Goal: Task Accomplishment & Management: Manage account settings

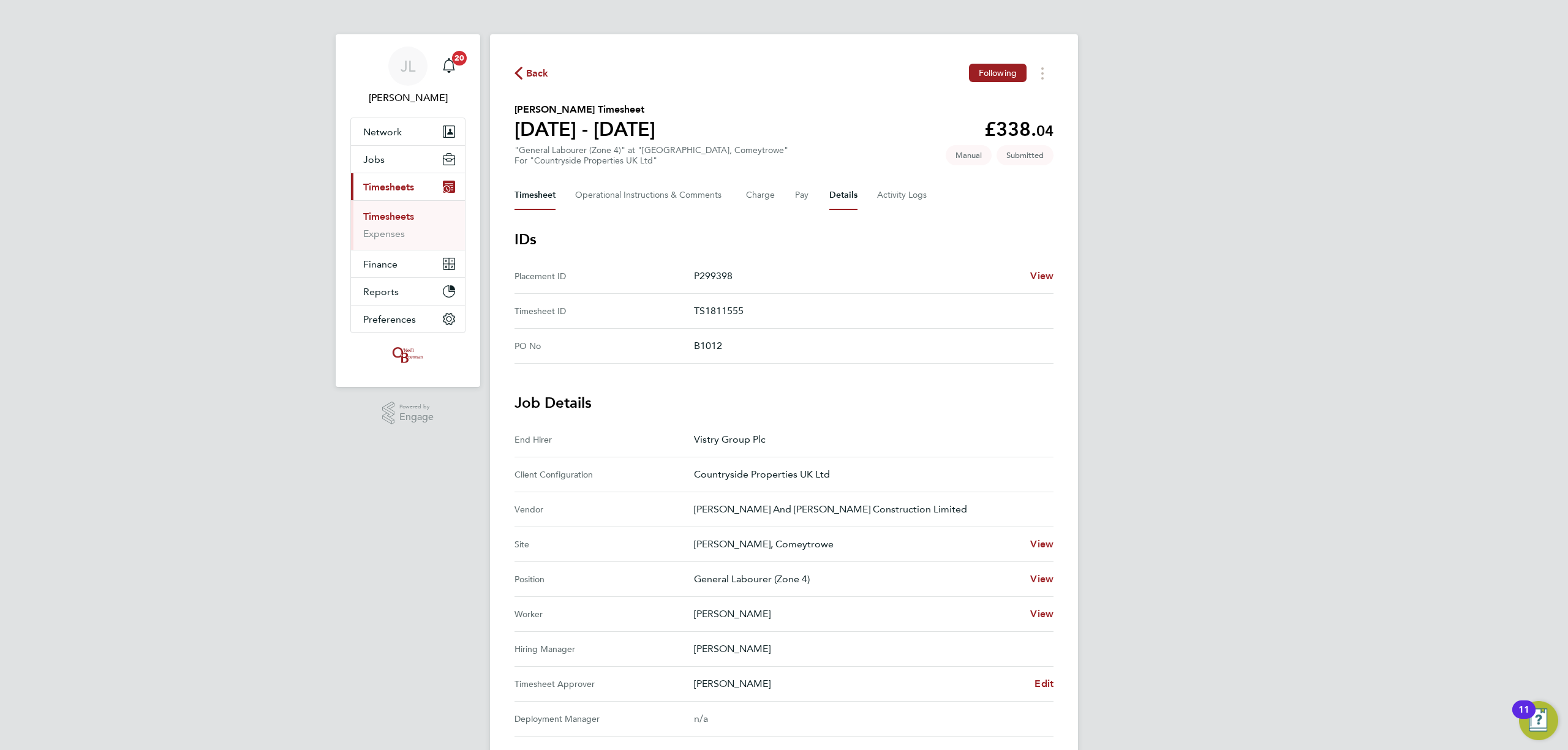
click at [539, 197] on button "Timesheet" at bounding box center [535, 195] width 41 height 30
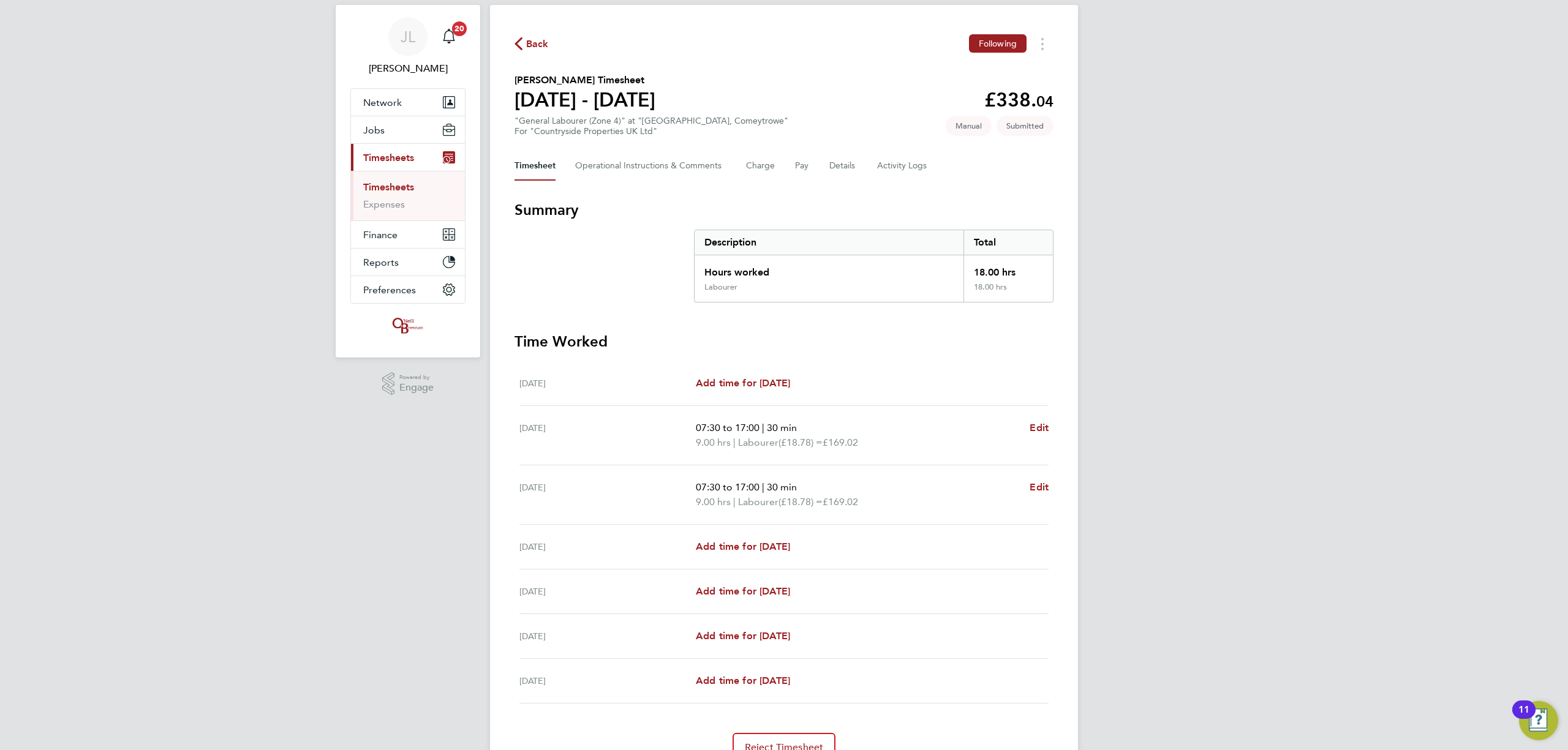
scroll to position [82, 0]
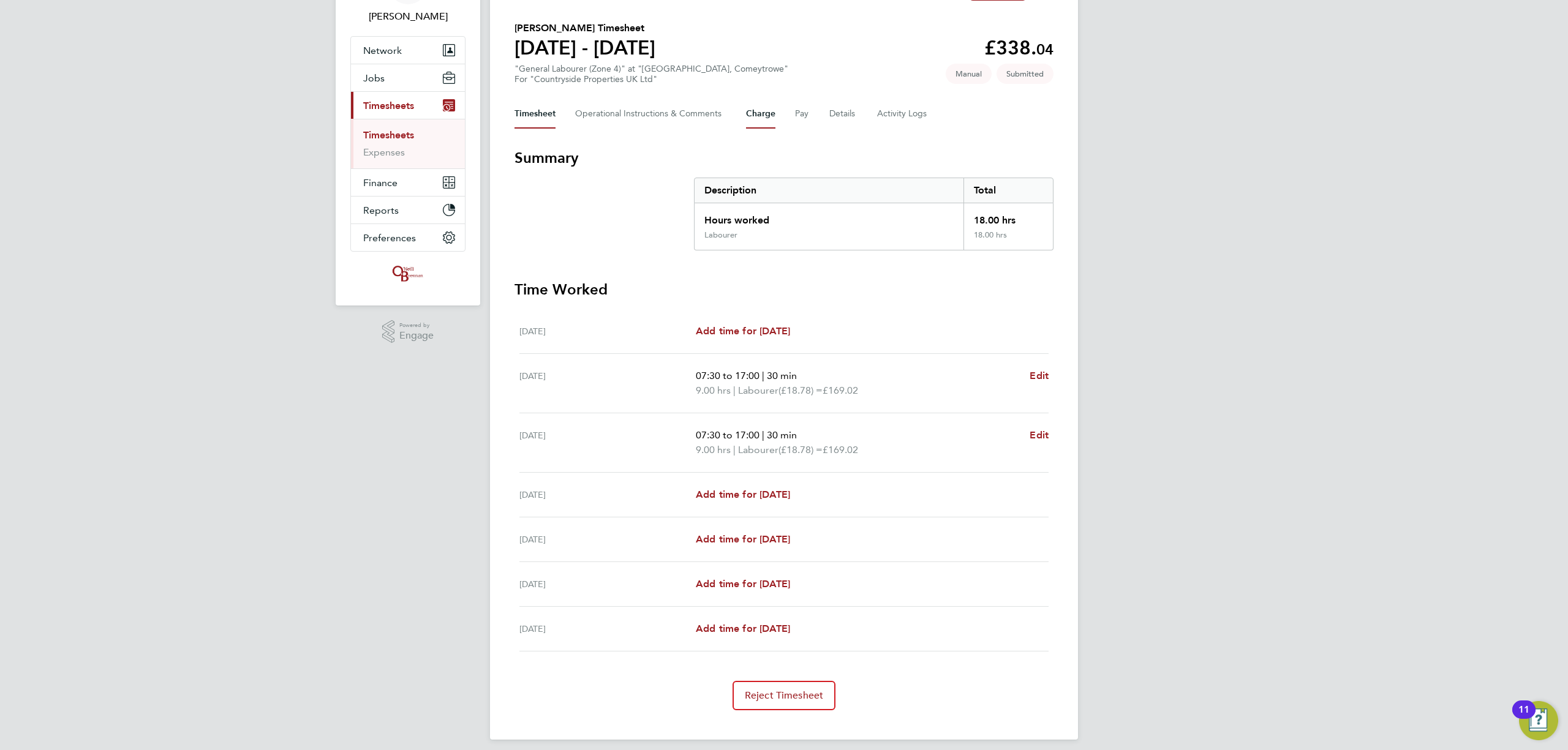
click at [772, 116] on button "Charge" at bounding box center [760, 114] width 30 height 30
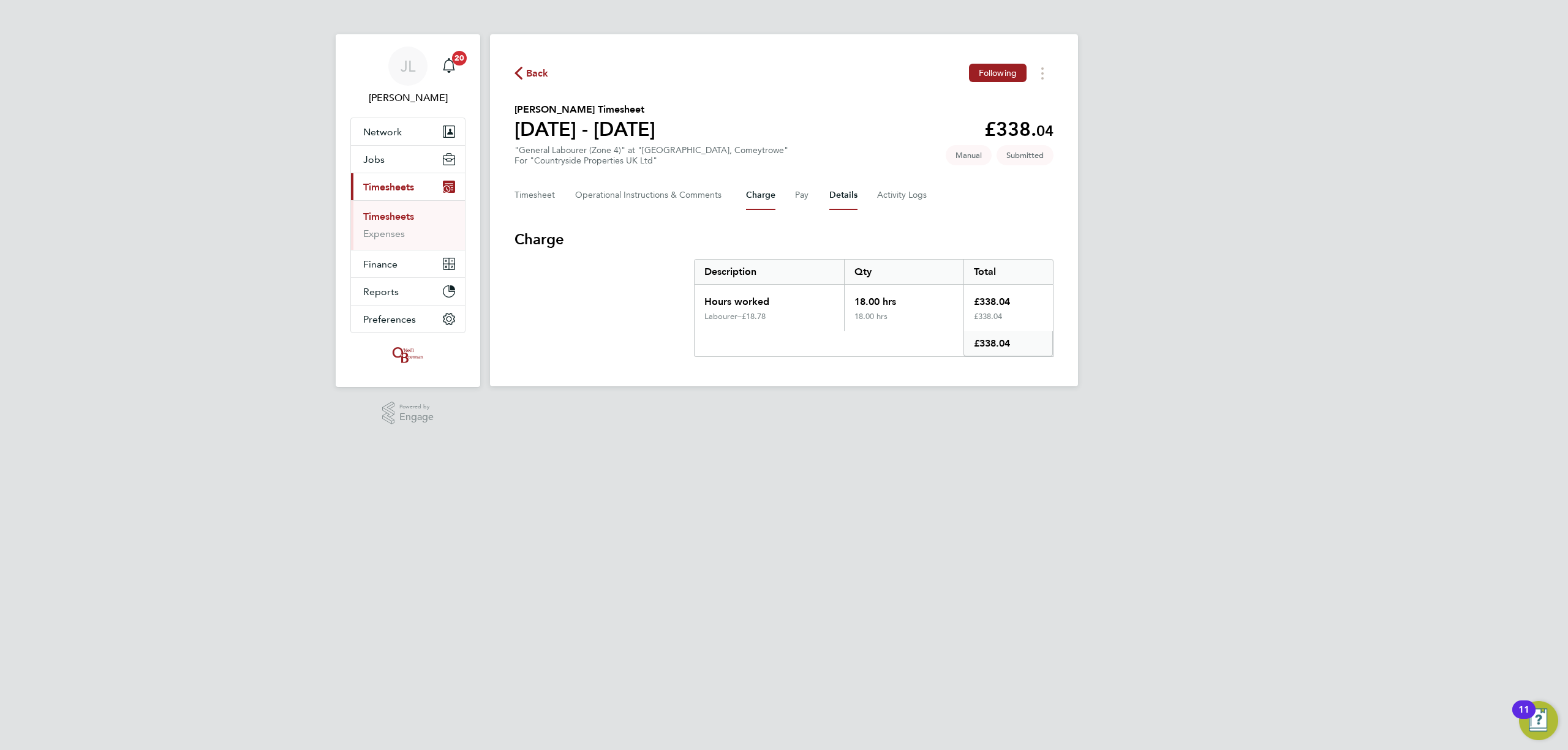
click at [837, 196] on button "Details" at bounding box center [843, 195] width 28 height 30
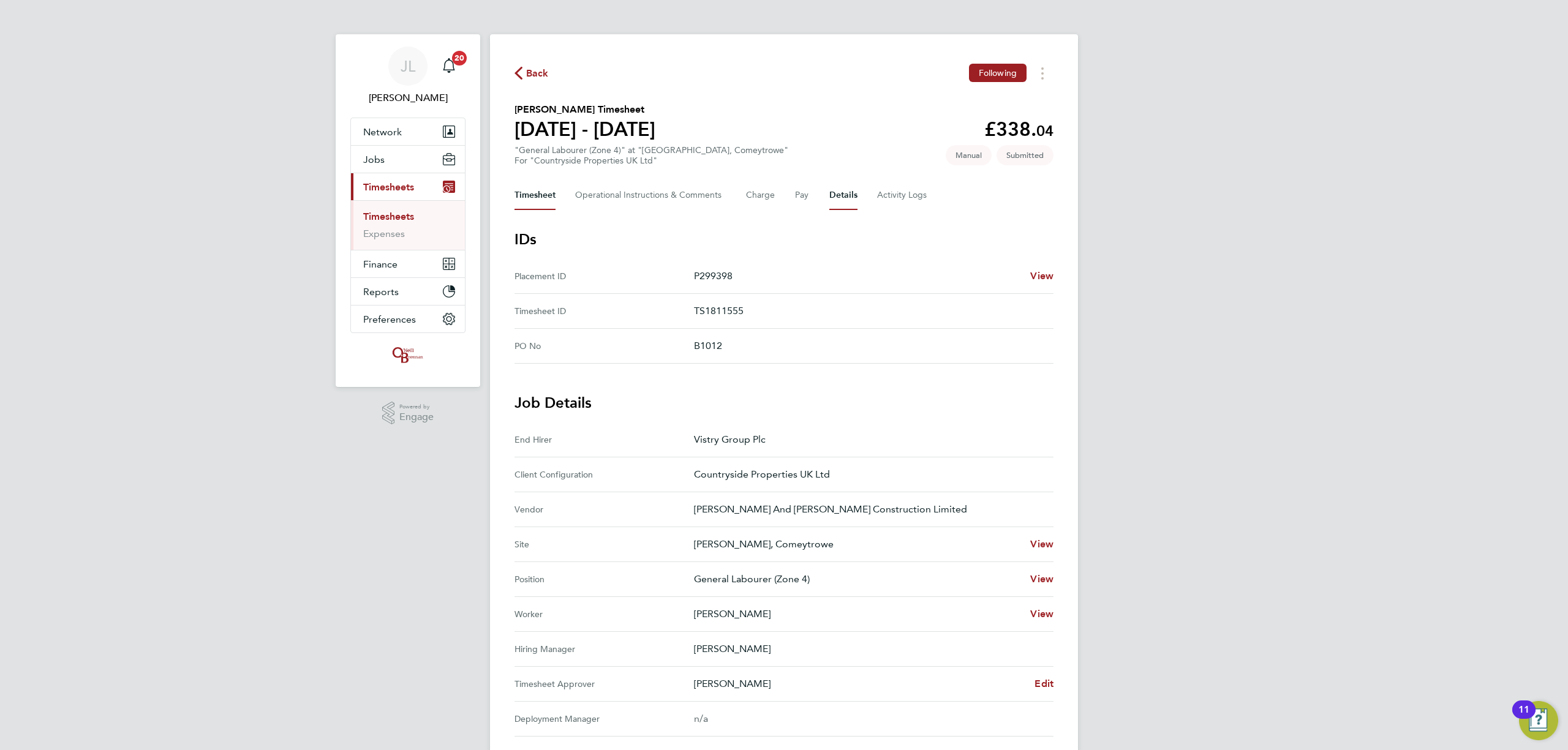
click at [551, 195] on button "Timesheet" at bounding box center [535, 195] width 41 height 30
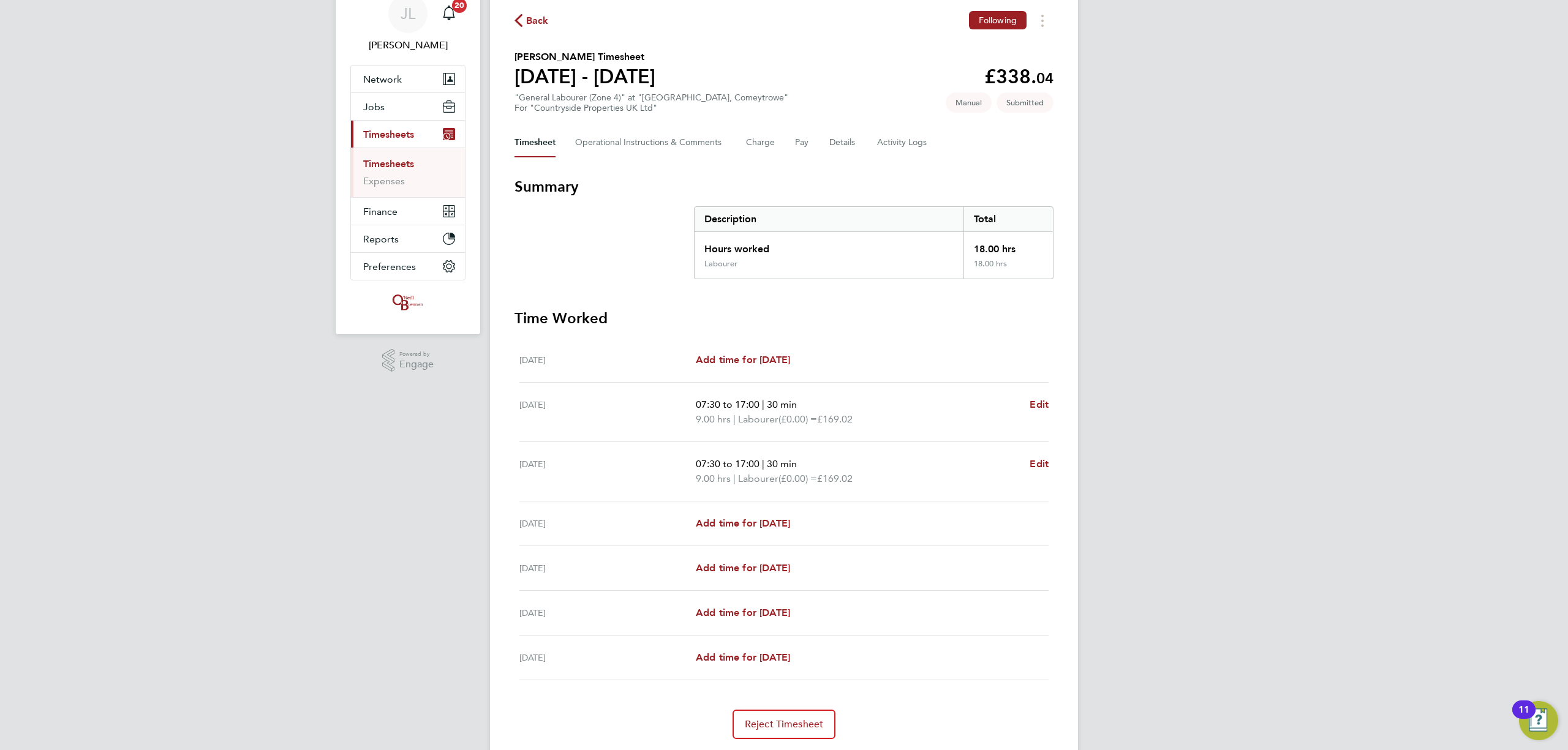
scroll to position [82, 0]
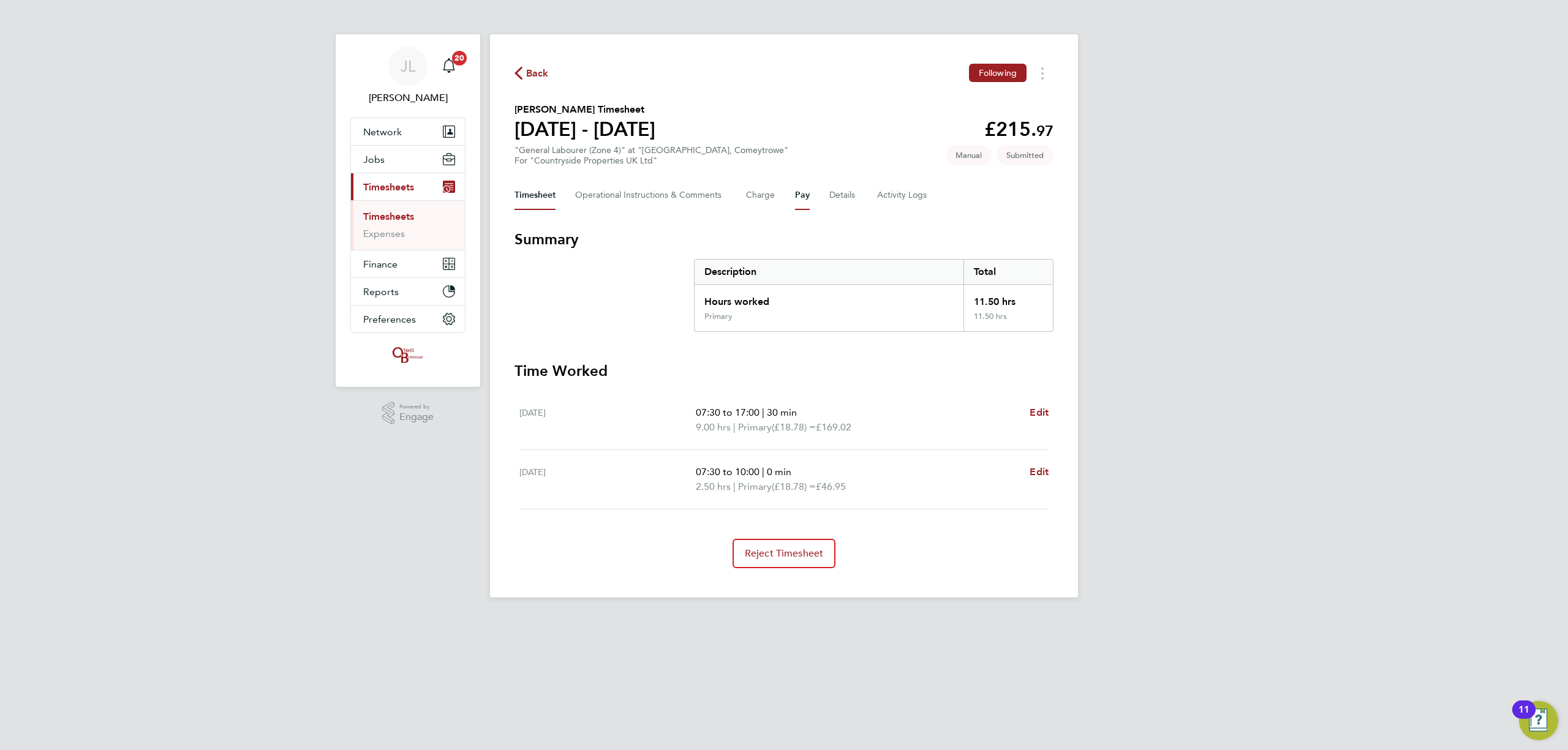
click at [797, 199] on button "Pay" at bounding box center [802, 195] width 14 height 30
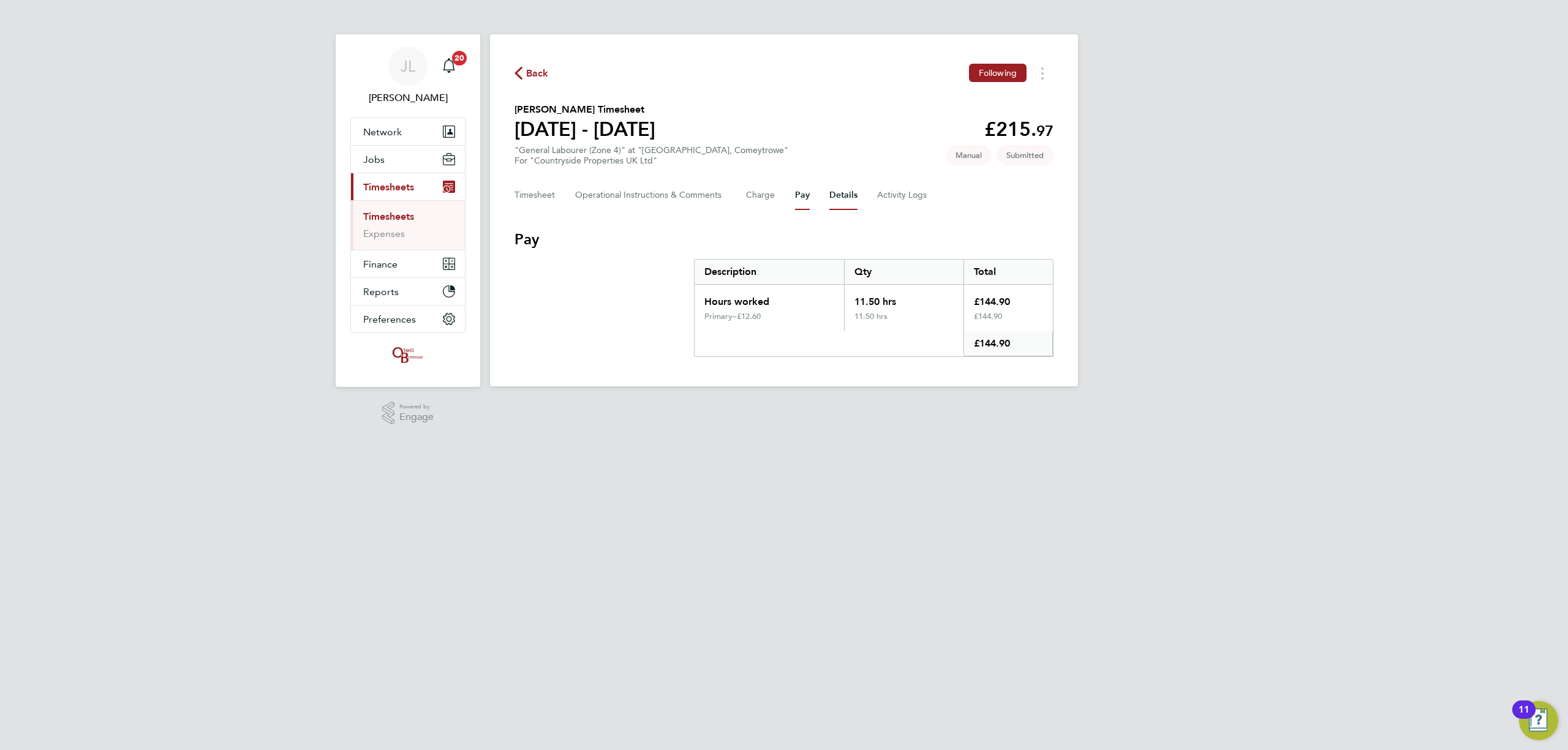
click at [844, 196] on button "Details" at bounding box center [843, 195] width 28 height 30
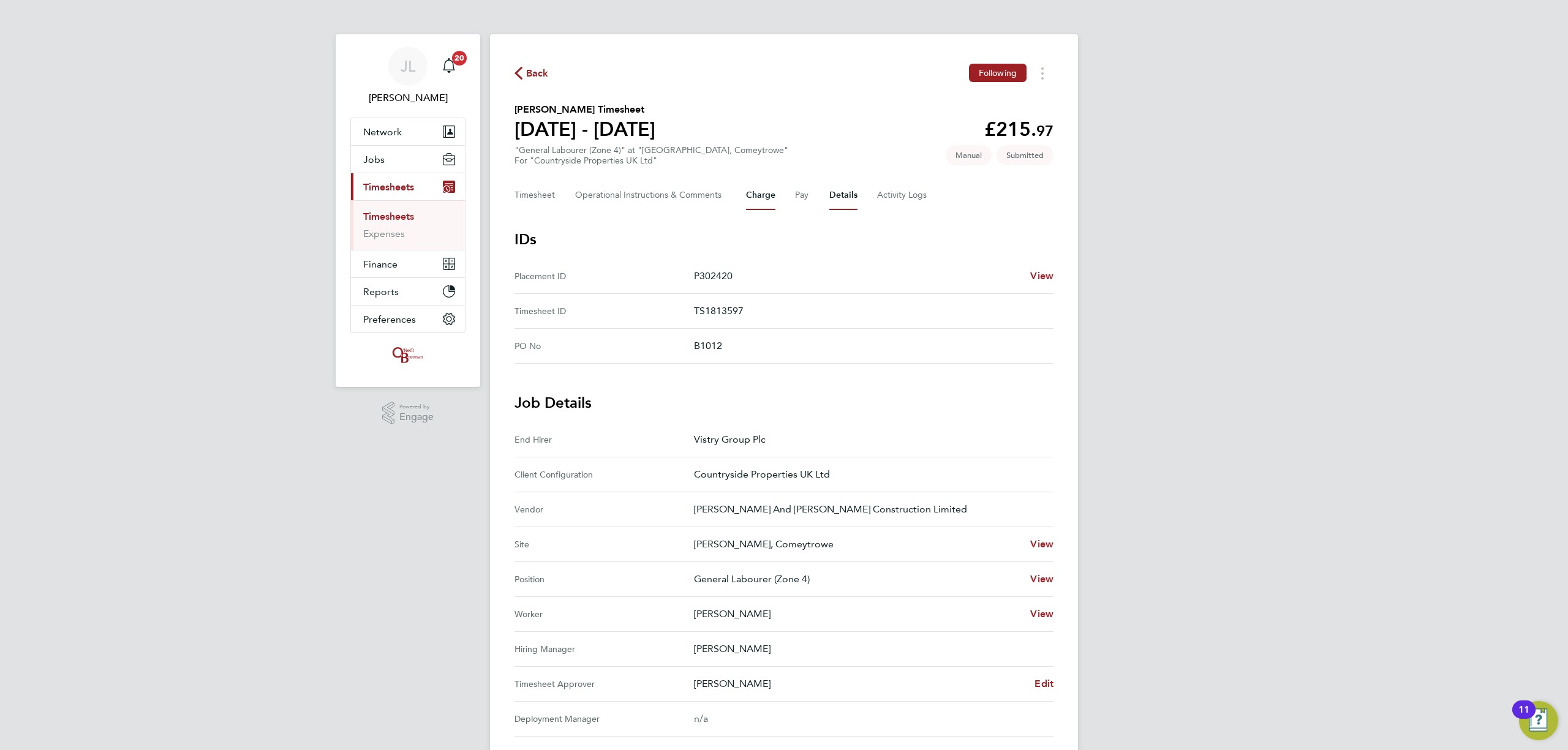
click at [753, 194] on button "Charge" at bounding box center [760, 195] width 30 height 30
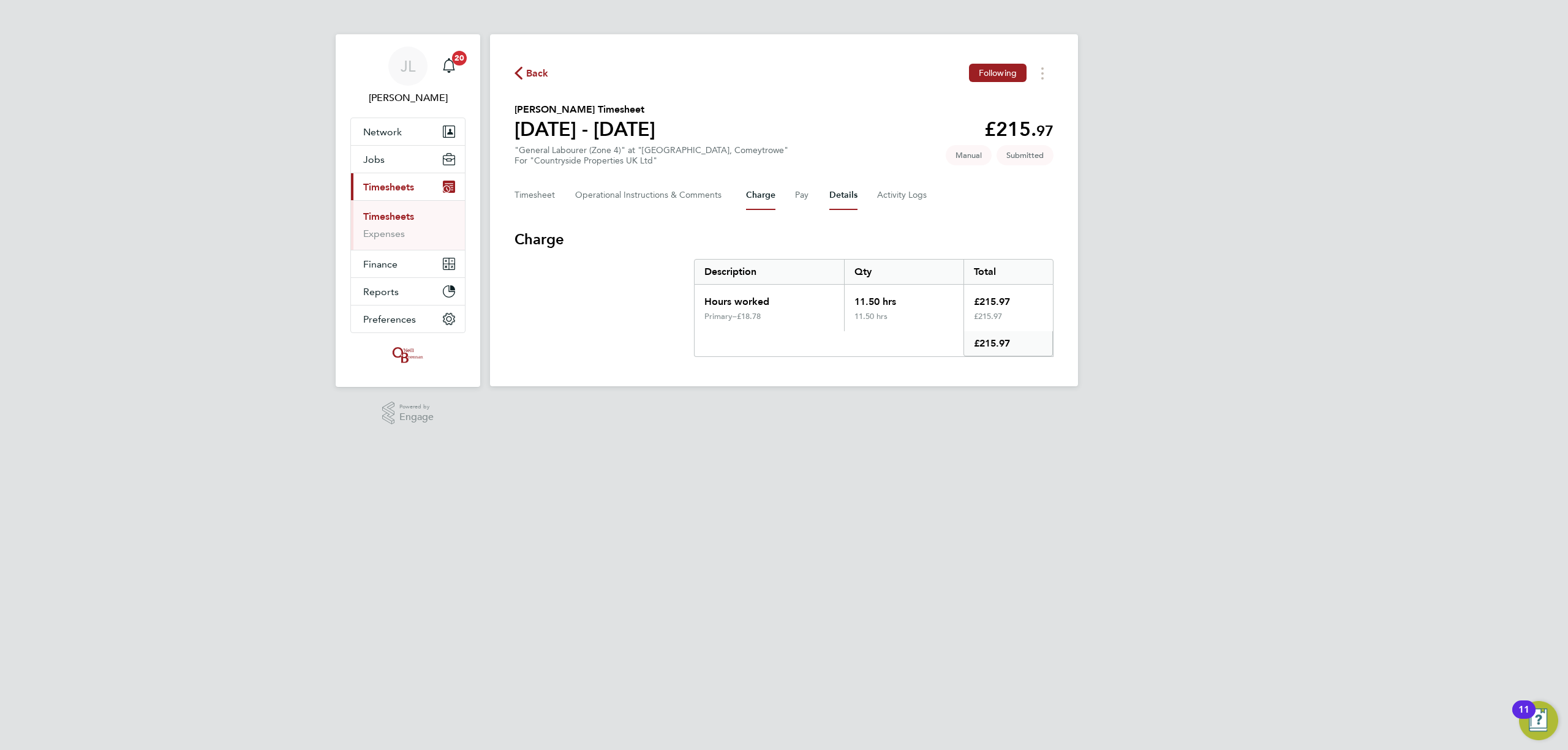
click at [836, 196] on button "Details" at bounding box center [843, 195] width 28 height 30
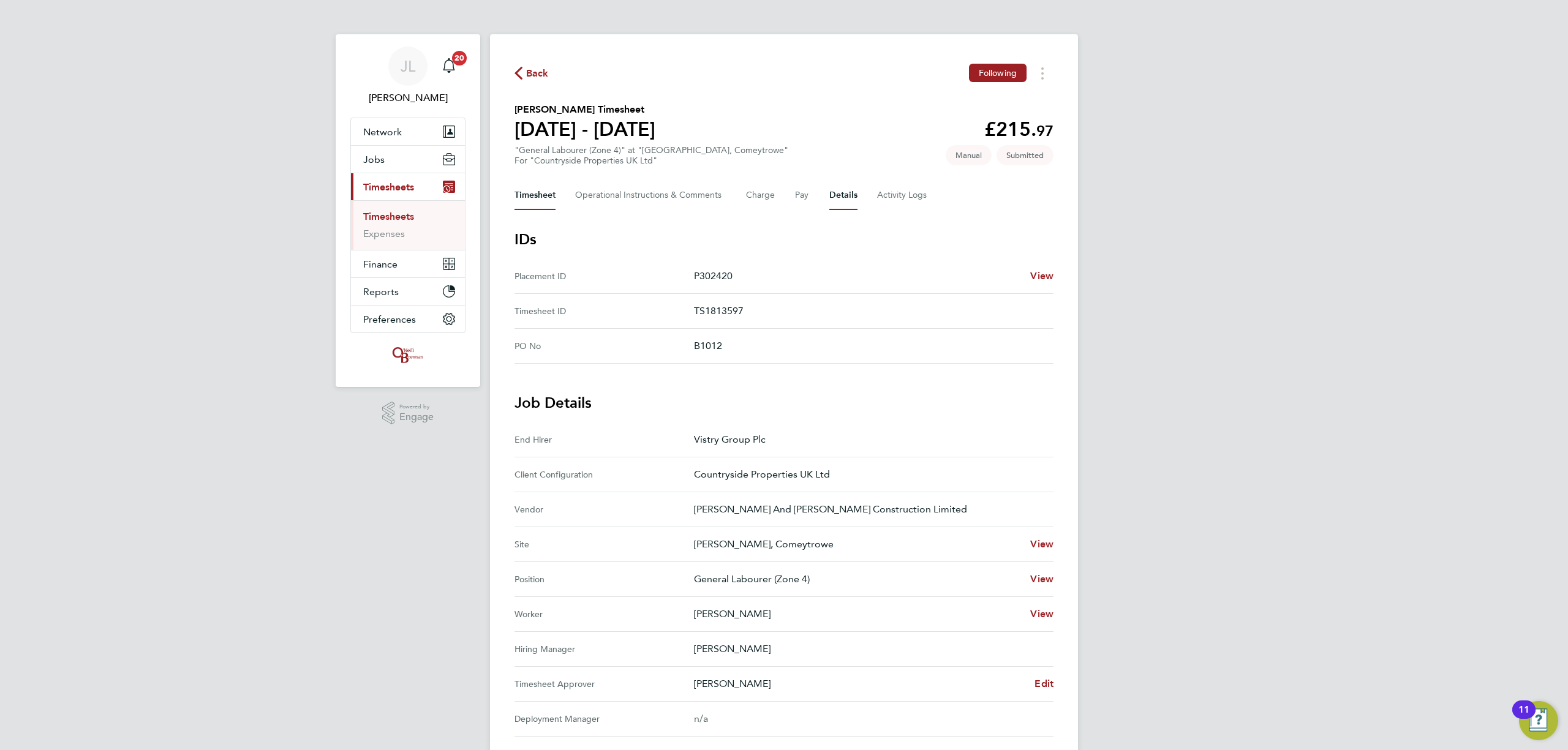
click at [533, 201] on button "Timesheet" at bounding box center [535, 195] width 41 height 30
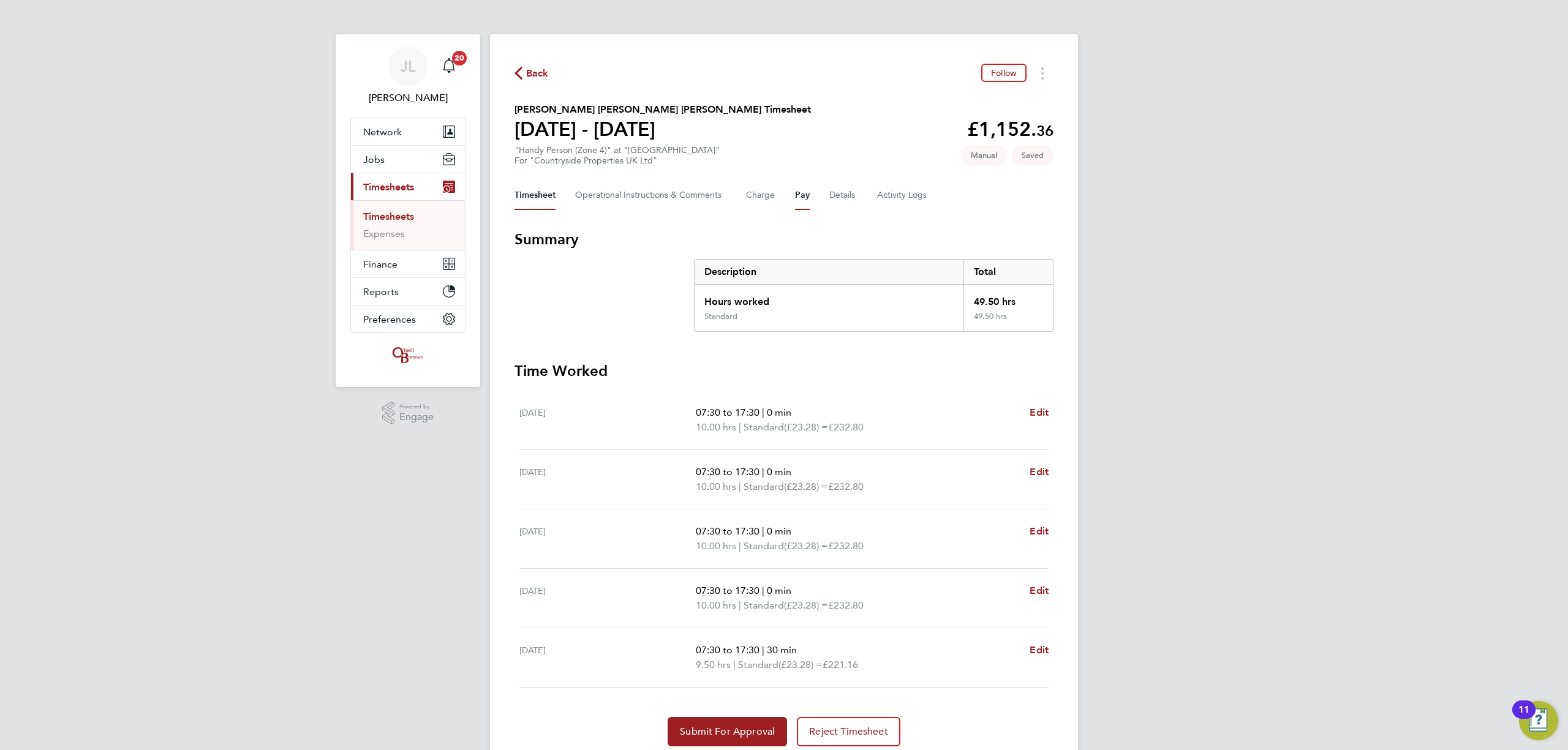
click at [802, 197] on button "Pay" at bounding box center [802, 195] width 14 height 30
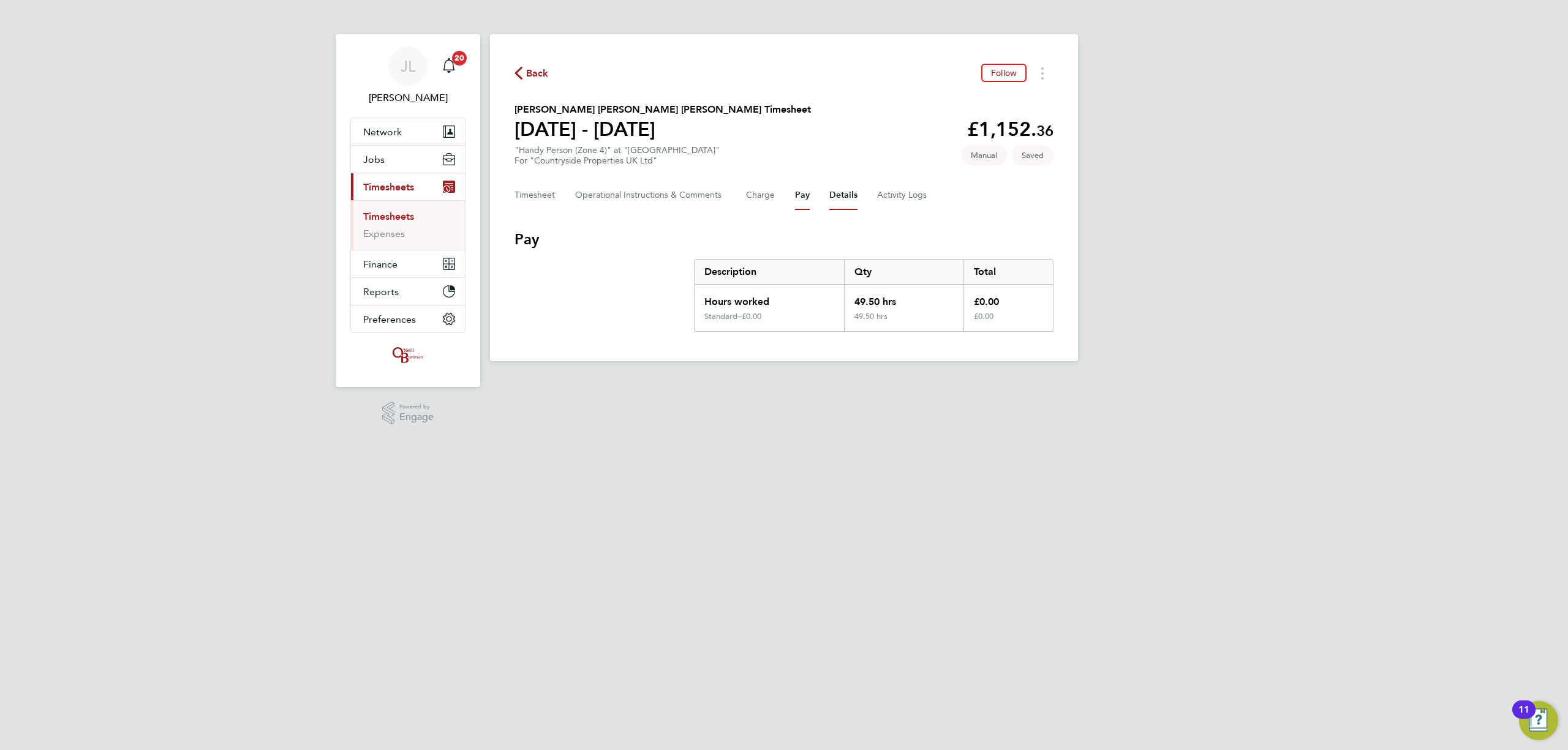
click at [839, 198] on button "Details" at bounding box center [843, 195] width 28 height 30
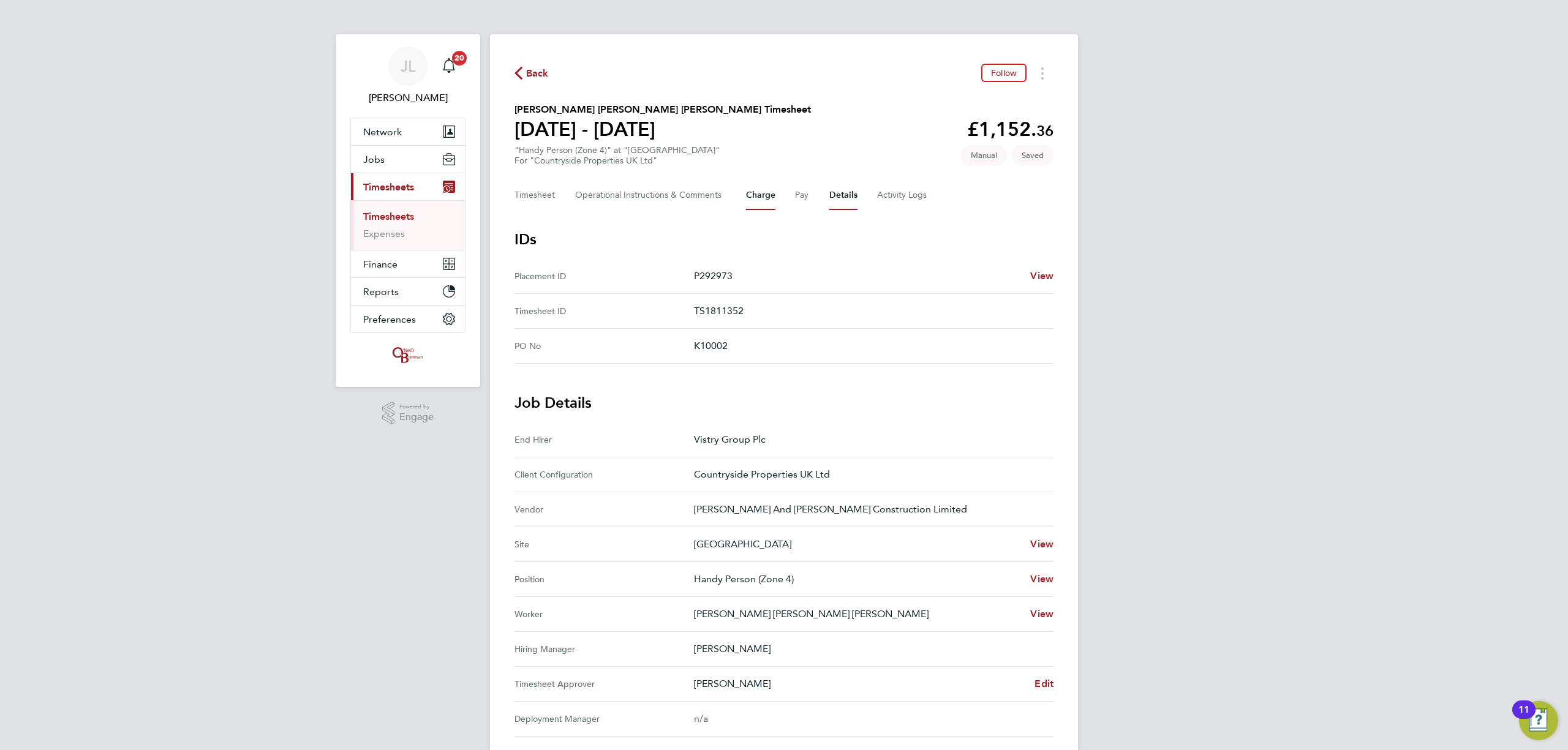
click at [756, 197] on button "Charge" at bounding box center [760, 195] width 30 height 30
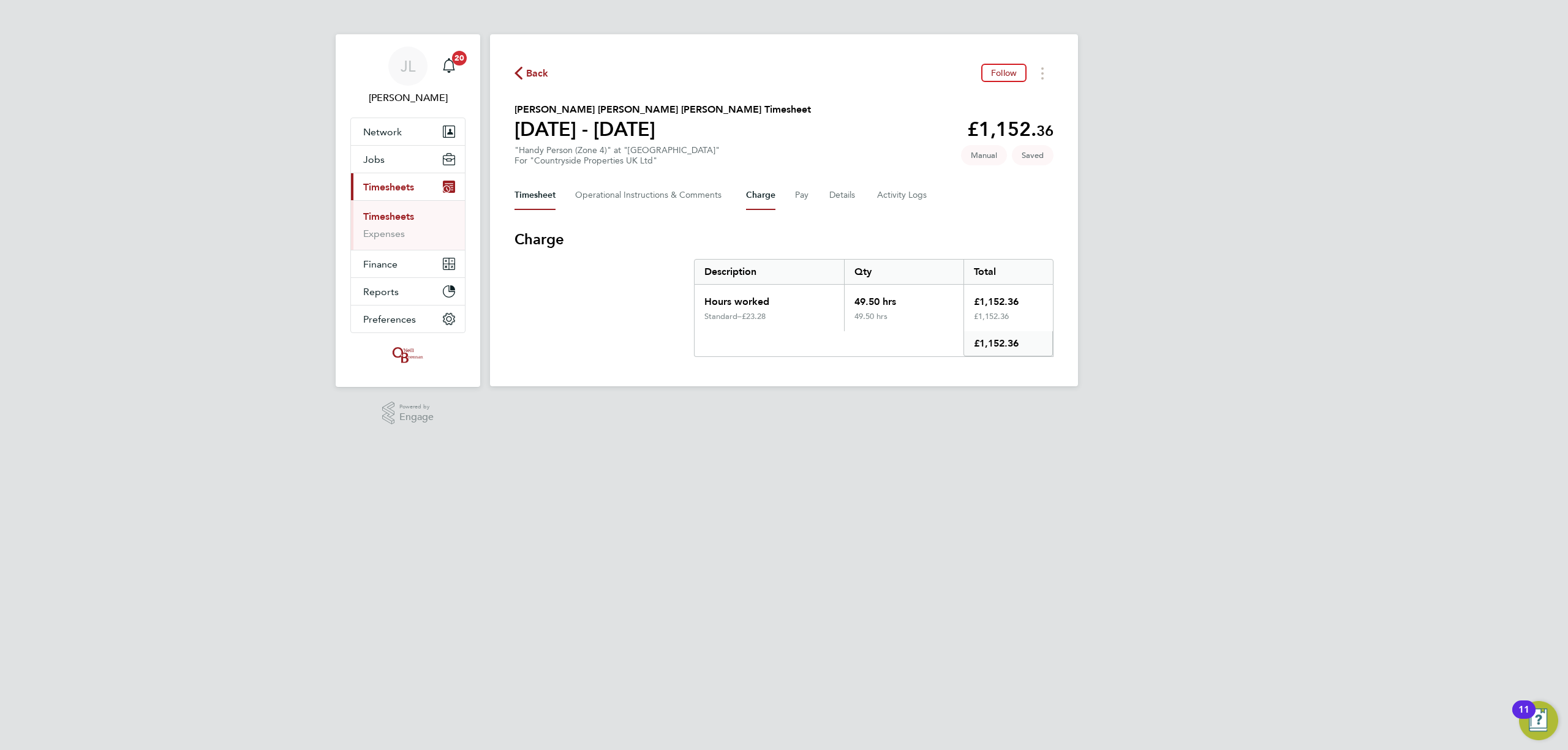
click at [551, 196] on button "Timesheet" at bounding box center [535, 195] width 41 height 30
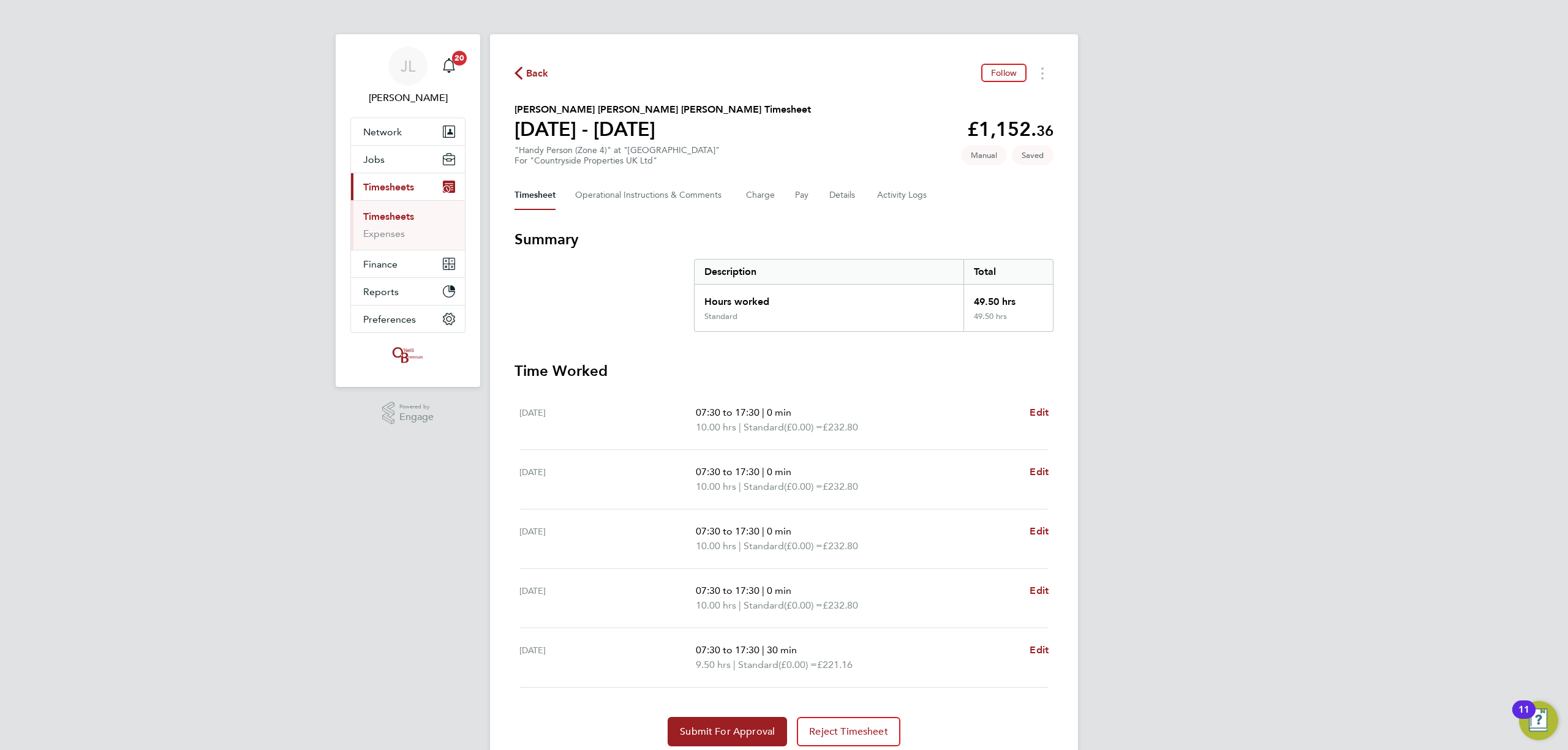
scroll to position [47, 0]
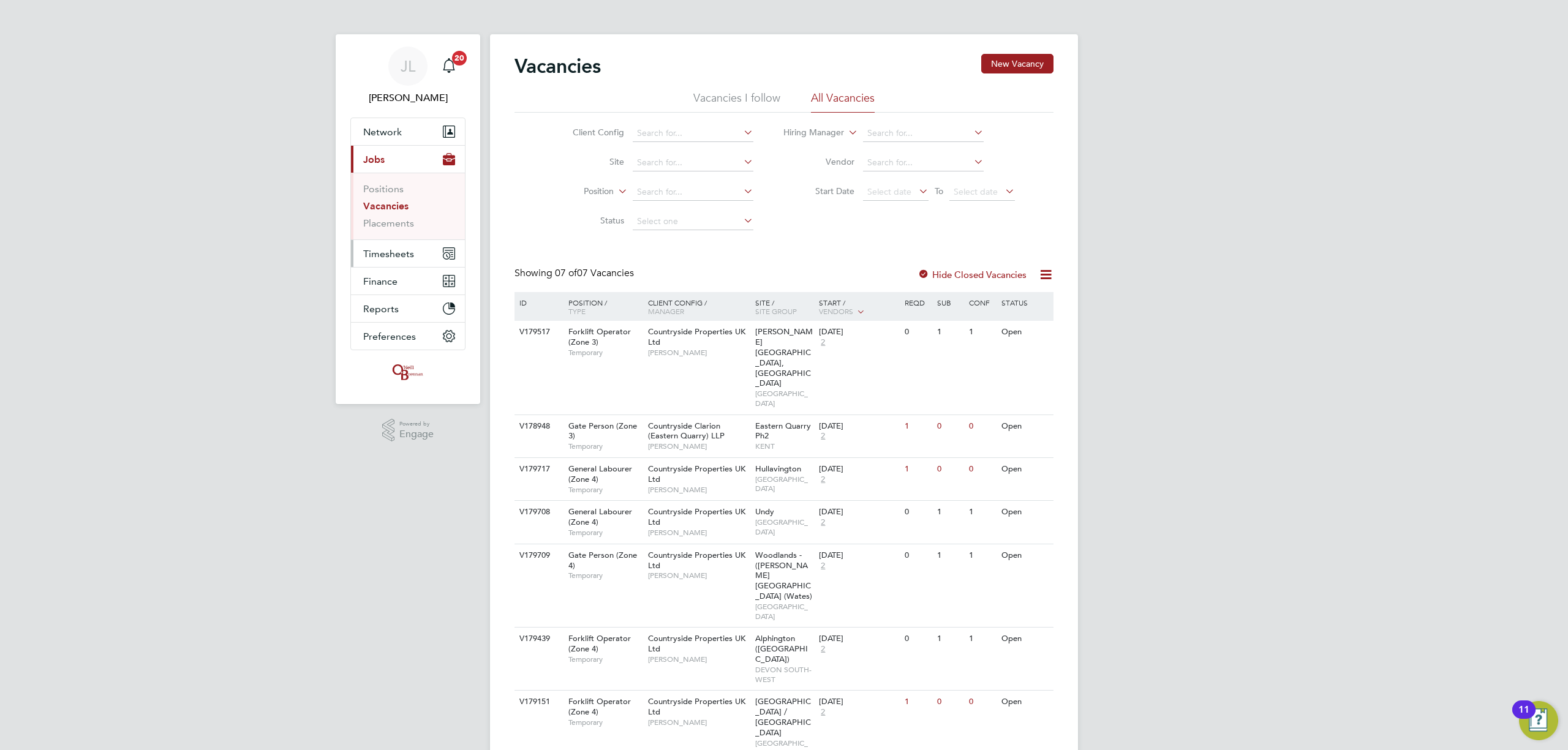
click at [403, 255] on span "Timesheets" at bounding box center [389, 253] width 51 height 12
click at [398, 253] on span "Timesheets" at bounding box center [389, 253] width 51 height 12
click at [383, 214] on link "Timesheets" at bounding box center [389, 216] width 51 height 12
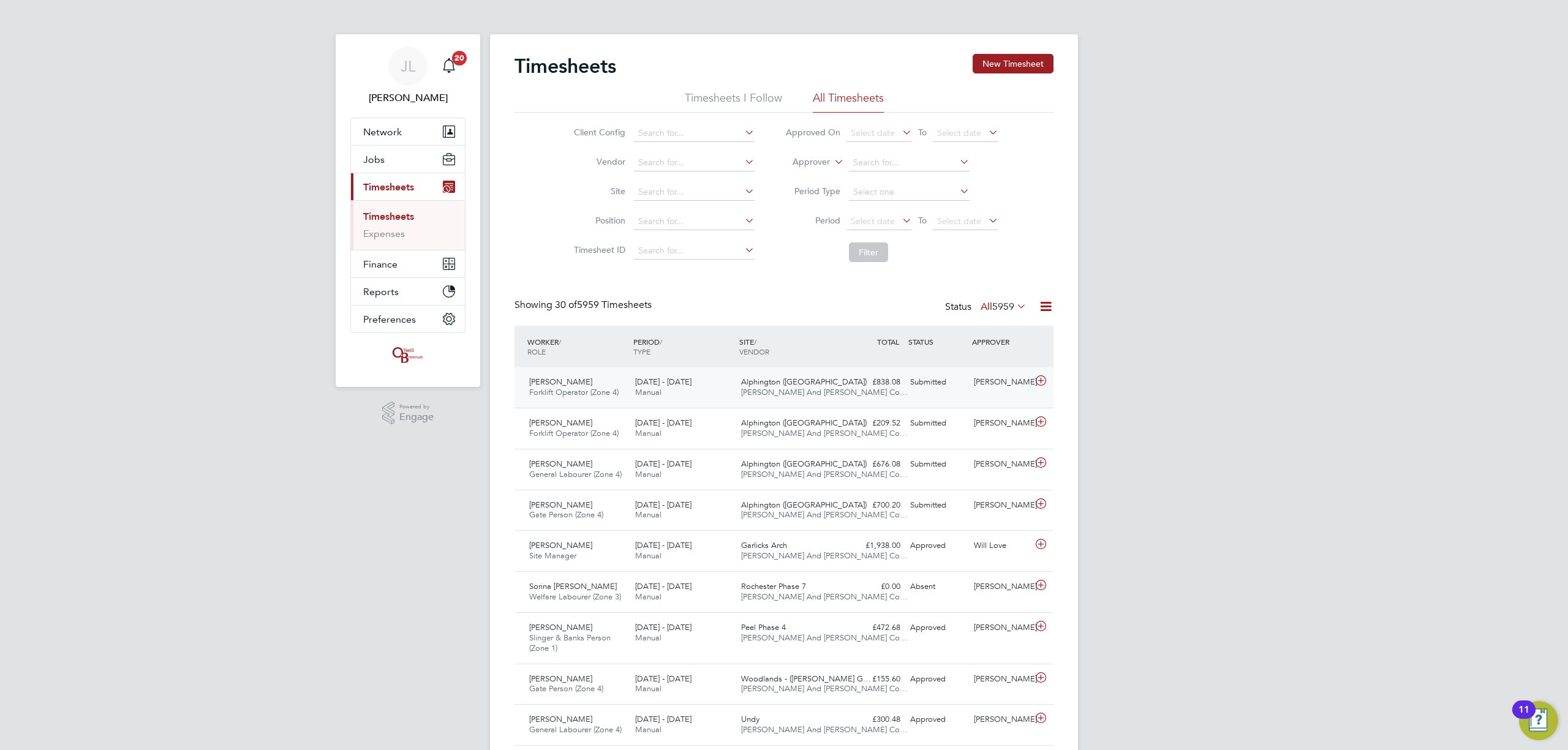
click at [854, 387] on div "£838.08 Submitted" at bounding box center [873, 382] width 64 height 21
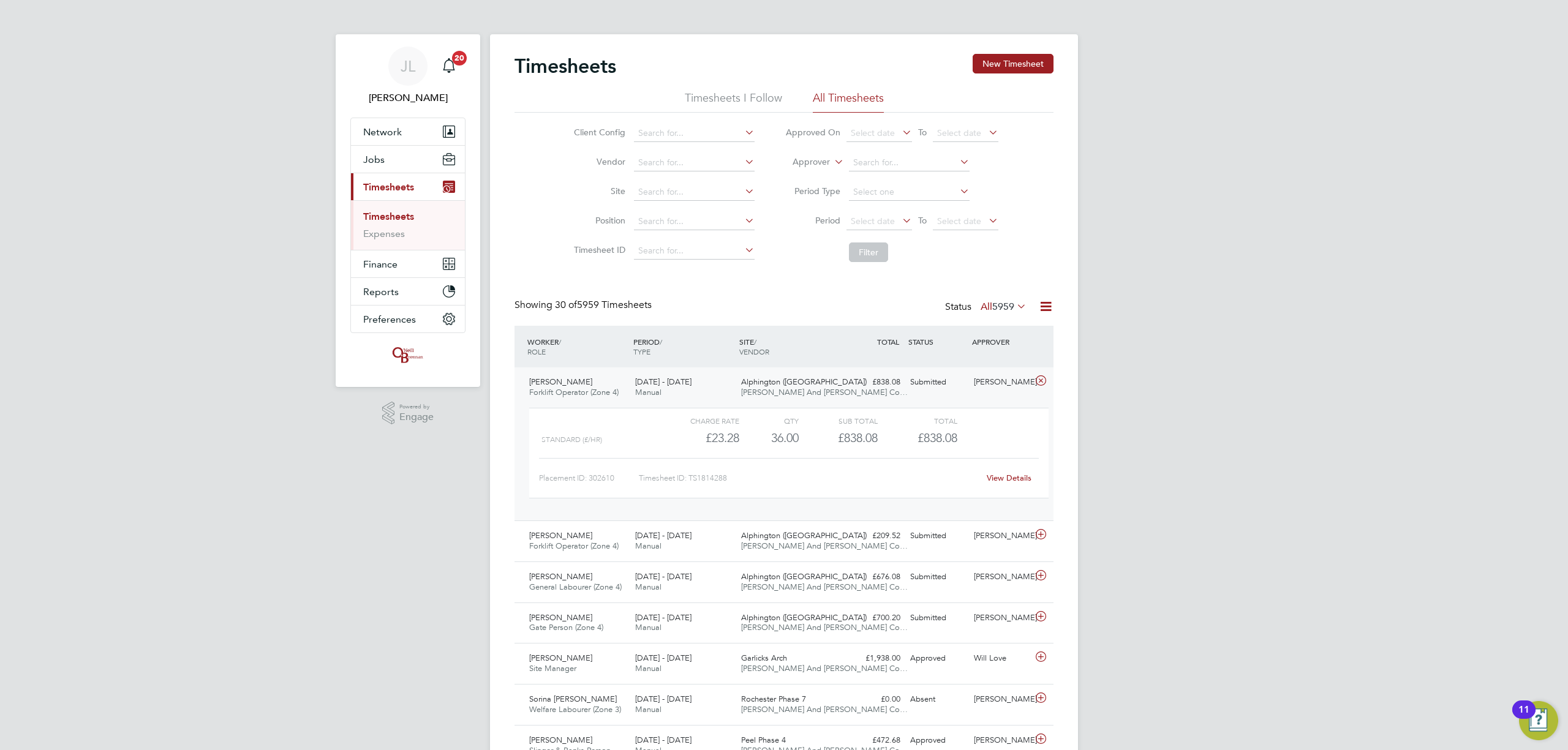
click at [1002, 473] on link "View Details" at bounding box center [1009, 478] width 45 height 11
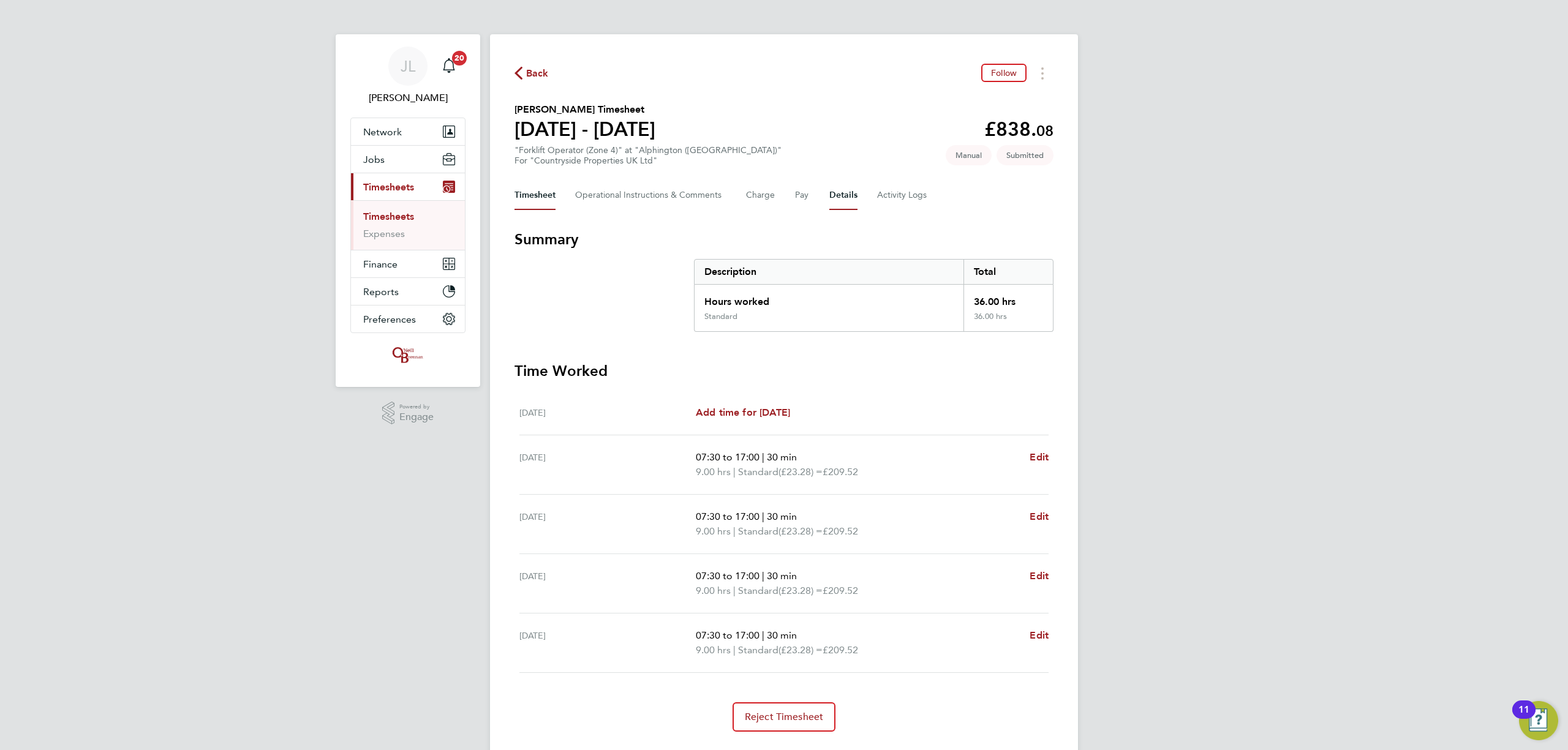
click at [836, 197] on button "Details" at bounding box center [843, 195] width 28 height 30
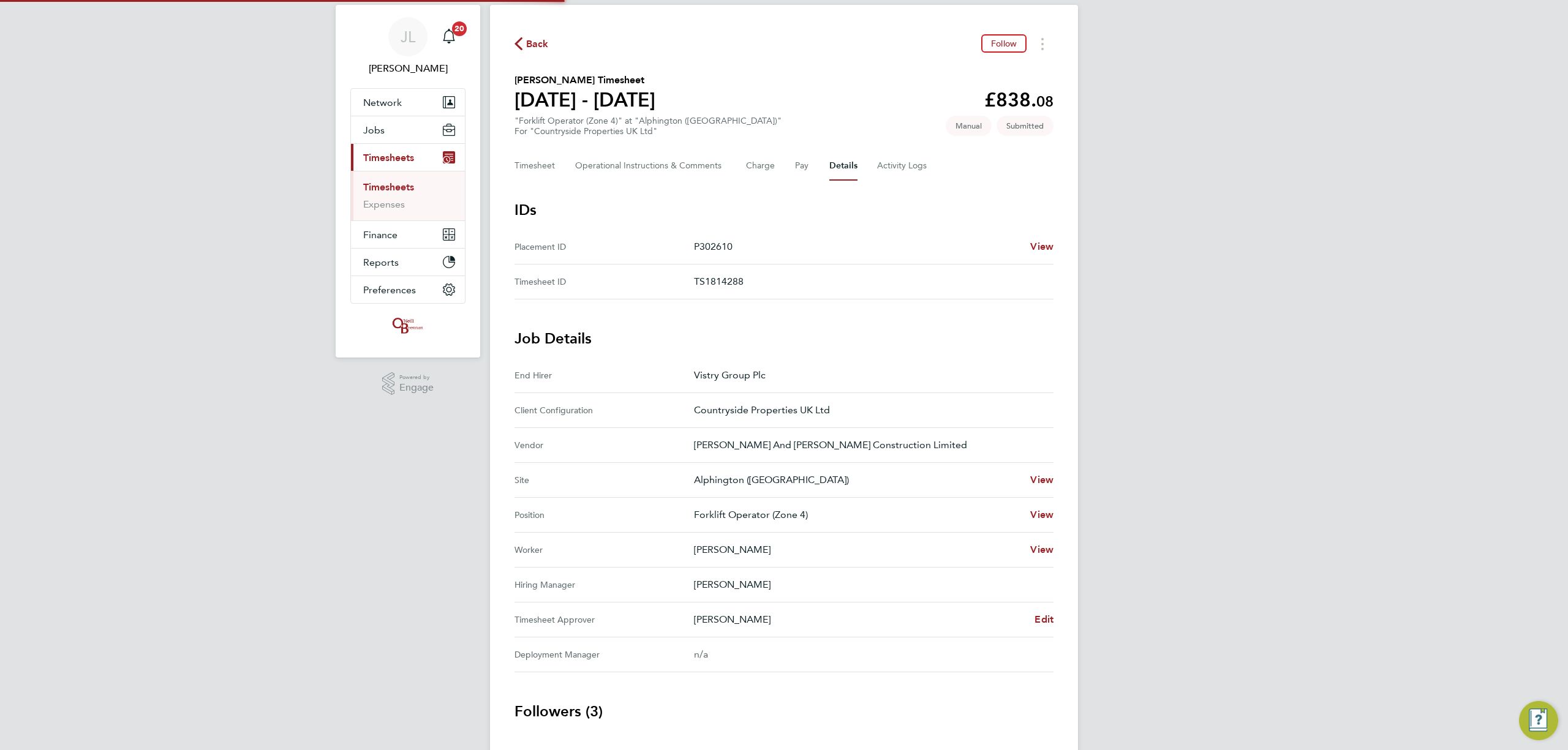
scroll to position [82, 0]
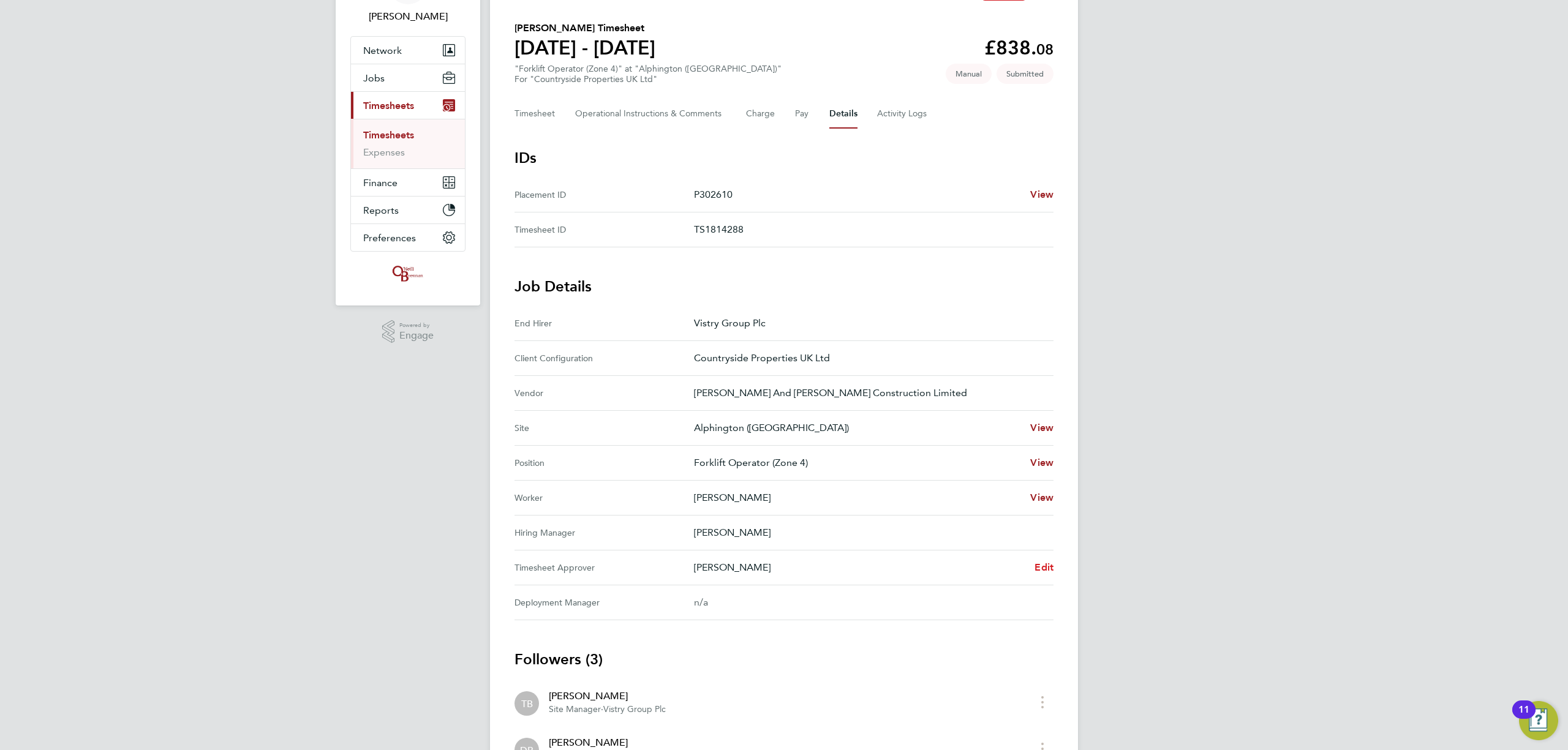
click at [1038, 567] on span "Edit" at bounding box center [1044, 567] width 19 height 12
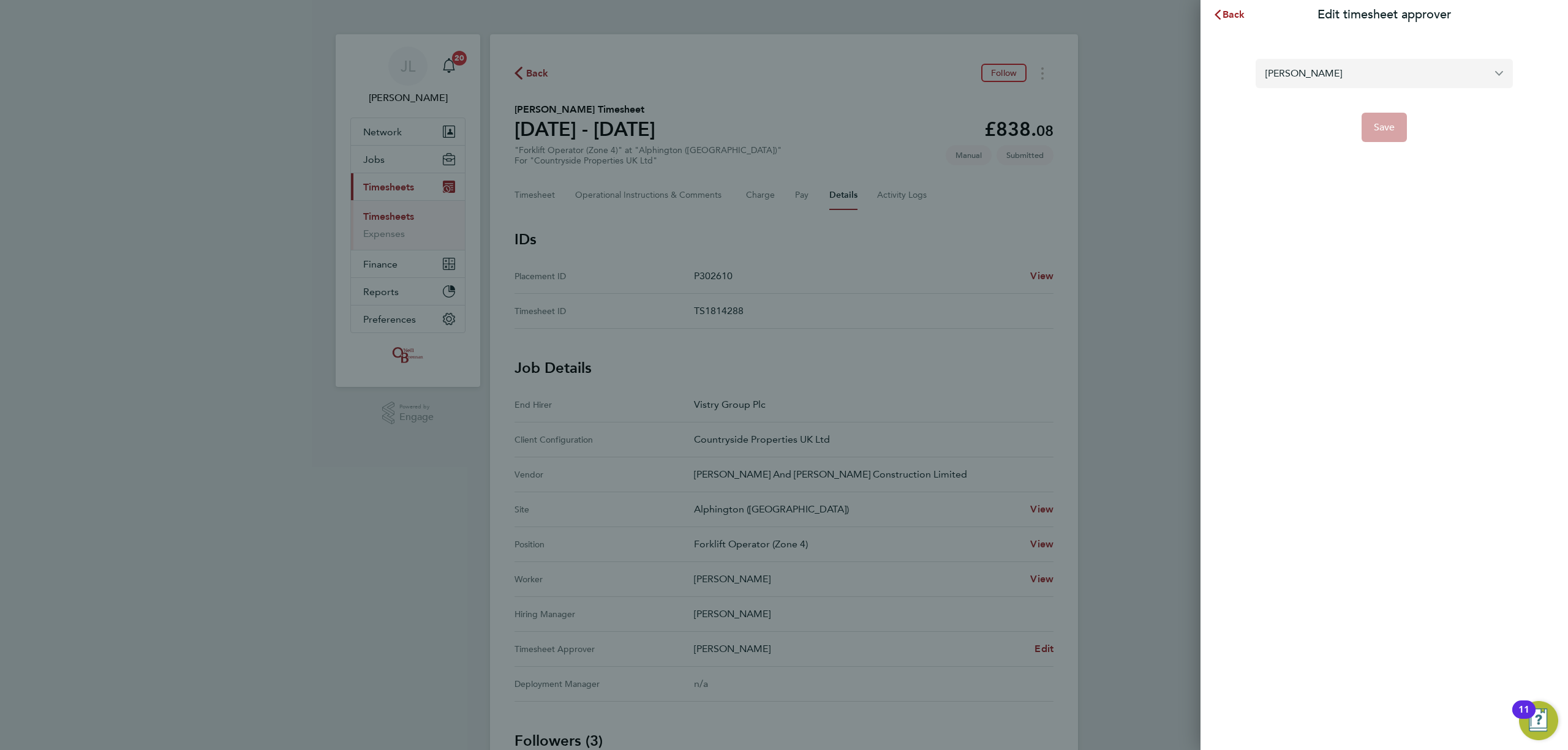
click at [1327, 77] on input "[PERSON_NAME]" at bounding box center [1384, 74] width 258 height 29
type input "sam watts"
click at [1235, 18] on span "Back" at bounding box center [1233, 14] width 22 height 12
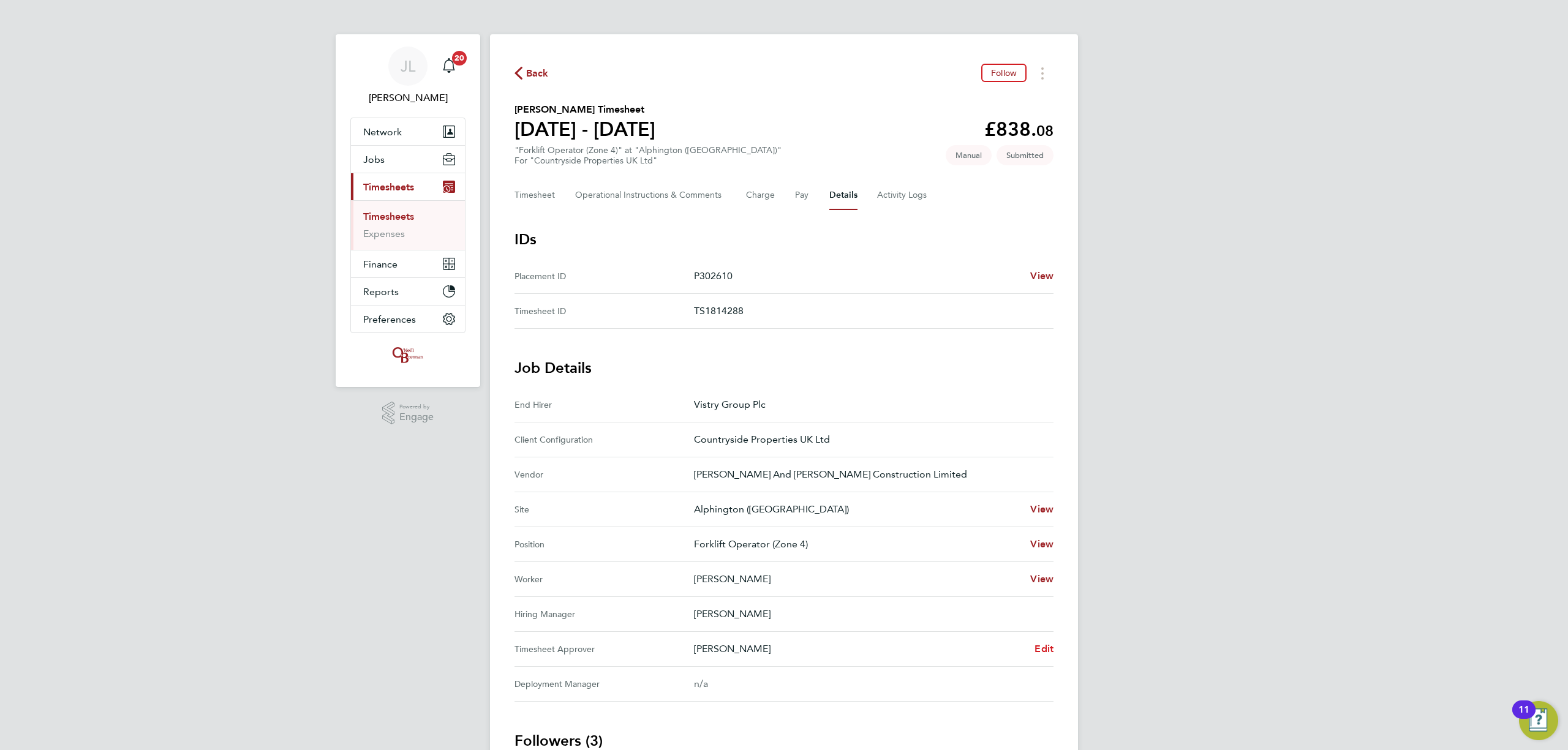
click at [1042, 650] on span "Edit" at bounding box center [1044, 648] width 19 height 12
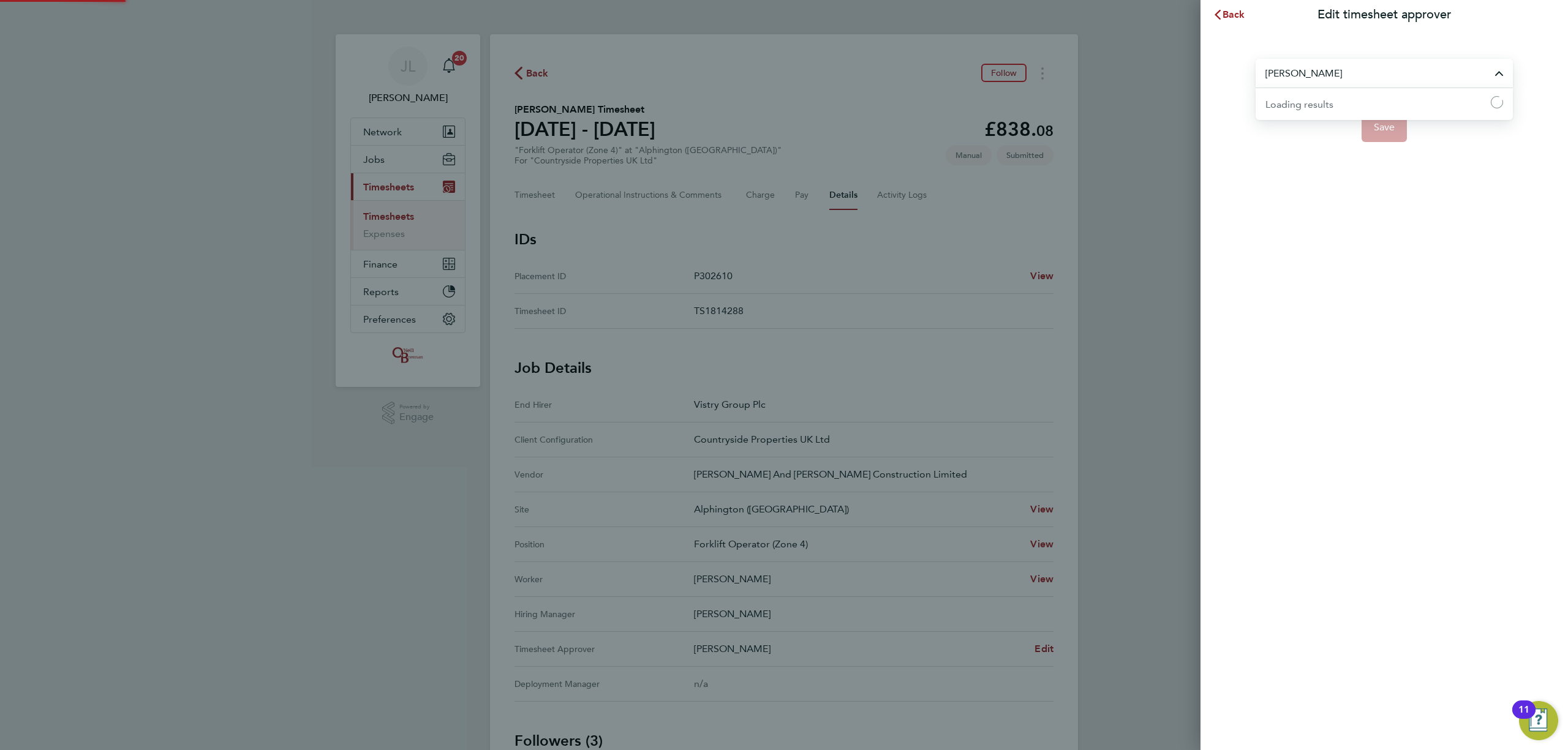
click at [1302, 64] on input "[PERSON_NAME]" at bounding box center [1384, 74] width 258 height 29
click at [1303, 104] on span "[PERSON_NAME]" at bounding box center [1305, 103] width 79 height 14
type input "[PERSON_NAME]"
click at [1380, 125] on span "Save" at bounding box center [1385, 127] width 22 height 13
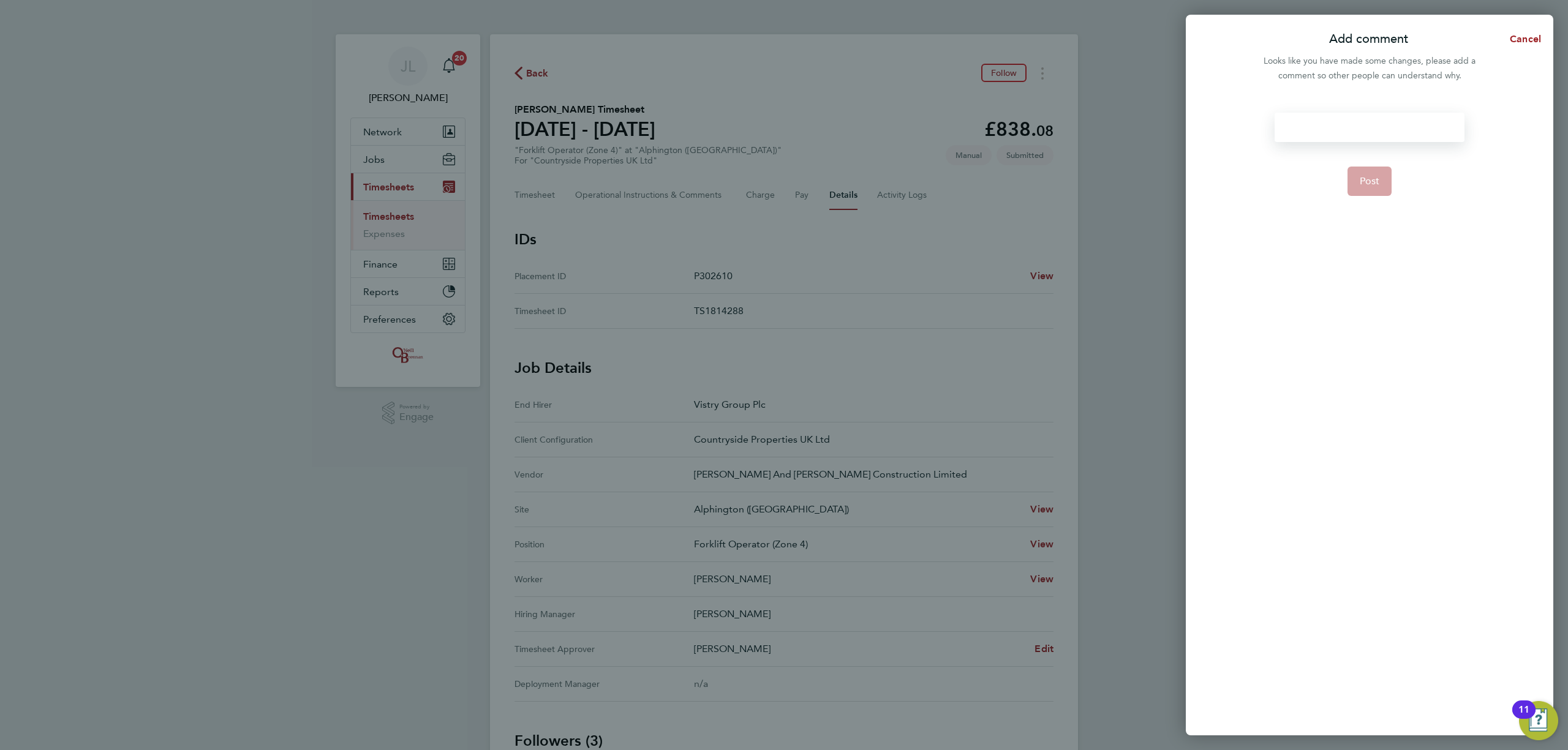
click at [1378, 126] on div at bounding box center [1369, 127] width 189 height 30
click at [1377, 126] on div at bounding box center [1369, 127] width 189 height 30
drag, startPoint x: 1420, startPoint y: 125, endPoint x: 1265, endPoint y: 128, distance: 155.0
click at [1265, 128] on div "Please can you confirm hours Post" at bounding box center [1369, 416] width 367 height 637
copy div "Please can you confirm hours"
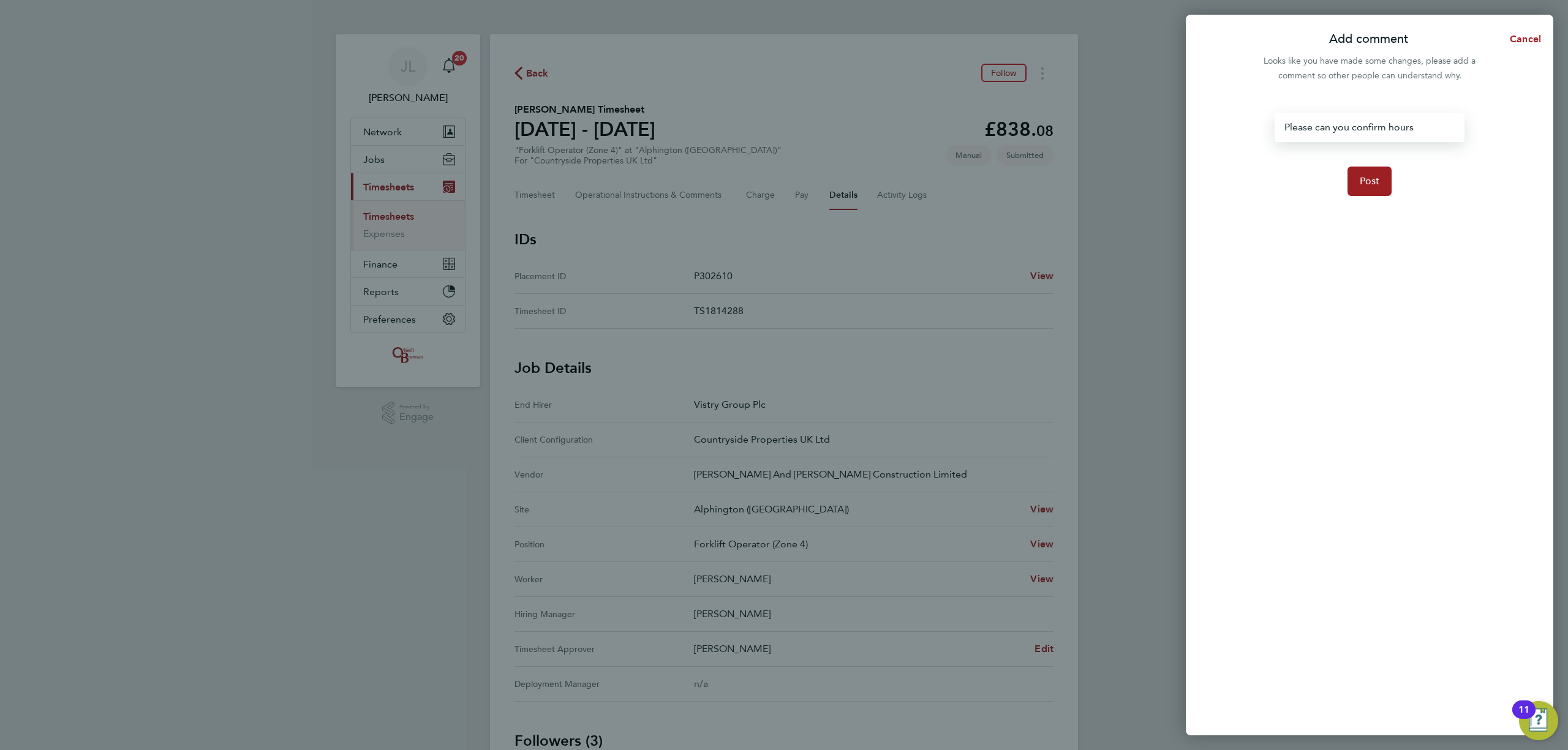
click at [1313, 184] on form "Please can you confirm hours Post" at bounding box center [1370, 316] width 199 height 406
click at [1368, 179] on span "Post" at bounding box center [1370, 181] width 21 height 13
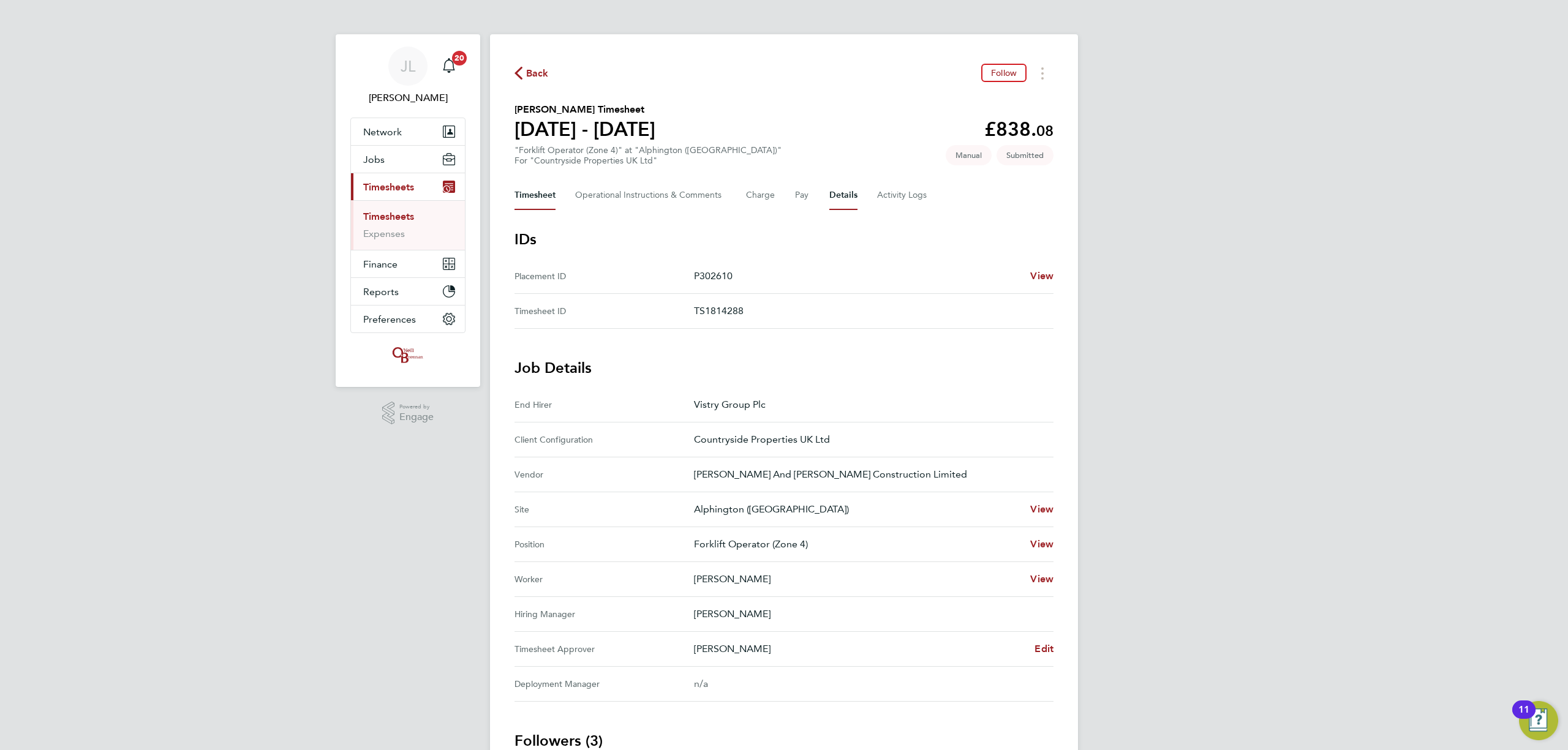
click at [551, 199] on button "Timesheet" at bounding box center [535, 195] width 41 height 30
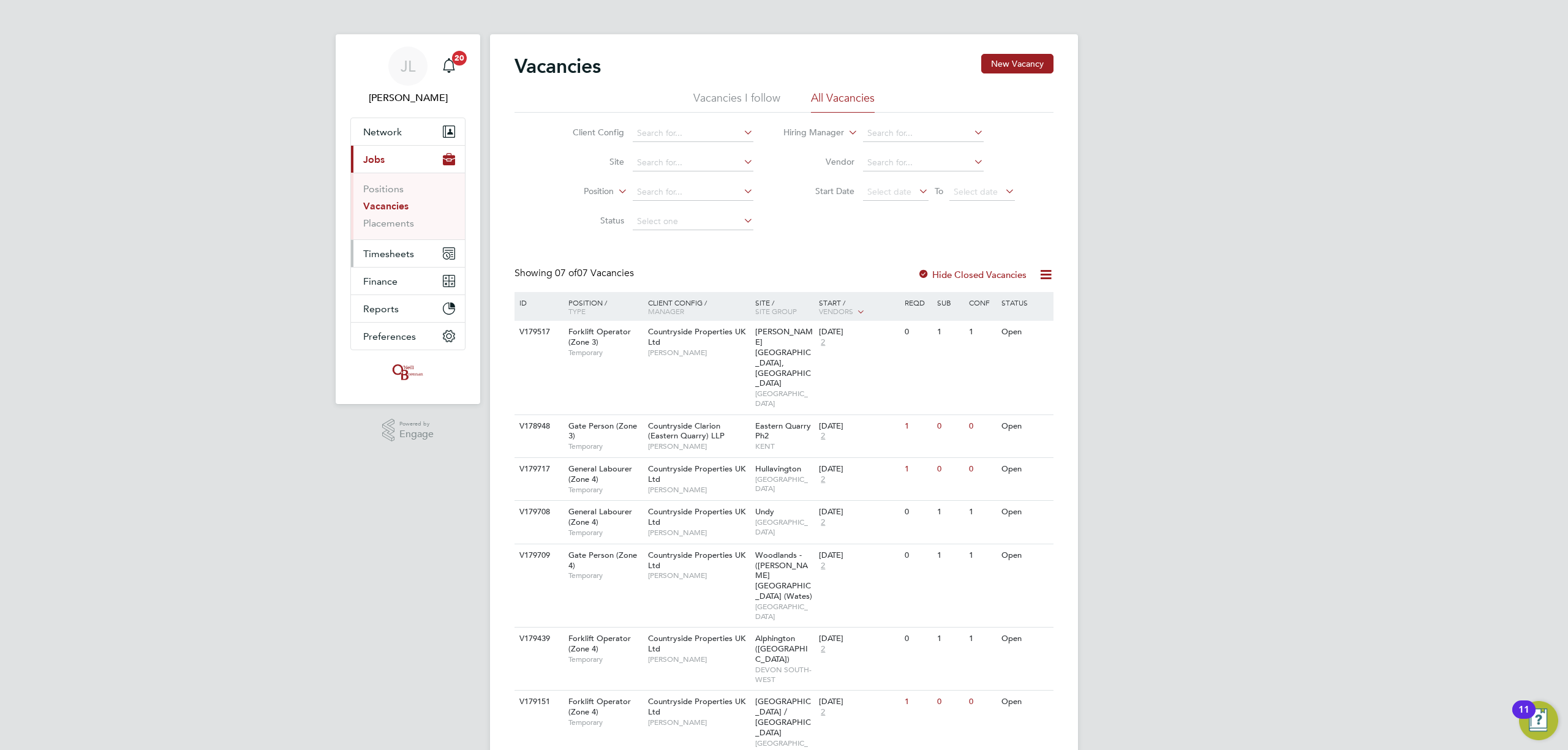
click at [398, 255] on span "Timesheets" at bounding box center [389, 253] width 51 height 12
click at [388, 218] on link "Timesheets" at bounding box center [389, 216] width 51 height 12
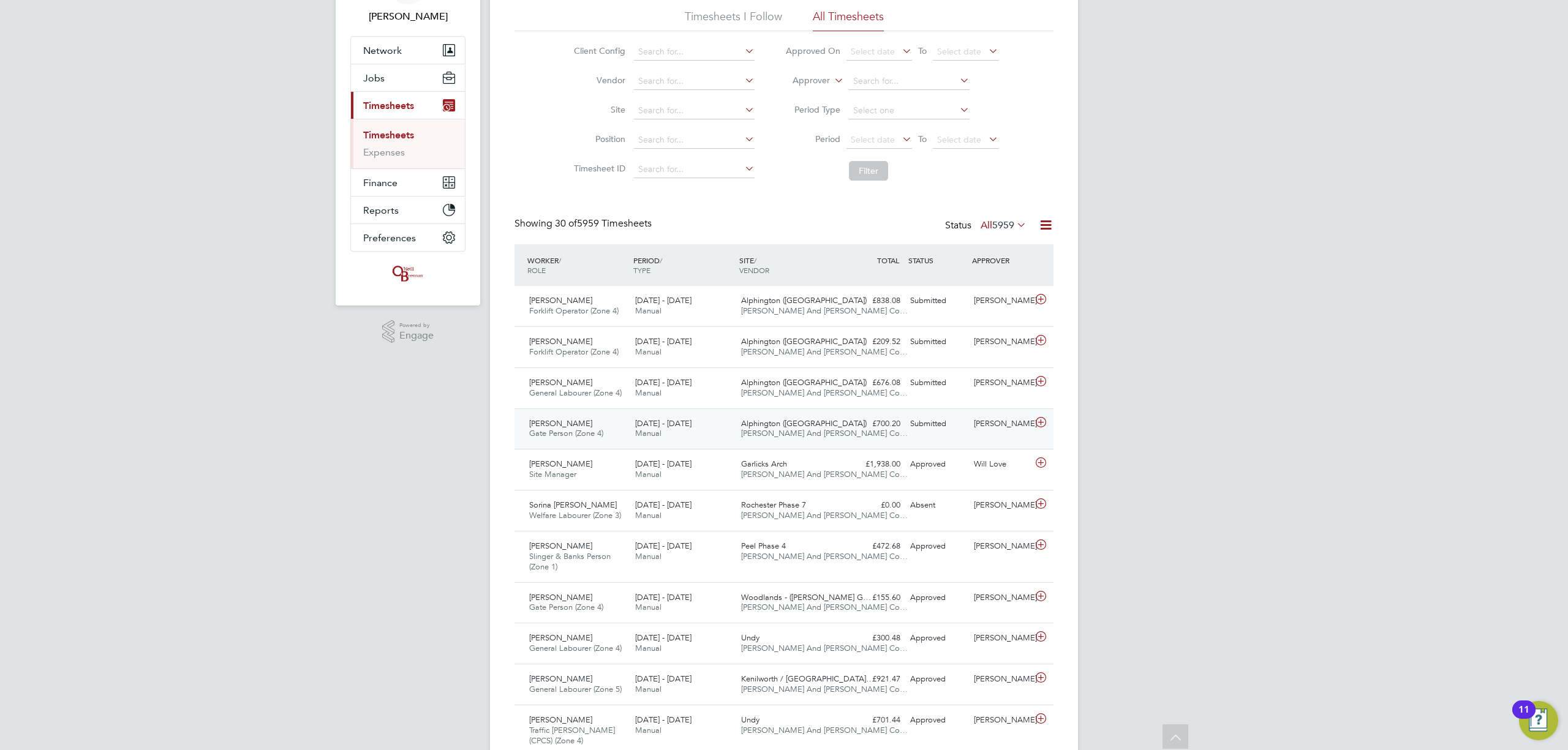
click at [837, 426] on div "Alphington (Parcel 16A) [PERSON_NAME] And [PERSON_NAME] Co…" at bounding box center [789, 429] width 106 height 31
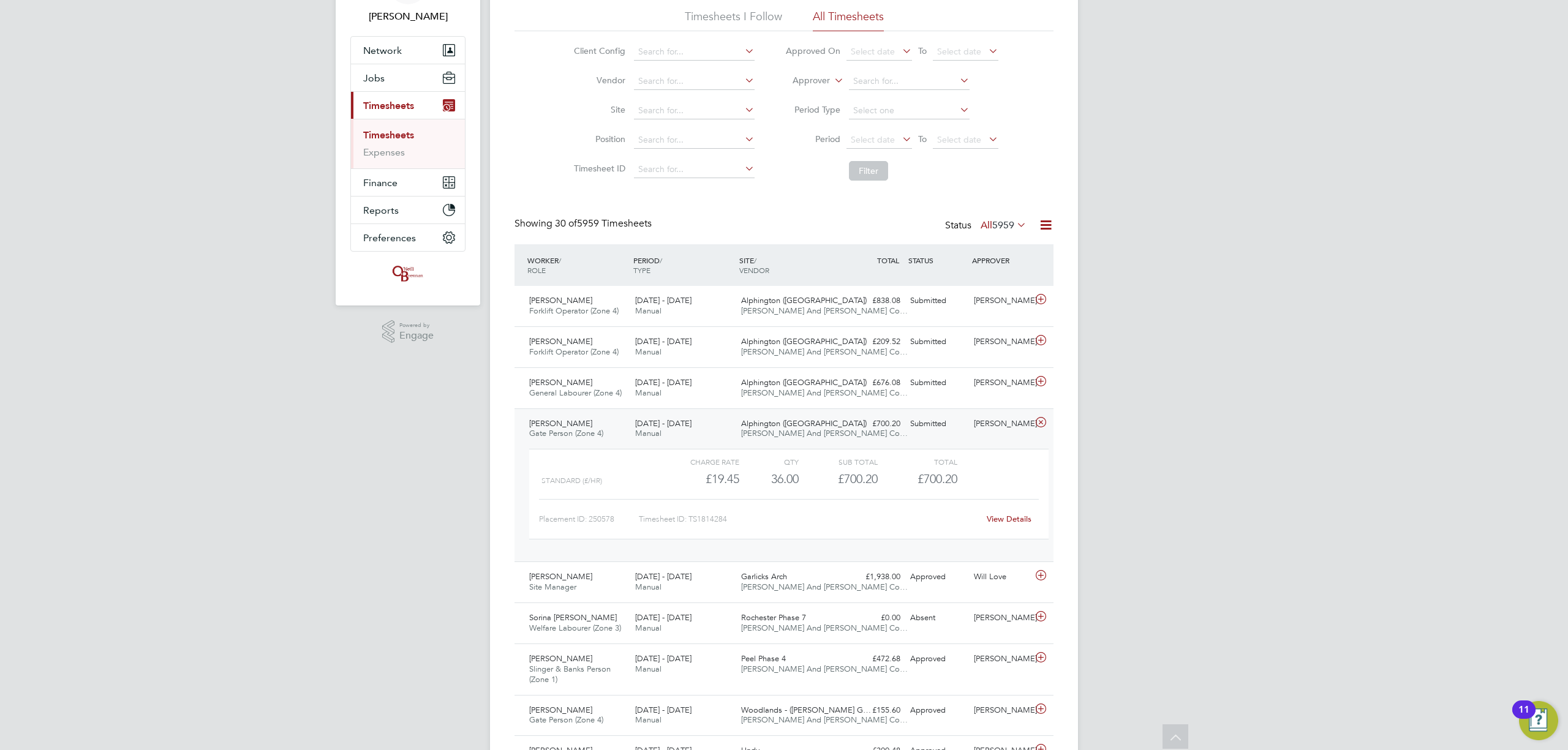
click at [1008, 517] on link "View Details" at bounding box center [1009, 519] width 45 height 11
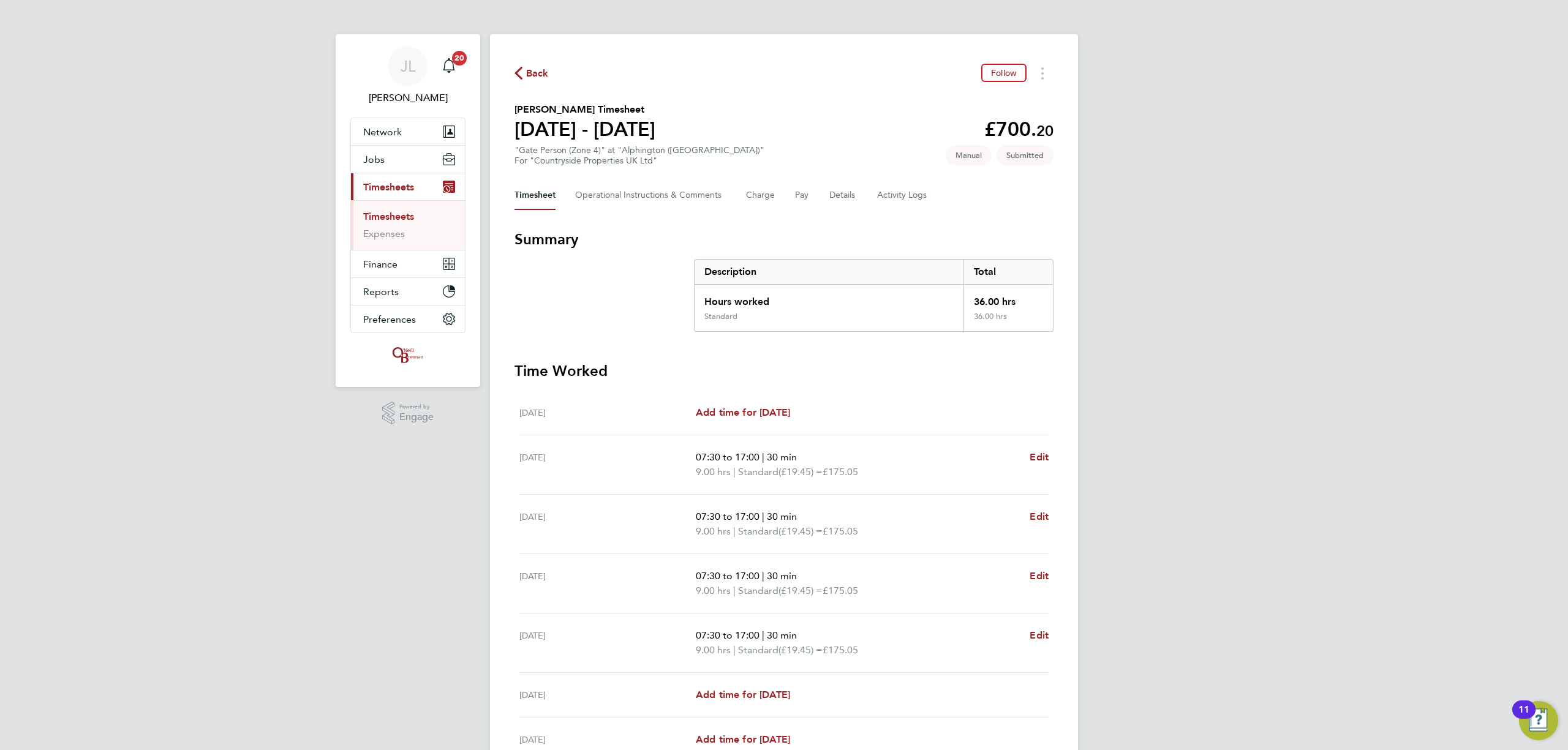
click at [793, 196] on div "Timesheet Operational Instructions & Comments Charge Pay Details Activity Logs" at bounding box center [784, 195] width 539 height 30
click at [805, 192] on button "Pay" at bounding box center [802, 195] width 14 height 30
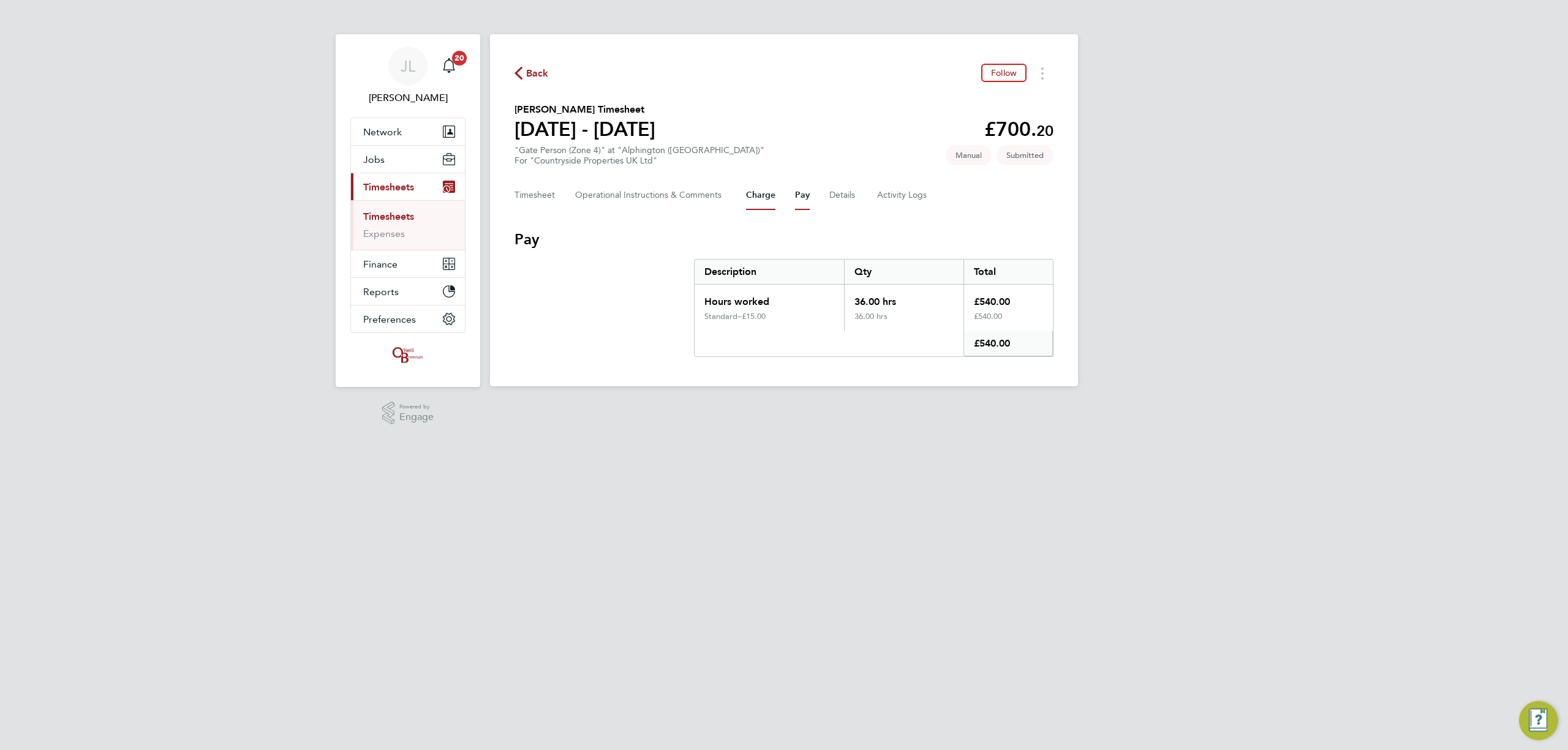
click at [763, 194] on button "Charge" at bounding box center [760, 195] width 30 height 30
click at [845, 194] on button "Details" at bounding box center [843, 195] width 28 height 30
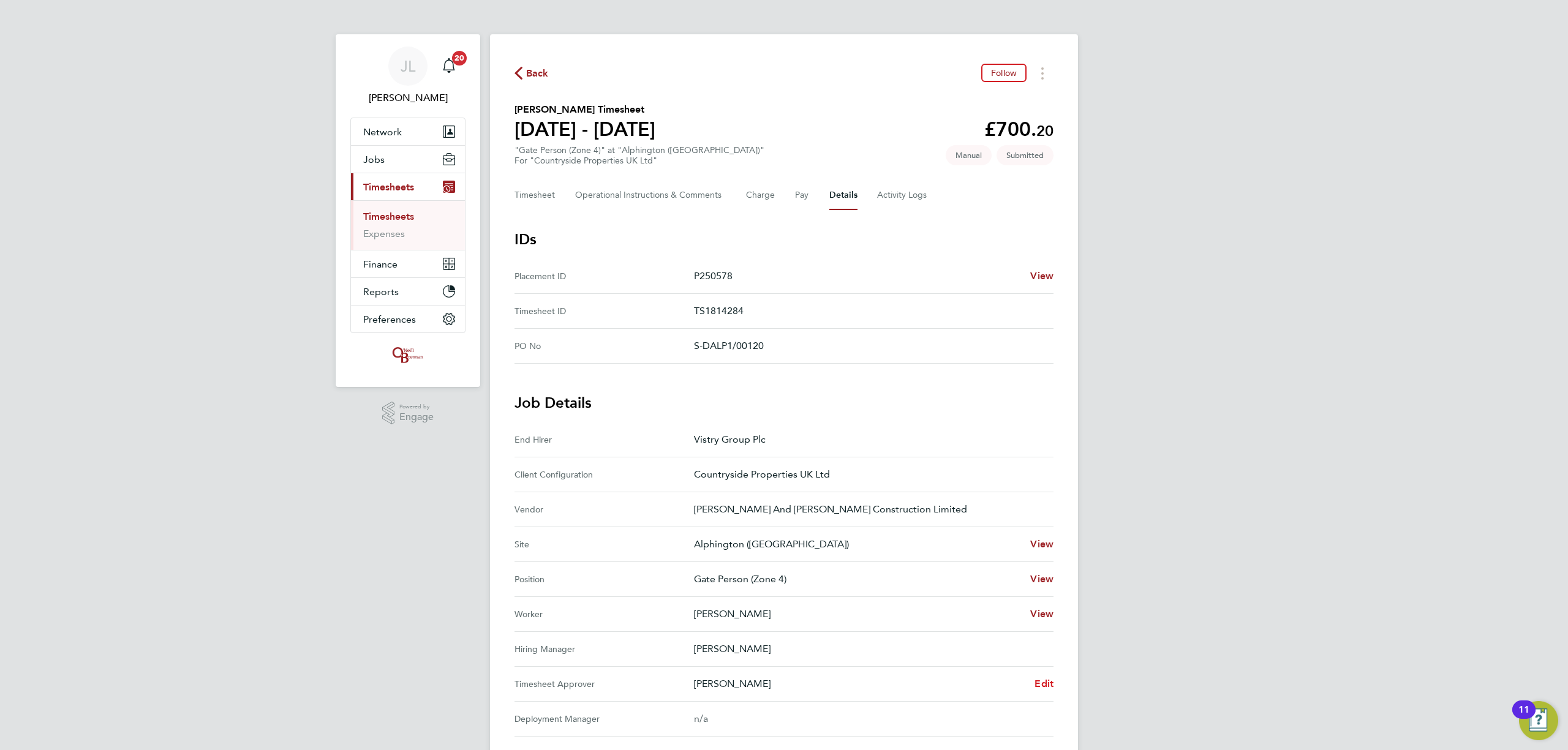
click at [1041, 681] on span "Edit" at bounding box center [1044, 683] width 19 height 12
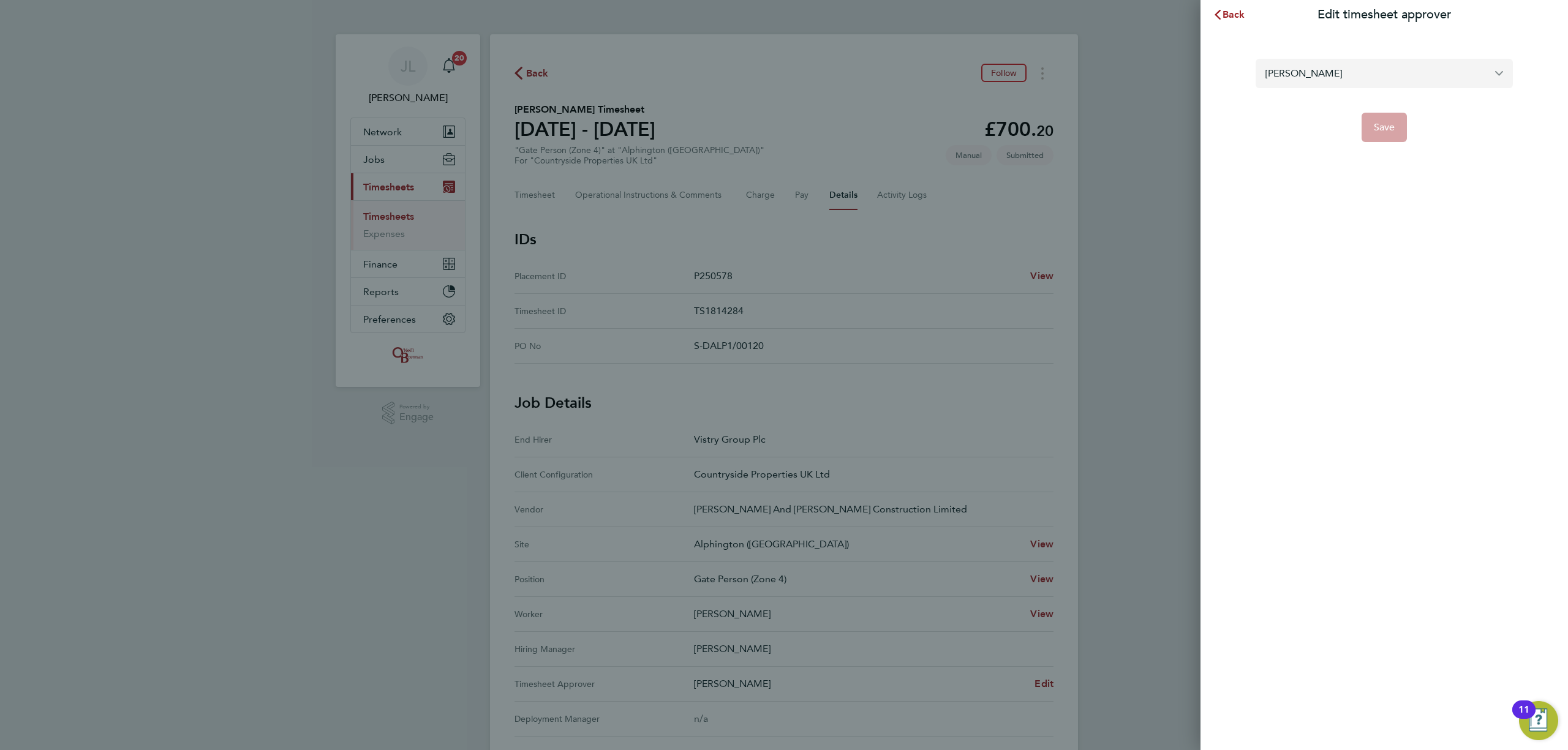
click at [1324, 76] on input "[PERSON_NAME]" at bounding box center [1384, 74] width 258 height 29
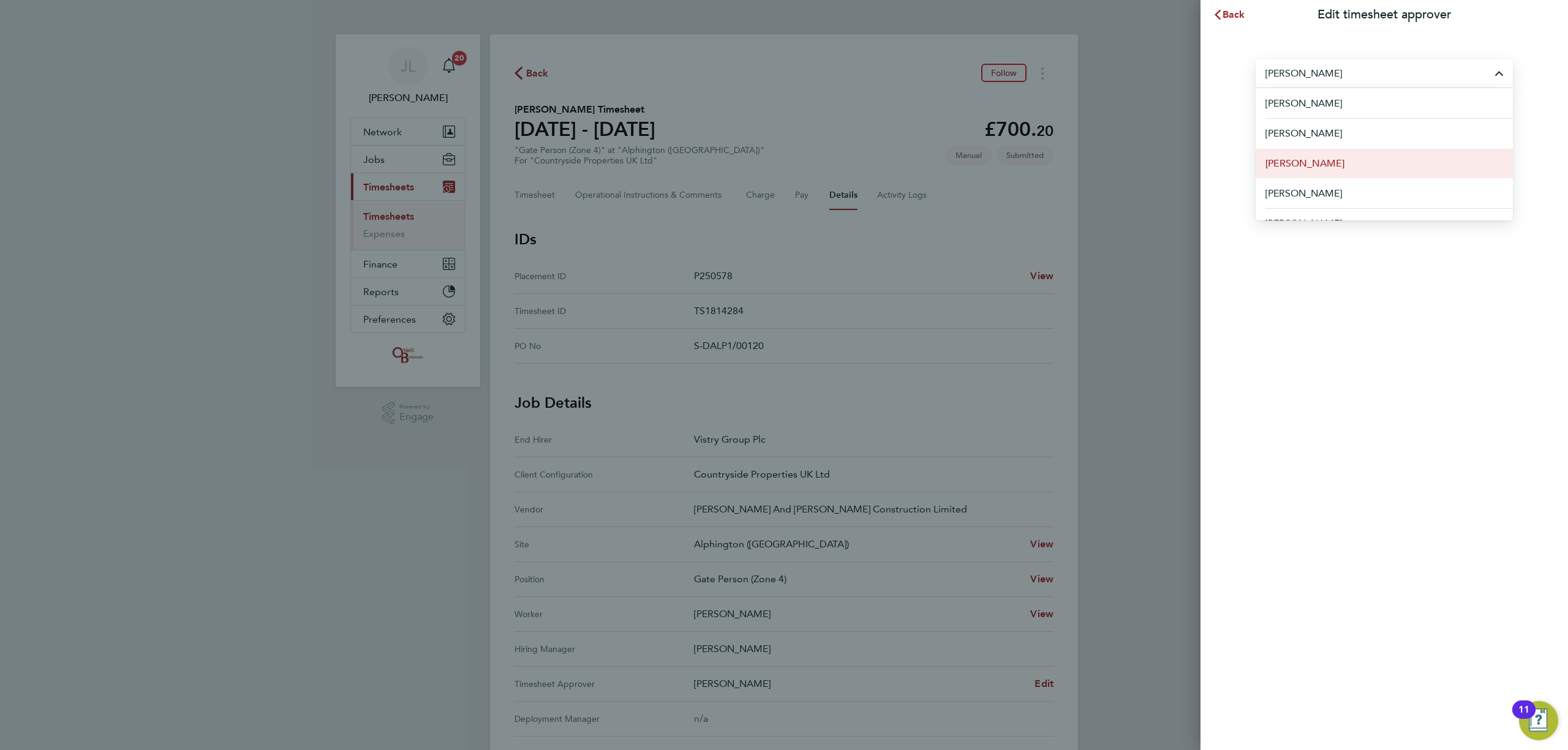
click at [1304, 160] on span "[PERSON_NAME]" at bounding box center [1305, 163] width 79 height 14
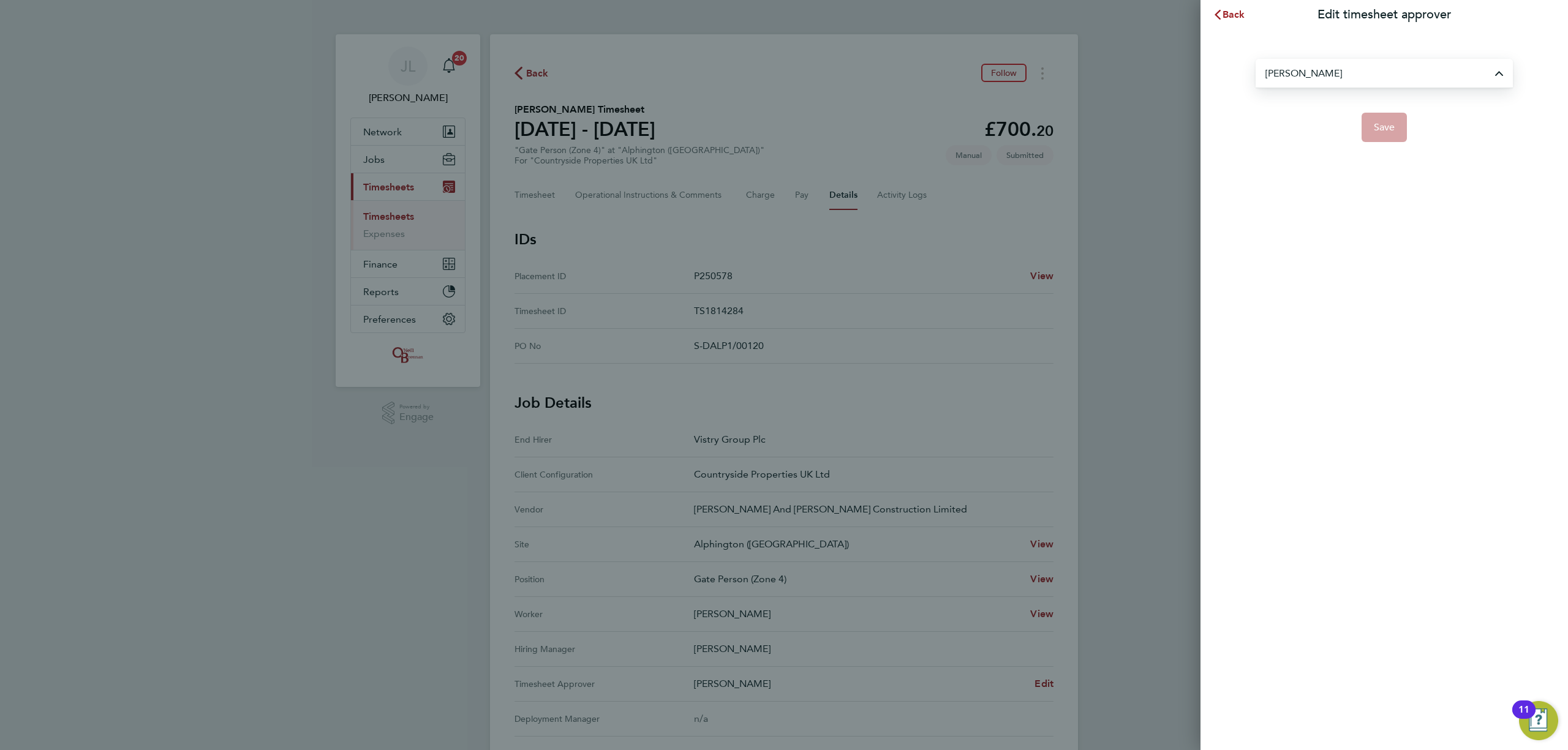
type input "[PERSON_NAME]"
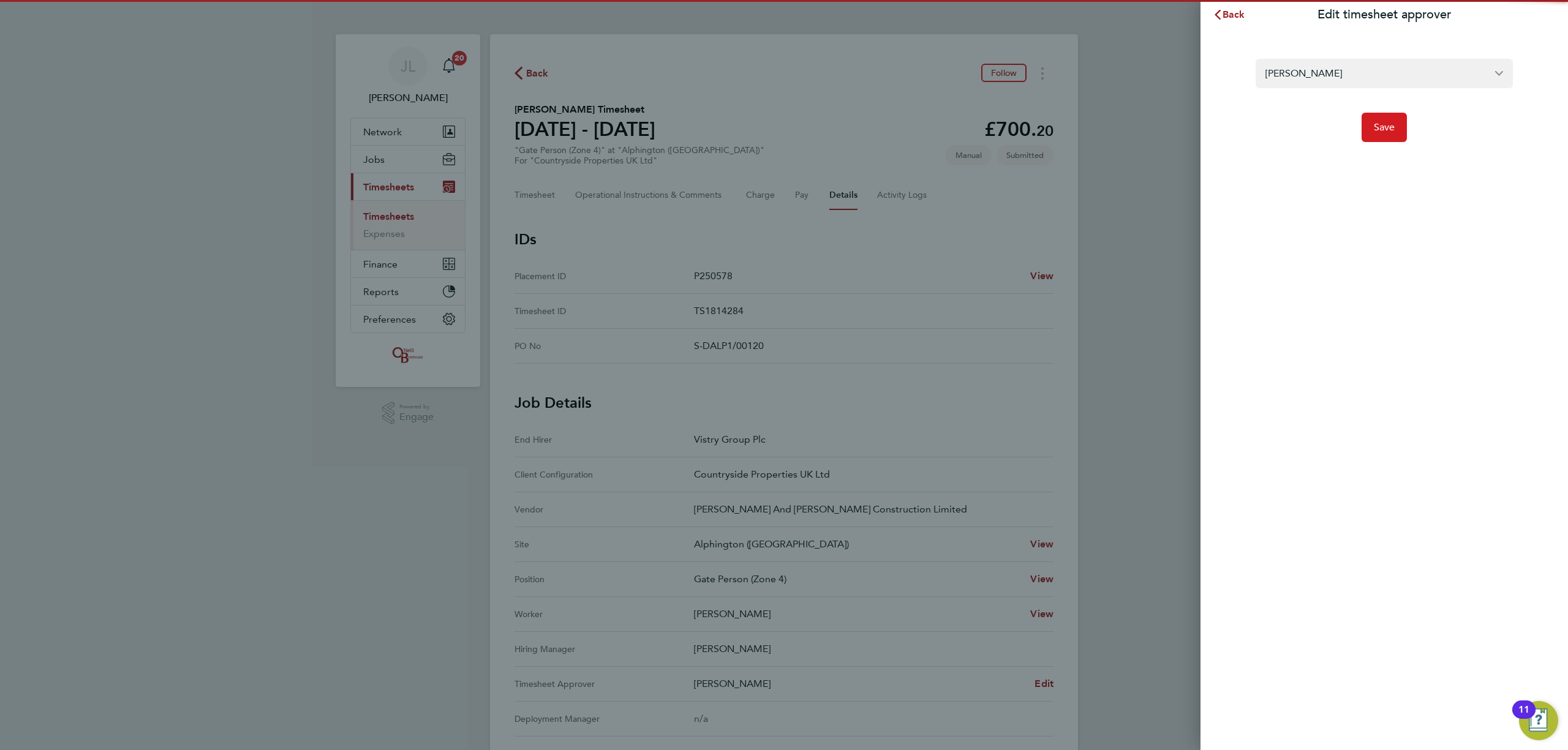
click at [1380, 122] on span "Save" at bounding box center [1385, 127] width 22 height 13
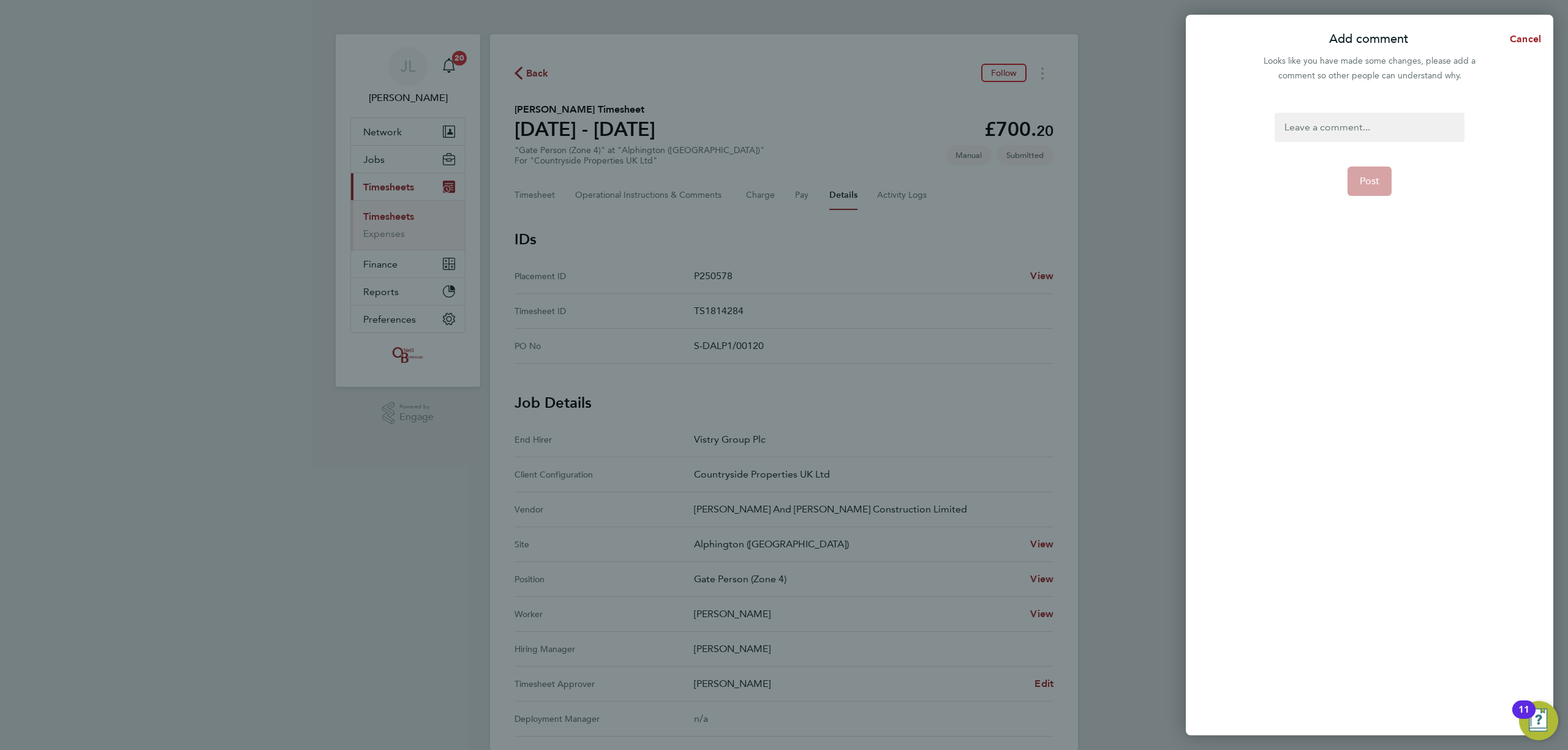
click at [1358, 124] on div at bounding box center [1369, 127] width 189 height 30
drag, startPoint x: 1348, startPoint y: 126, endPoint x: 1333, endPoint y: 126, distance: 15.0
click at [1345, 126] on div at bounding box center [1369, 127] width 189 height 30
paste div
click at [1380, 175] on button "Post" at bounding box center [1370, 181] width 45 height 30
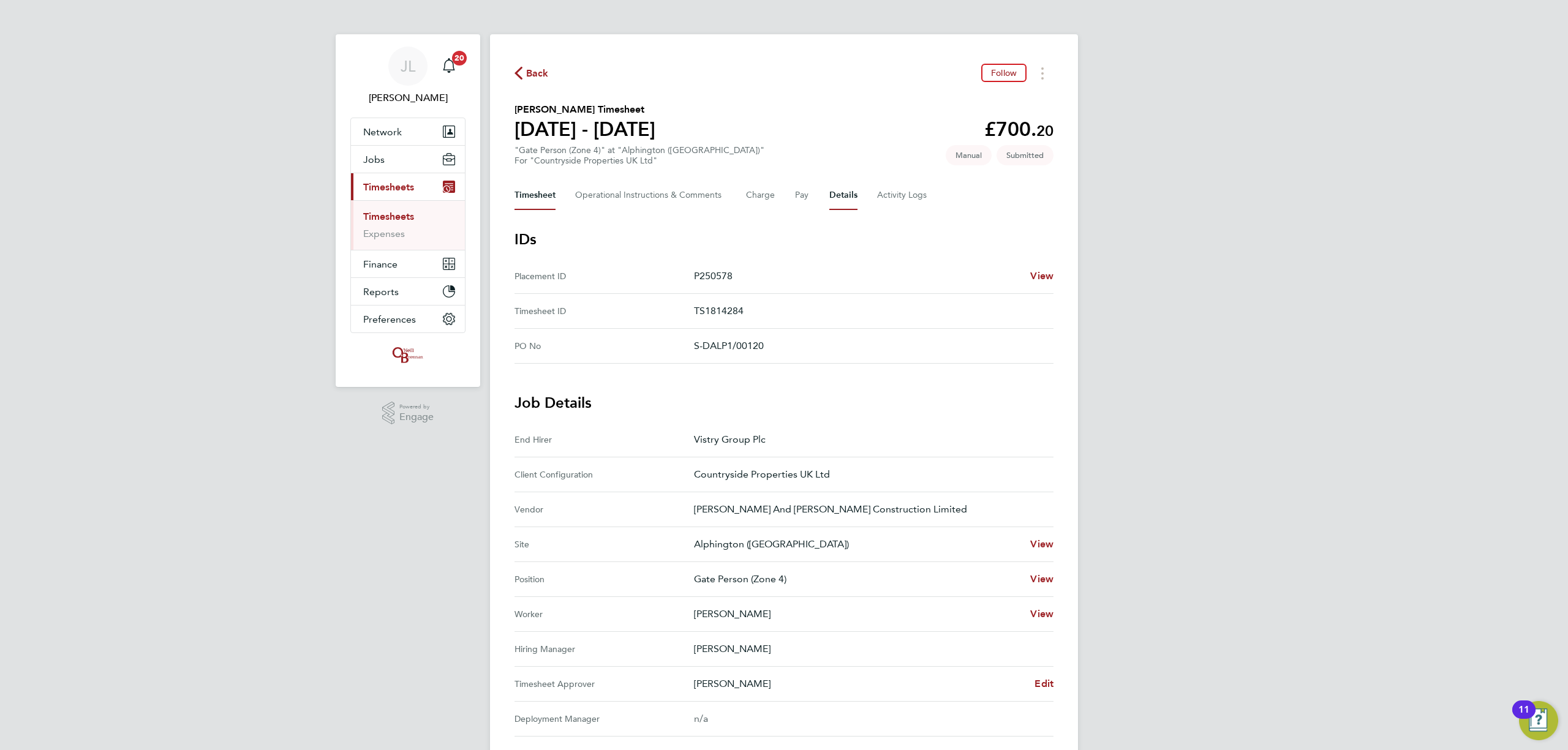
drag, startPoint x: 538, startPoint y: 195, endPoint x: 583, endPoint y: 98, distance: 106.9
click at [539, 192] on button "Timesheet" at bounding box center [535, 195] width 41 height 30
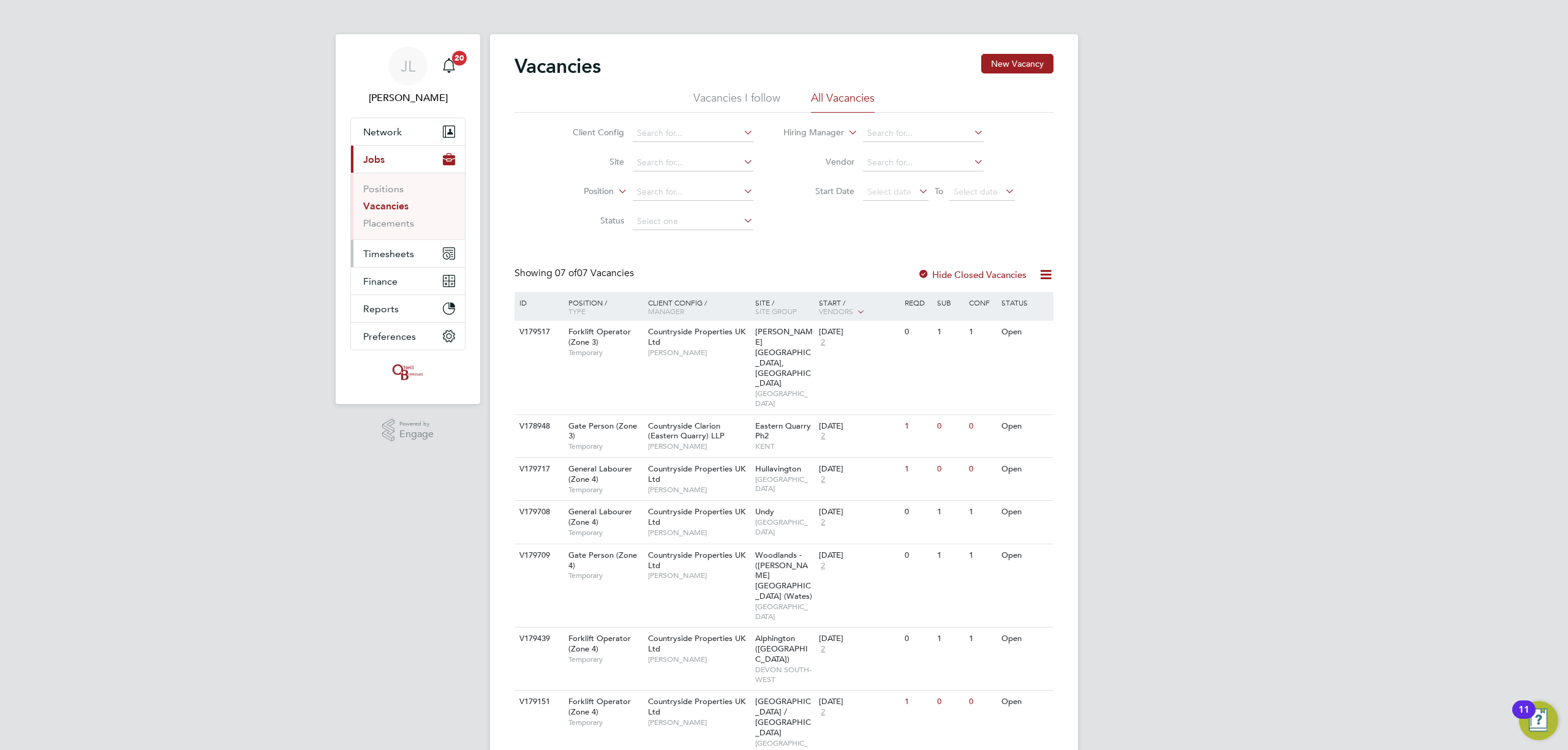
click at [410, 251] on span "Timesheets" at bounding box center [389, 253] width 51 height 12
click at [392, 218] on link "Timesheets" at bounding box center [389, 216] width 51 height 12
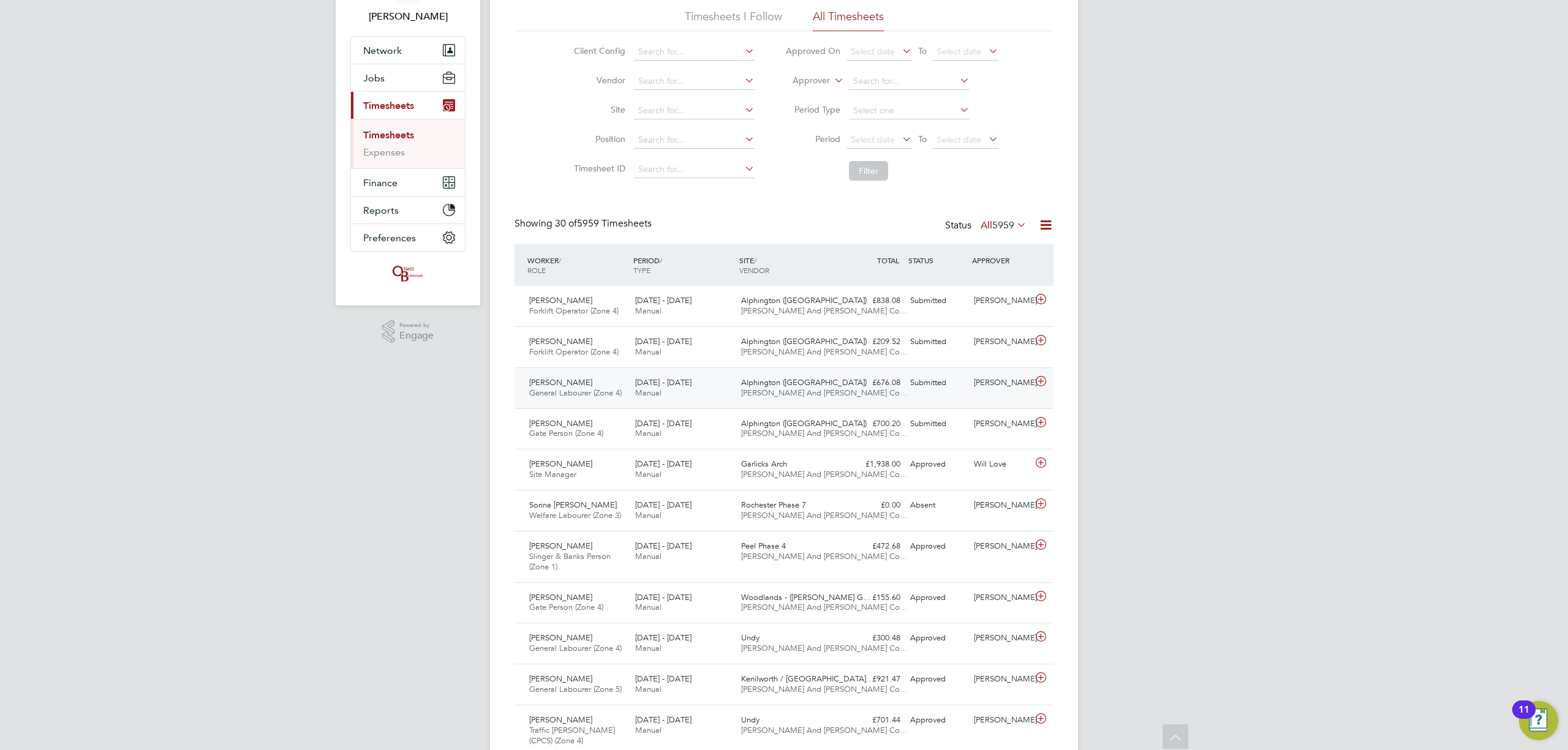
click at [837, 388] on div "Alphington (Parcel 16A) [PERSON_NAME] And [PERSON_NAME] Co…" at bounding box center [789, 388] width 106 height 31
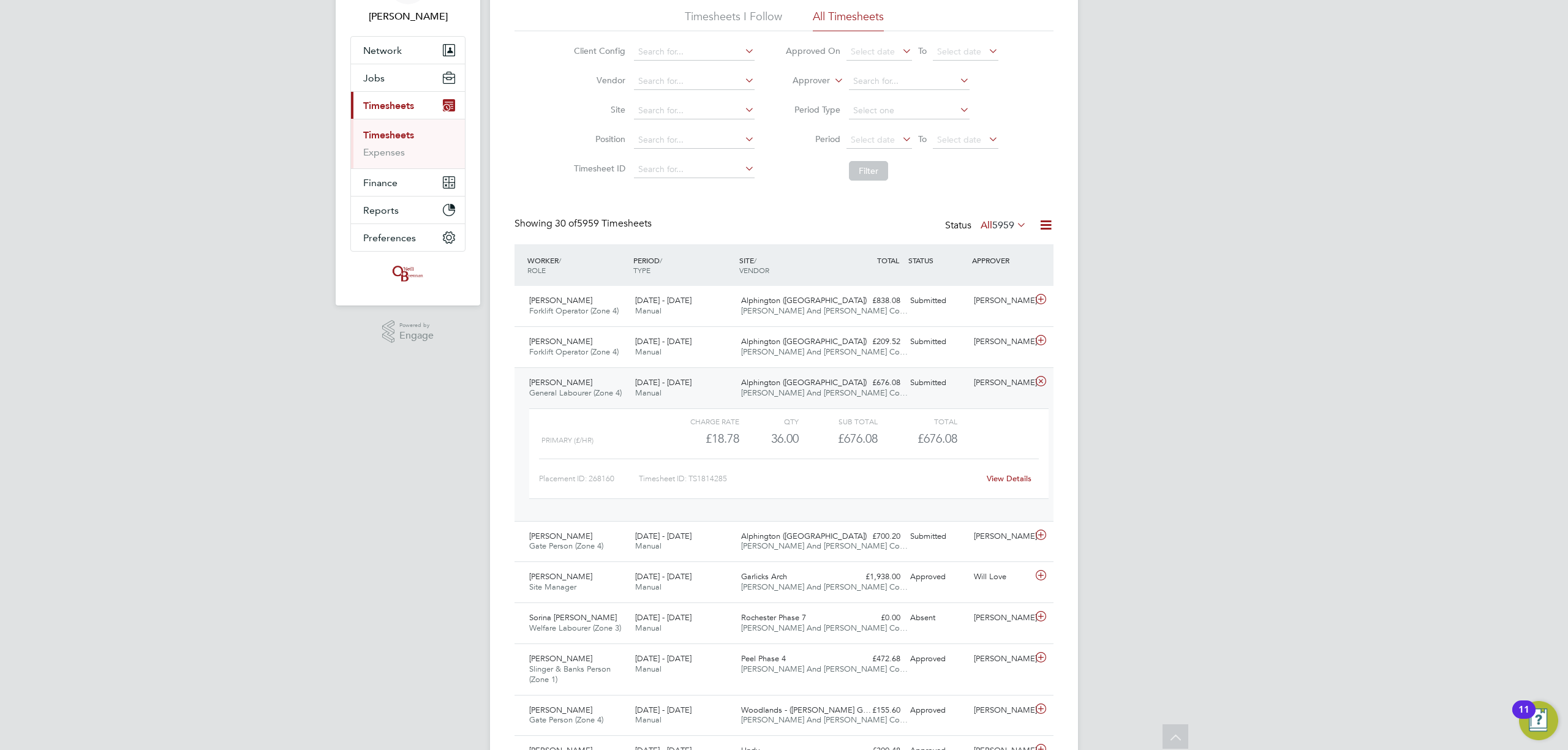
click at [998, 476] on link "View Details" at bounding box center [1009, 478] width 45 height 11
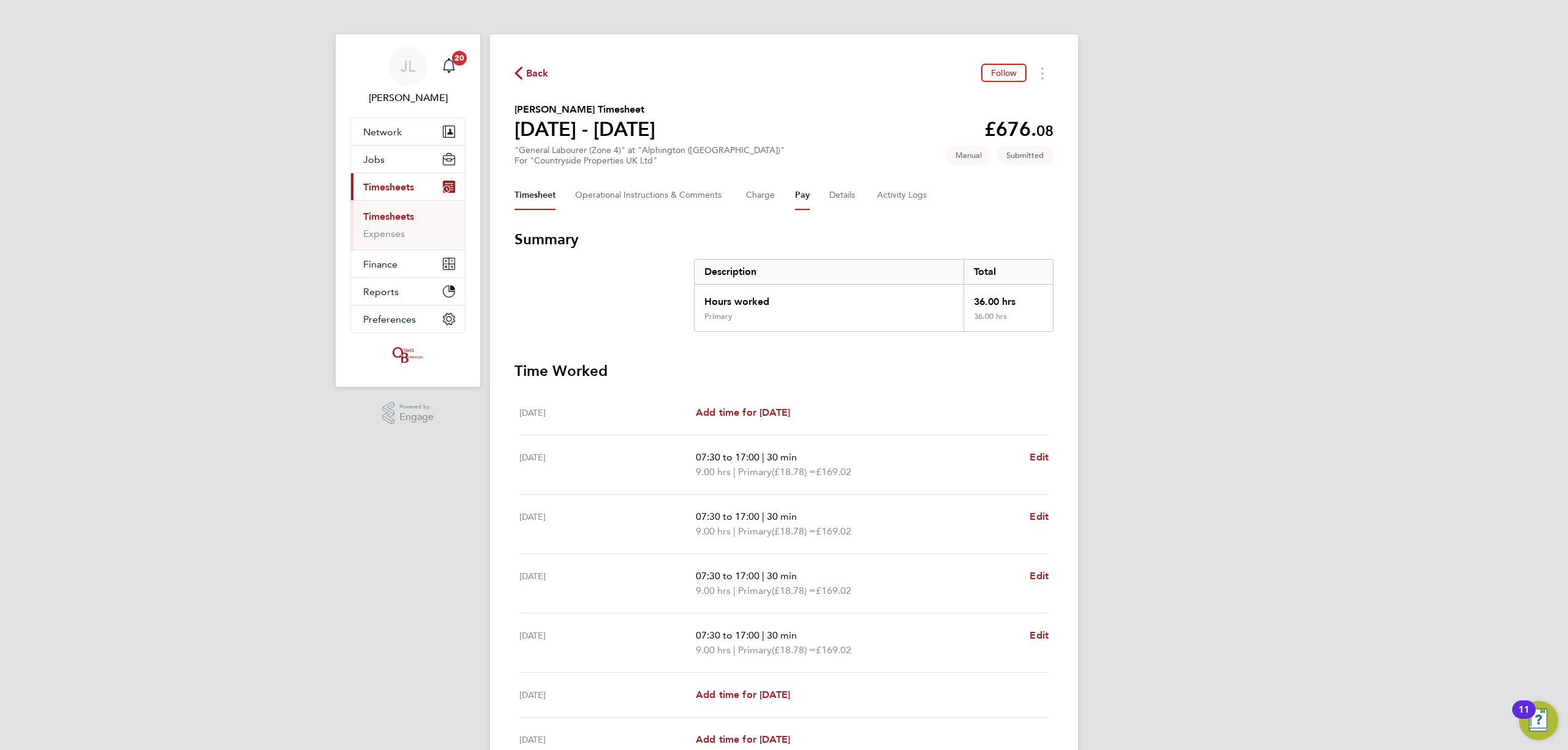
click at [800, 188] on button "Pay" at bounding box center [802, 195] width 14 height 30
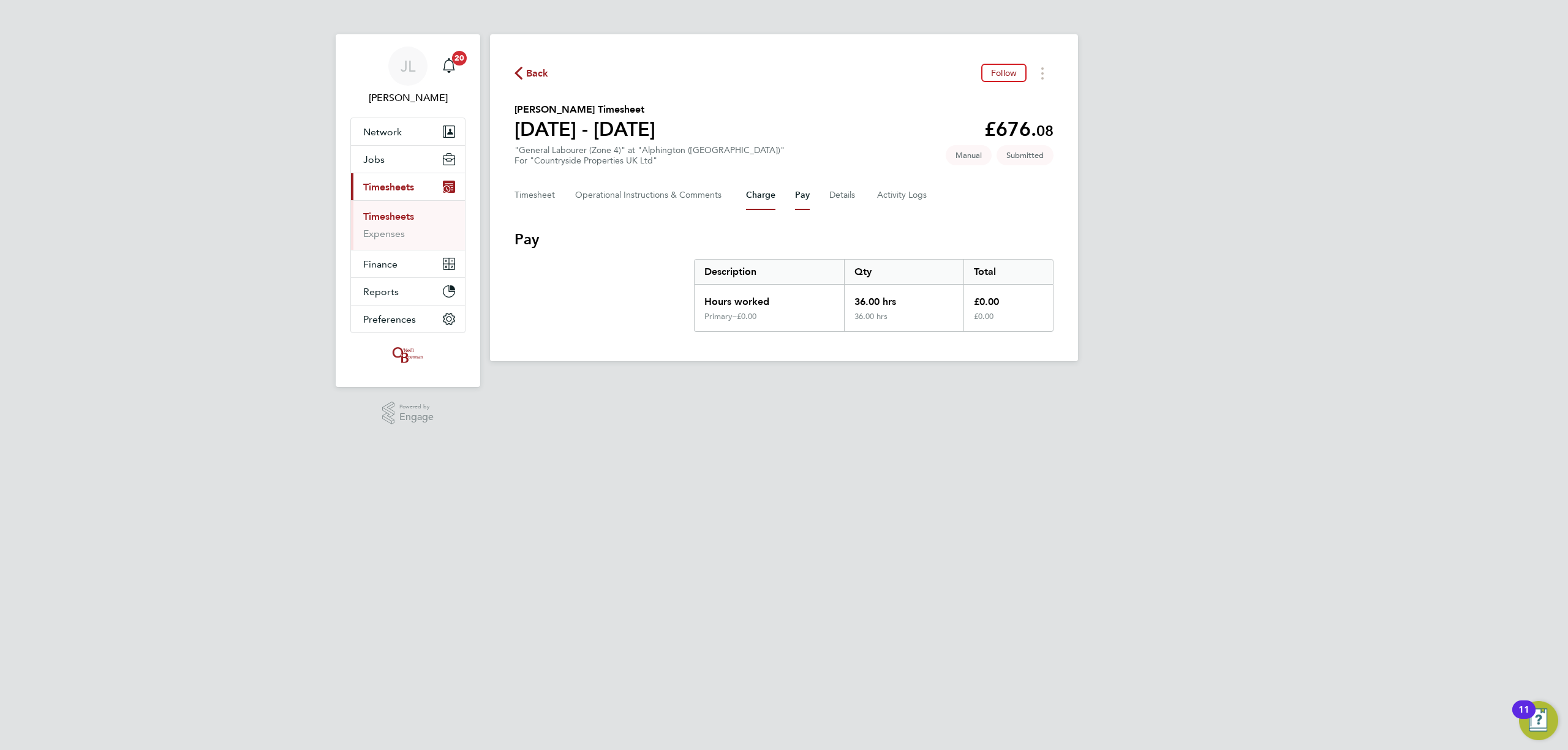
click at [756, 199] on button "Charge" at bounding box center [760, 195] width 30 height 30
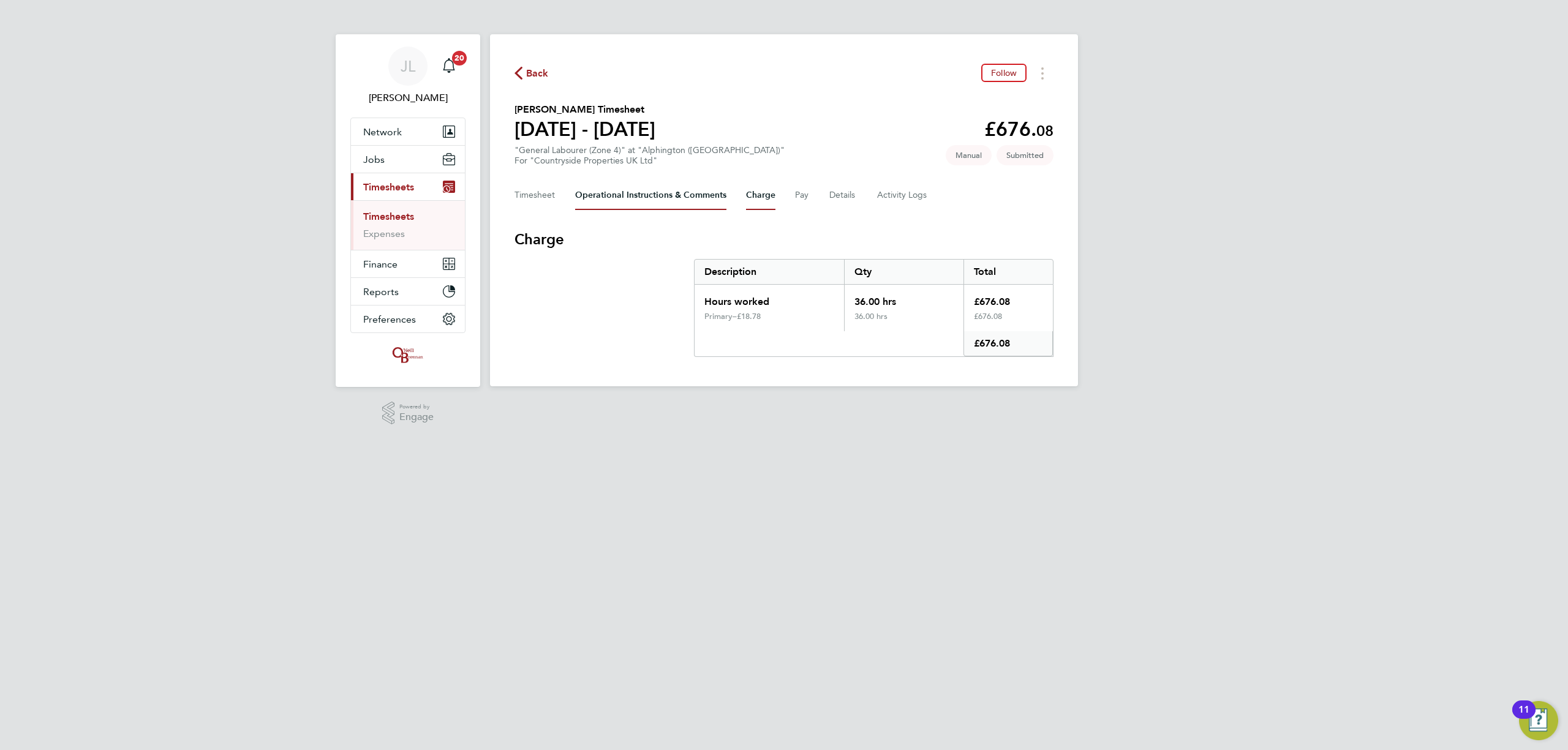
click at [703, 199] on Comments-tab "Operational Instructions & Comments" at bounding box center [651, 195] width 152 height 30
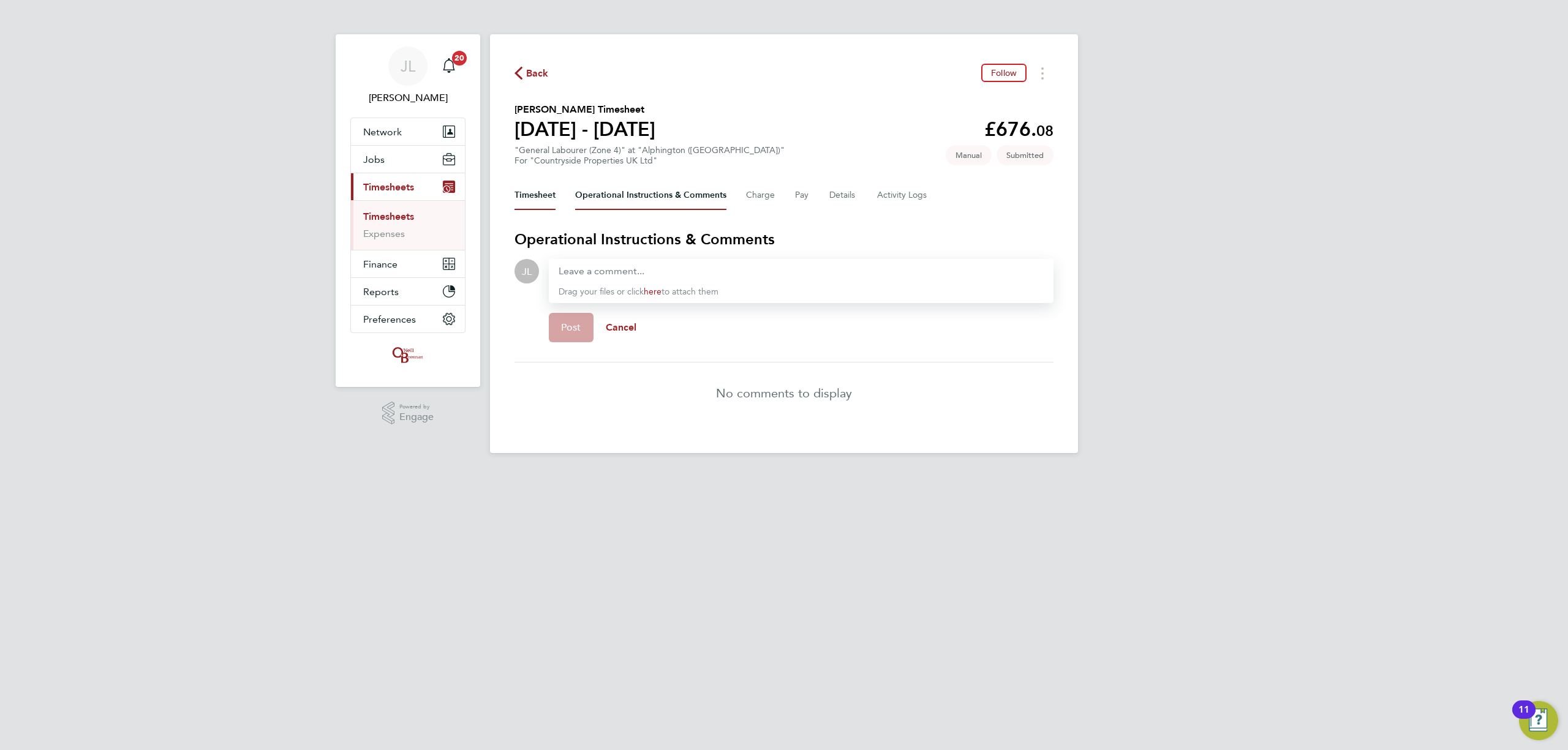
click at [543, 196] on button "Timesheet" at bounding box center [535, 195] width 41 height 30
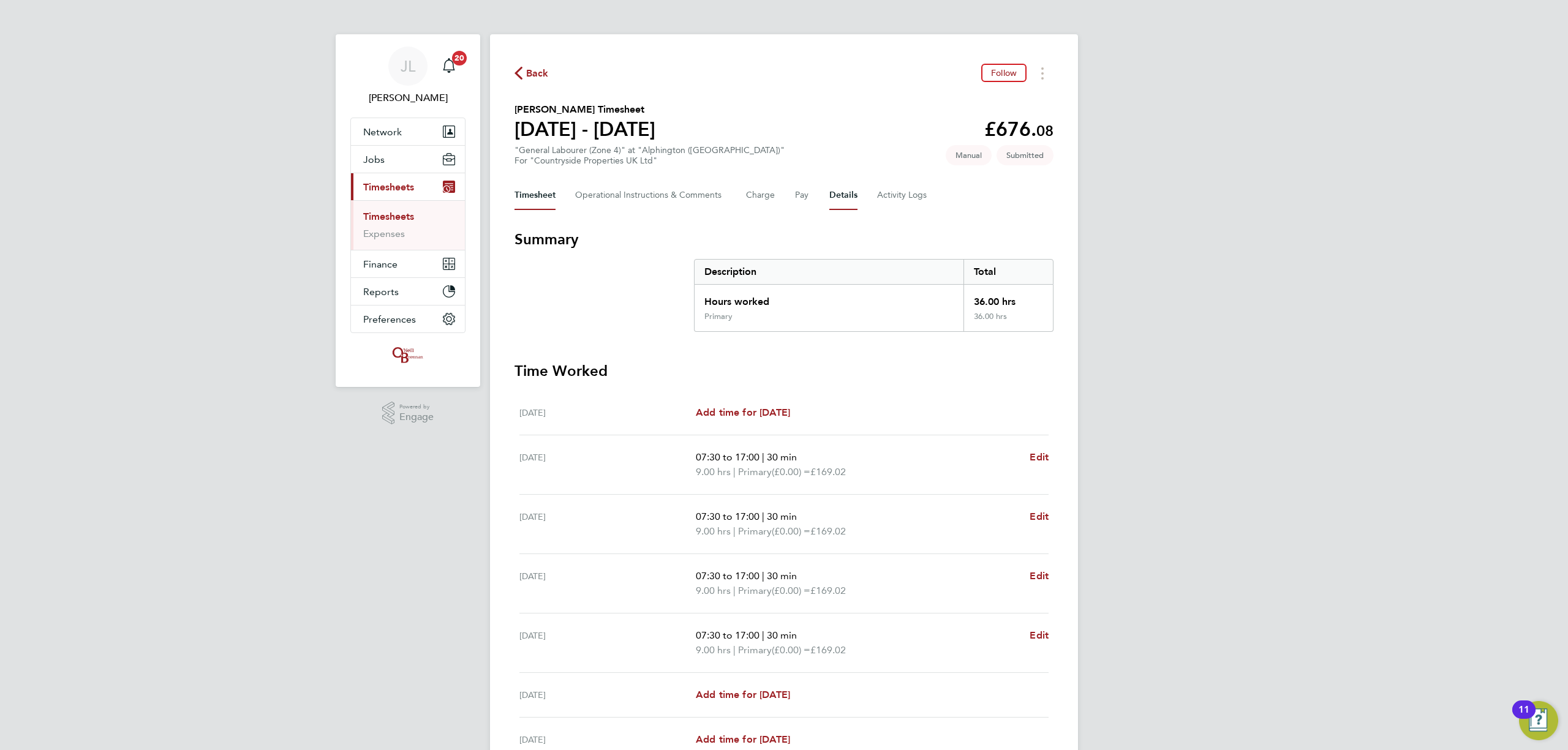
click at [837, 194] on button "Details" at bounding box center [843, 195] width 28 height 30
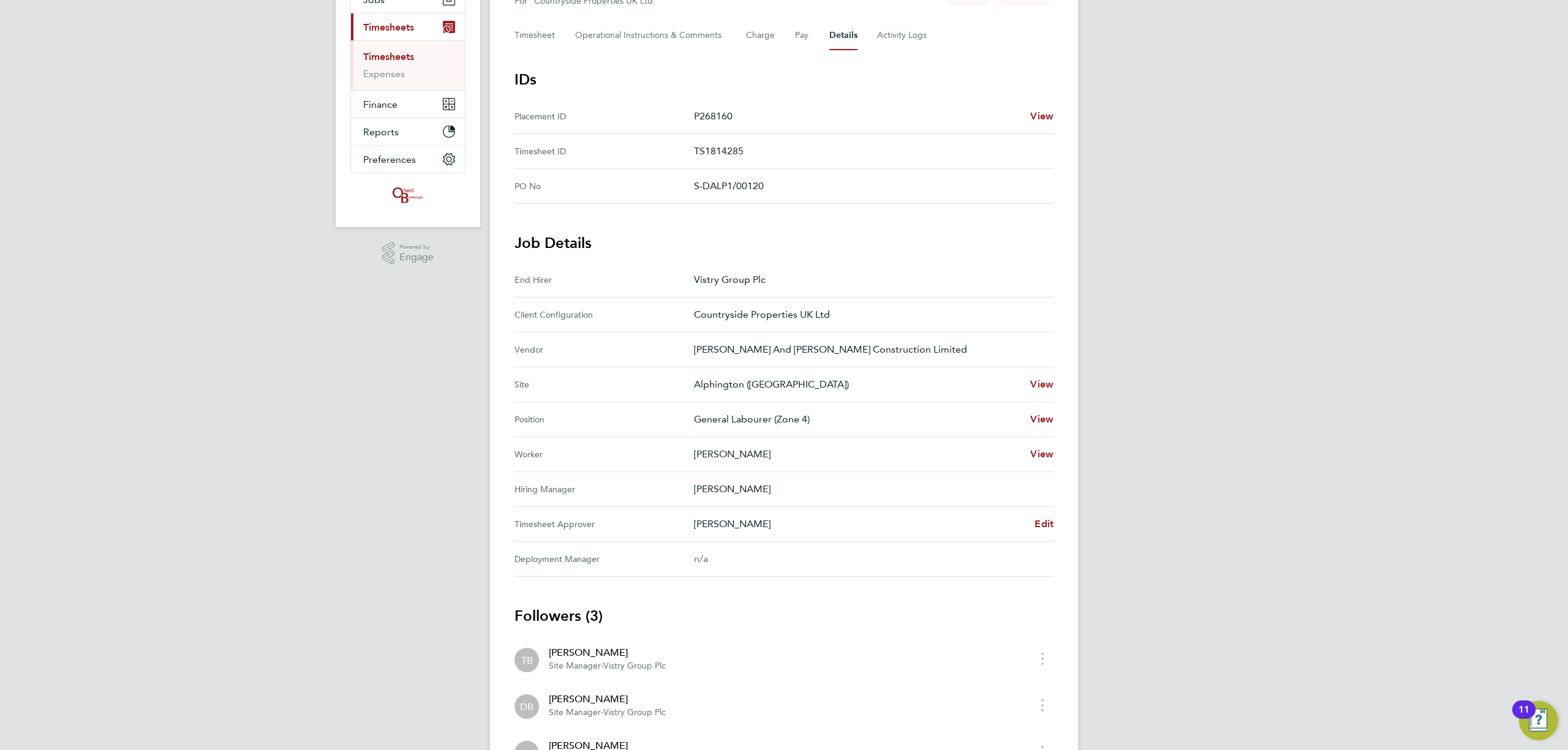
scroll to position [163, 0]
click at [1045, 525] on span "Edit" at bounding box center [1044, 520] width 19 height 12
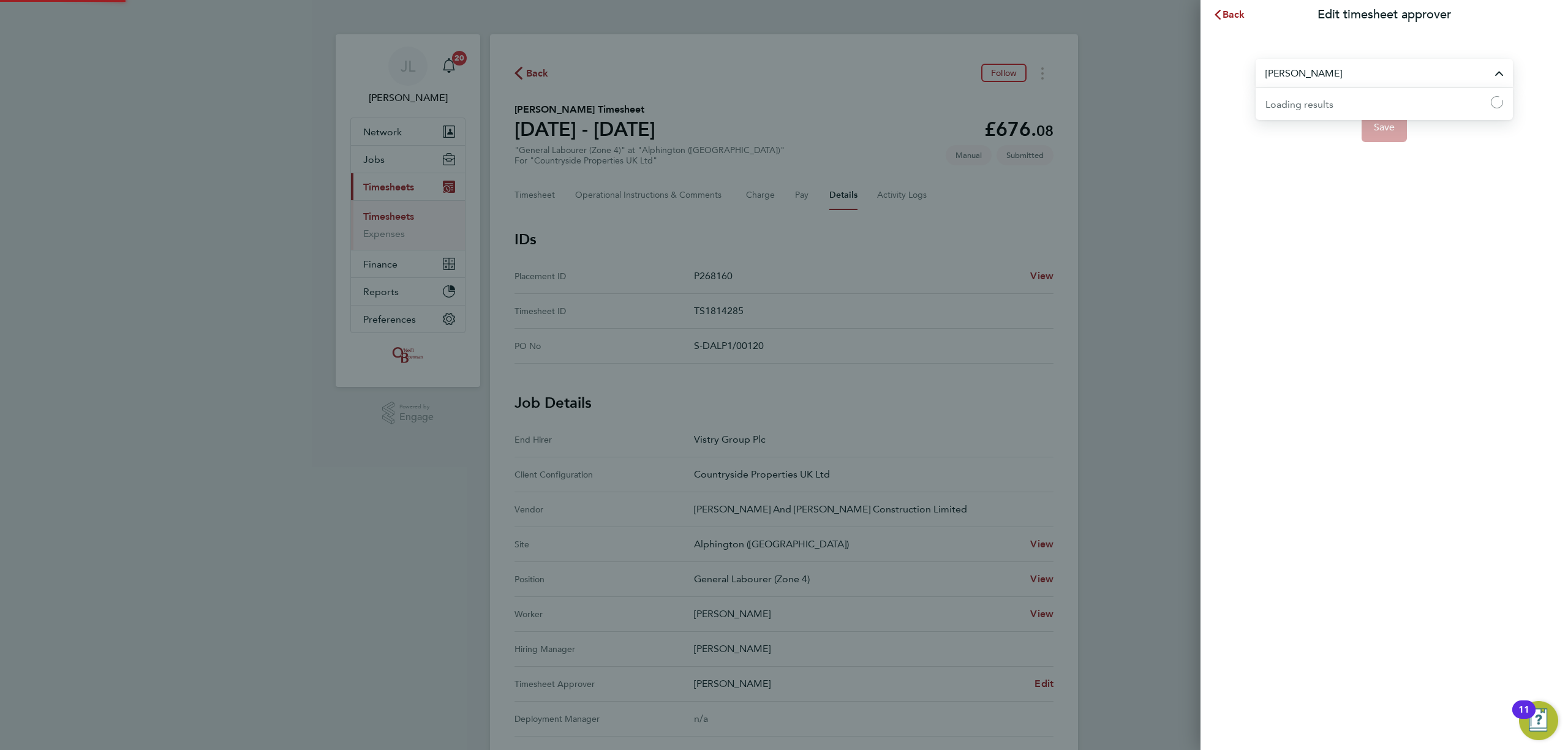
click at [1310, 76] on input "Dan Badger" at bounding box center [1384, 74] width 258 height 29
click at [1304, 103] on span "Tom Barnett" at bounding box center [1305, 103] width 79 height 14
type input "Tom Barnett"
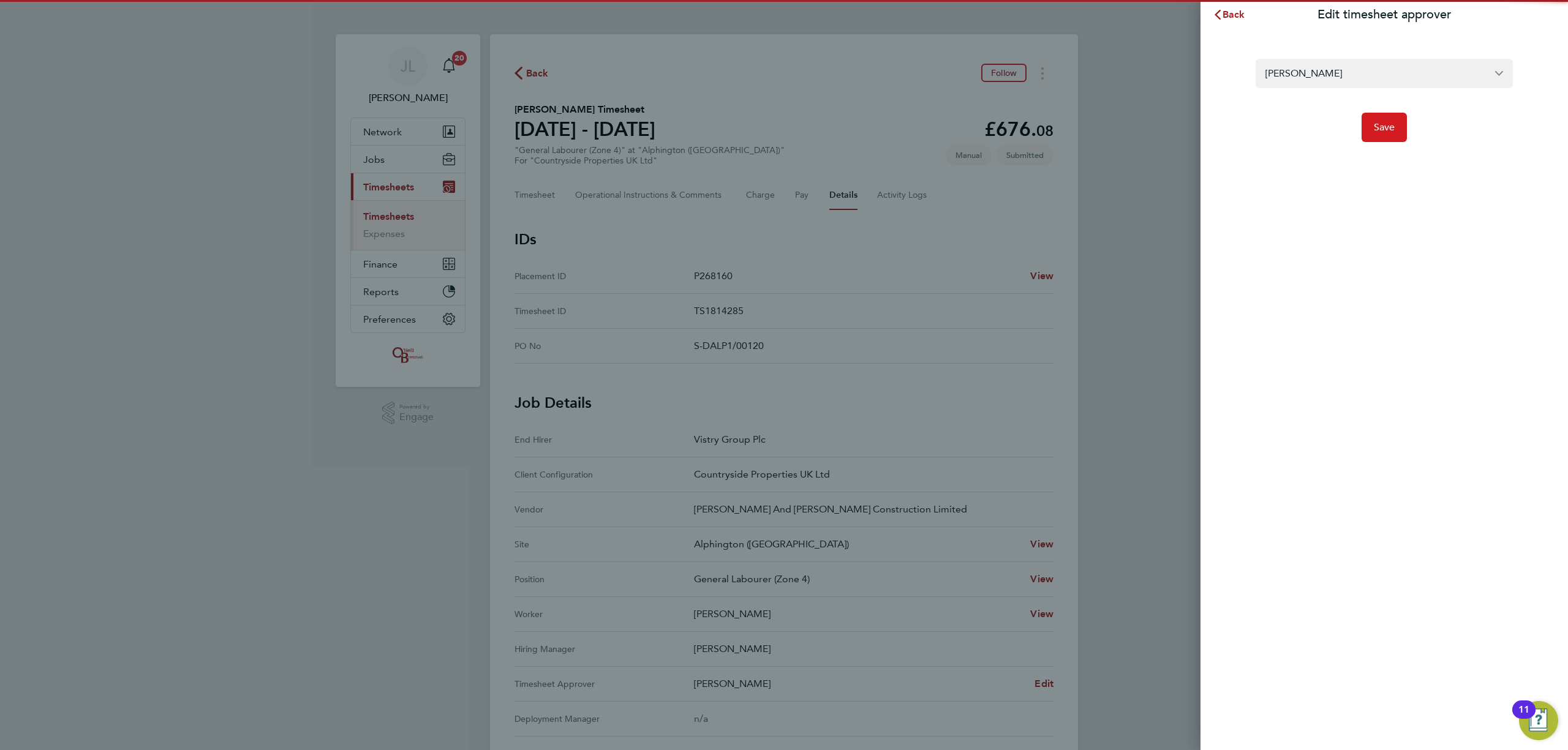
click at [1388, 127] on span "Save" at bounding box center [1385, 127] width 22 height 13
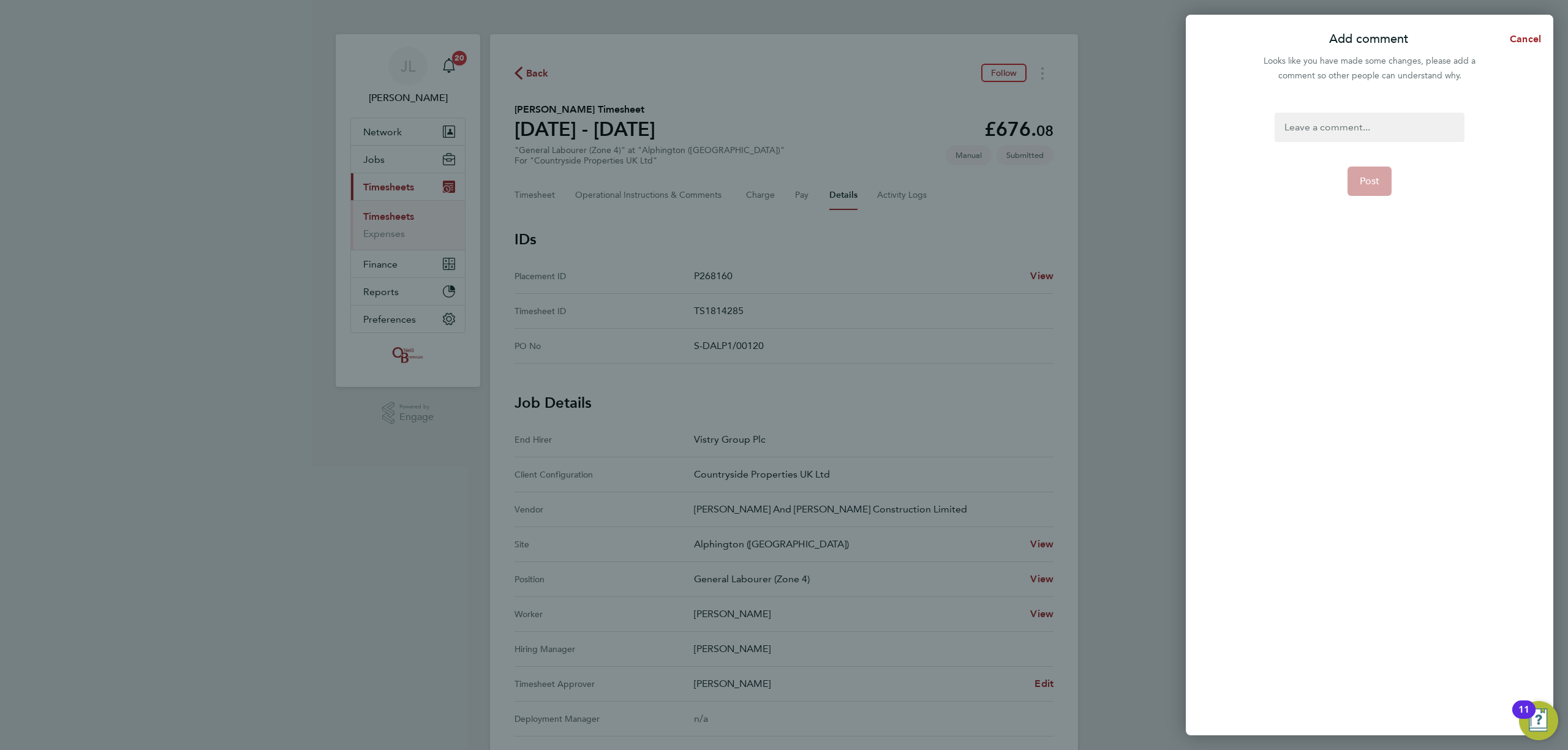
click at [1367, 130] on div at bounding box center [1369, 127] width 189 height 30
click at [1328, 128] on div at bounding box center [1369, 127] width 189 height 30
paste div
click at [1380, 177] on button "Post" at bounding box center [1370, 181] width 45 height 30
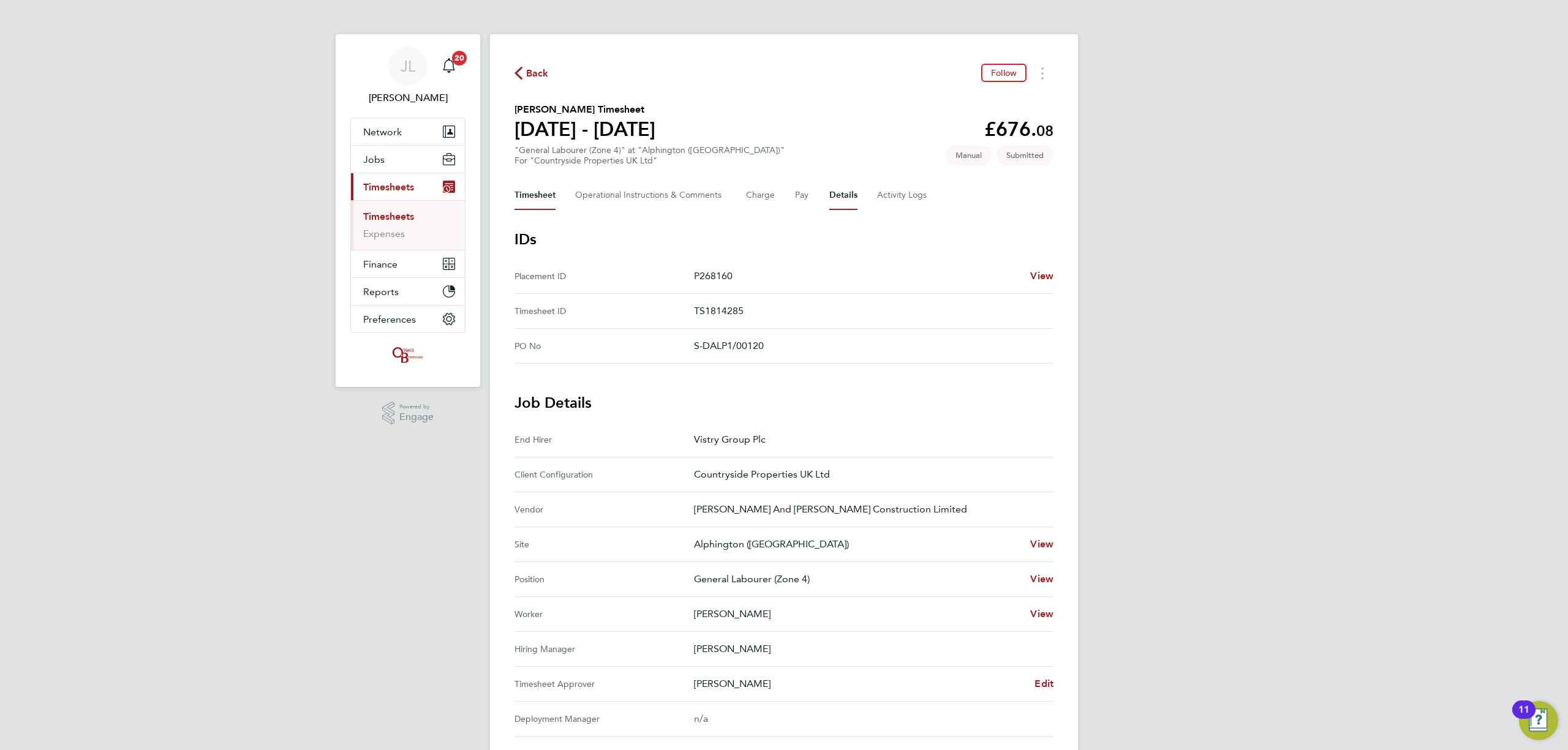
click at [531, 180] on button "Timesheet" at bounding box center [535, 195] width 41 height 30
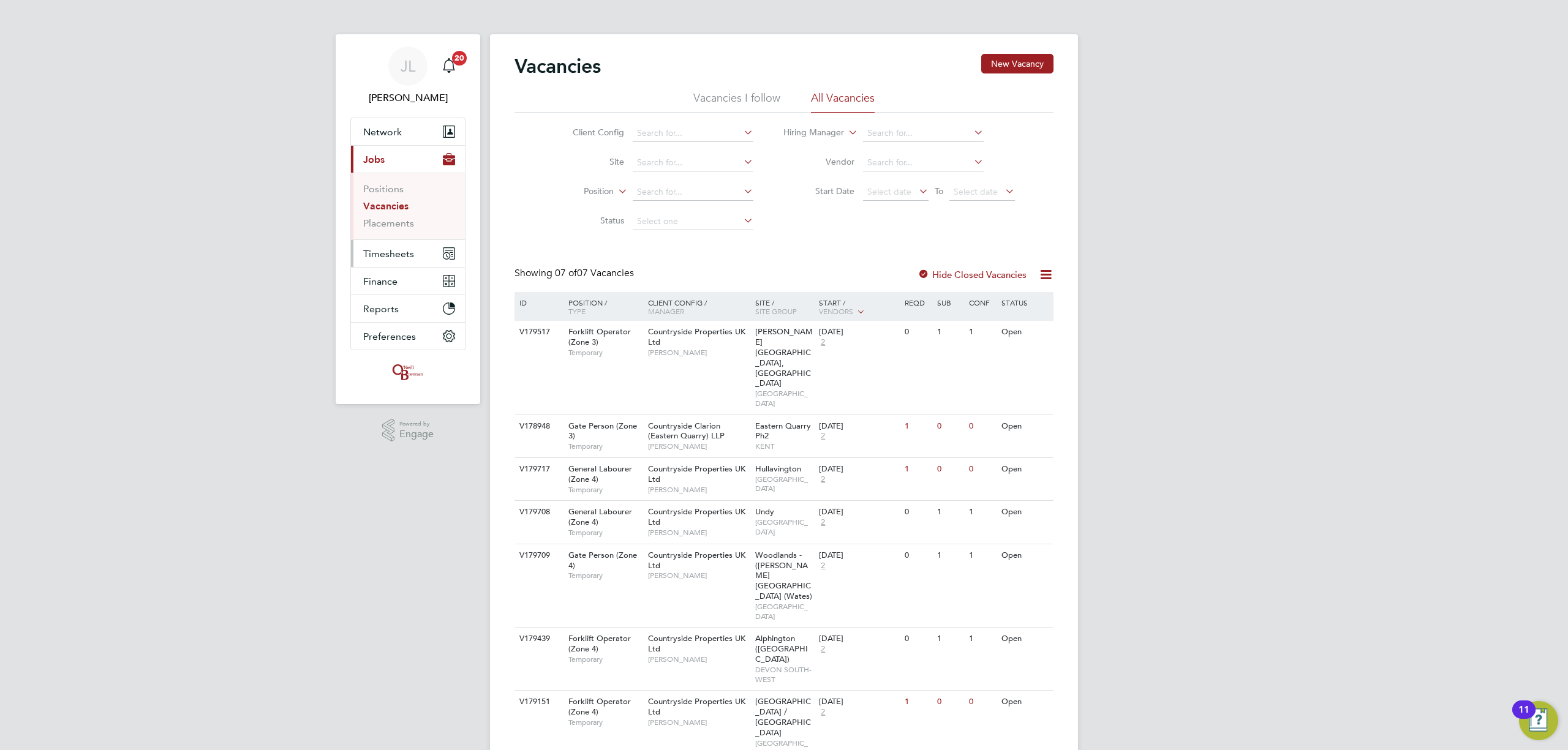
click at [410, 256] on span "Timesheets" at bounding box center [389, 253] width 51 height 12
click at [392, 216] on link "Timesheets" at bounding box center [389, 216] width 51 height 12
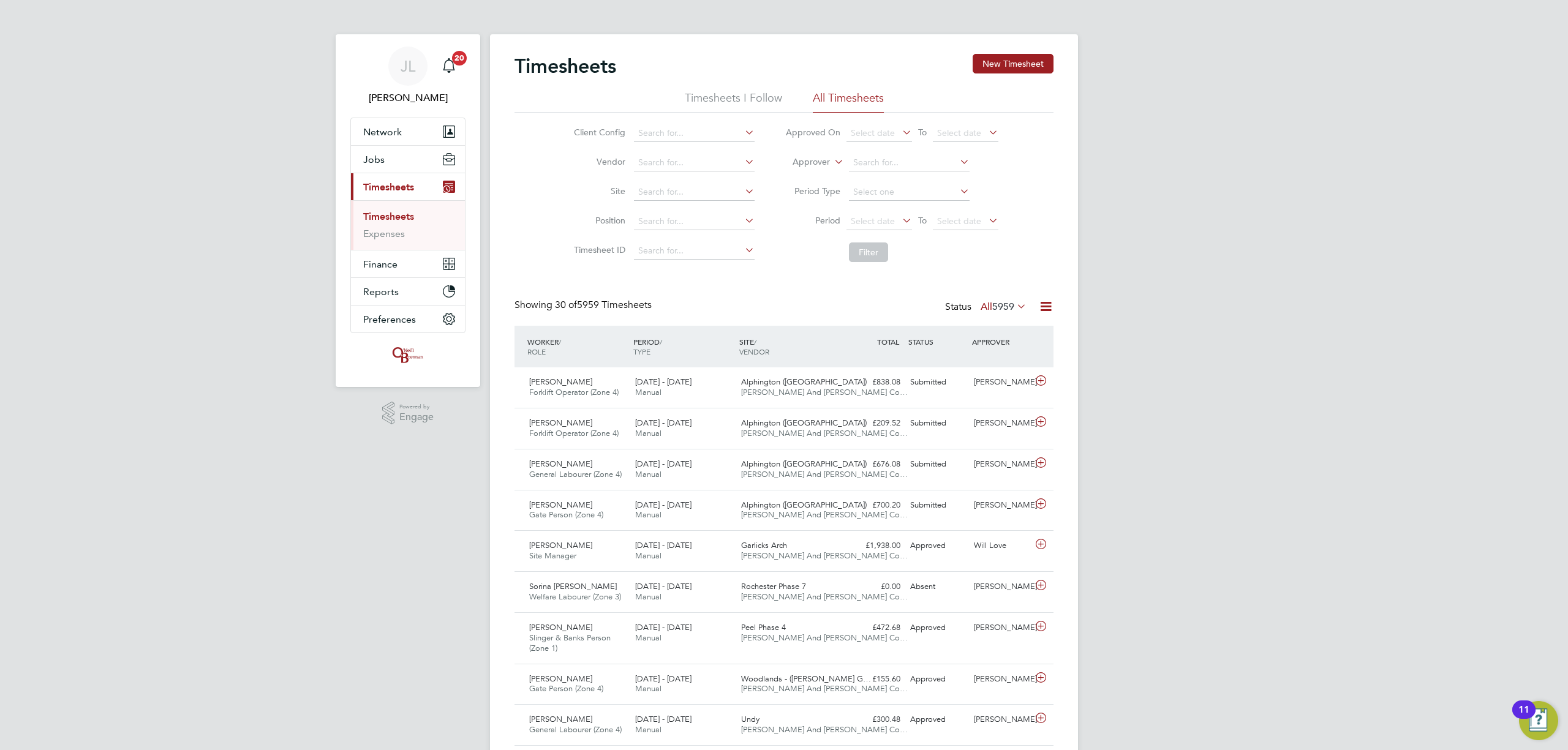
click at [1003, 302] on span "5959" at bounding box center [1003, 307] width 22 height 13
click at [1041, 301] on icon at bounding box center [1046, 306] width 15 height 15
click at [880, 299] on div "Showing 30 of 5959 Timesheets Status All 5959" at bounding box center [784, 312] width 539 height 27
click at [963, 219] on span "Select date" at bounding box center [959, 221] width 44 height 11
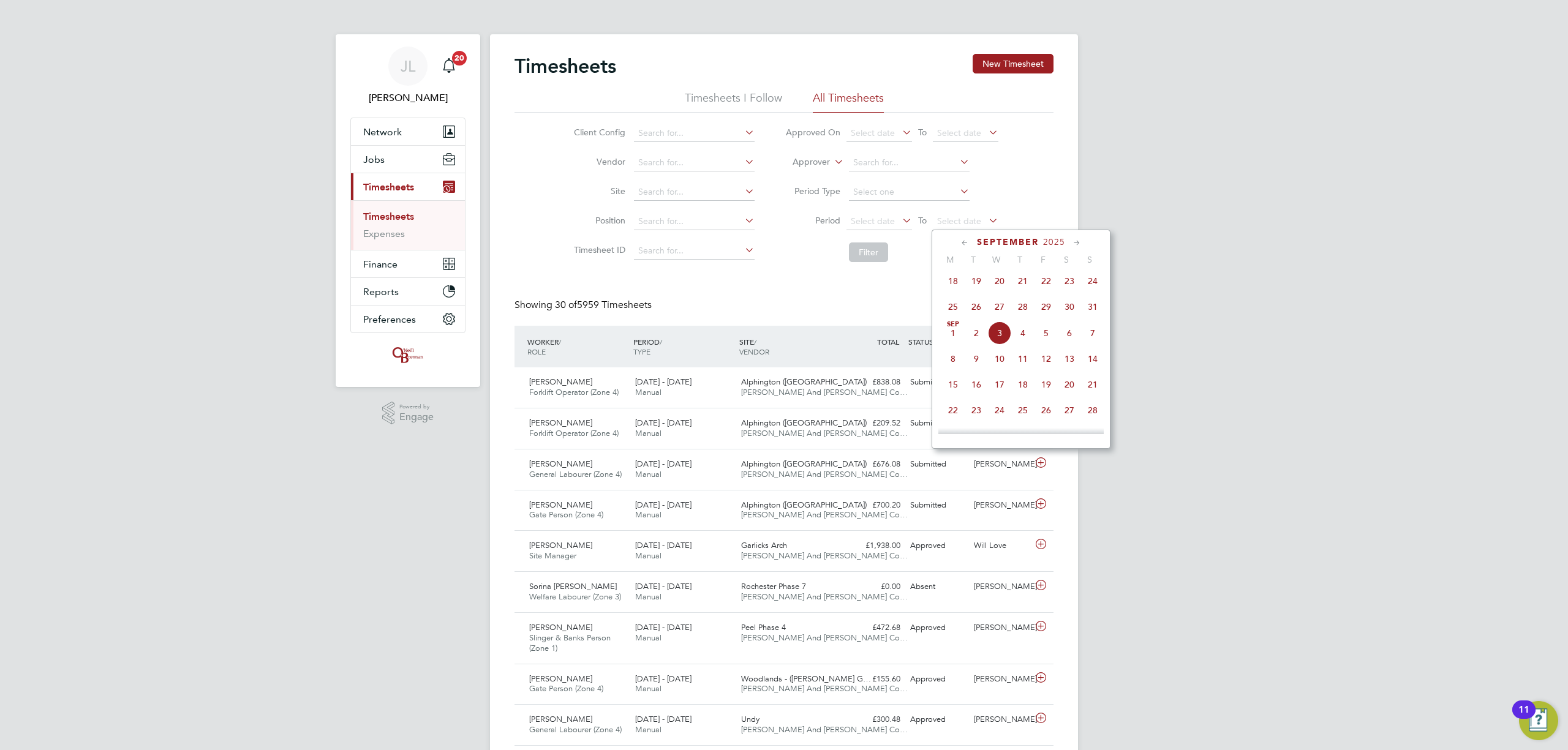
click at [1093, 308] on span "31" at bounding box center [1092, 307] width 23 height 23
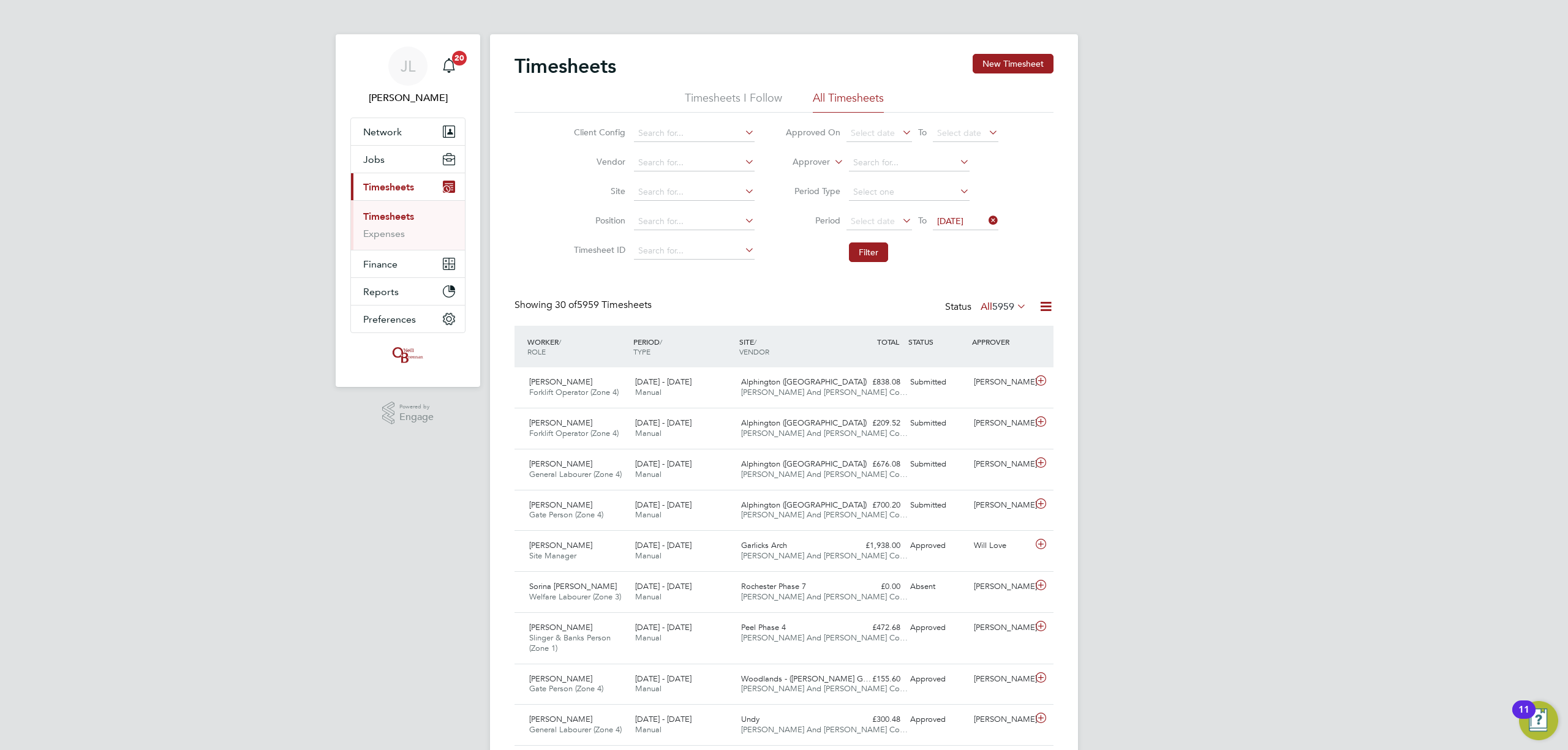
click at [899, 221] on icon at bounding box center [899, 220] width 0 height 17
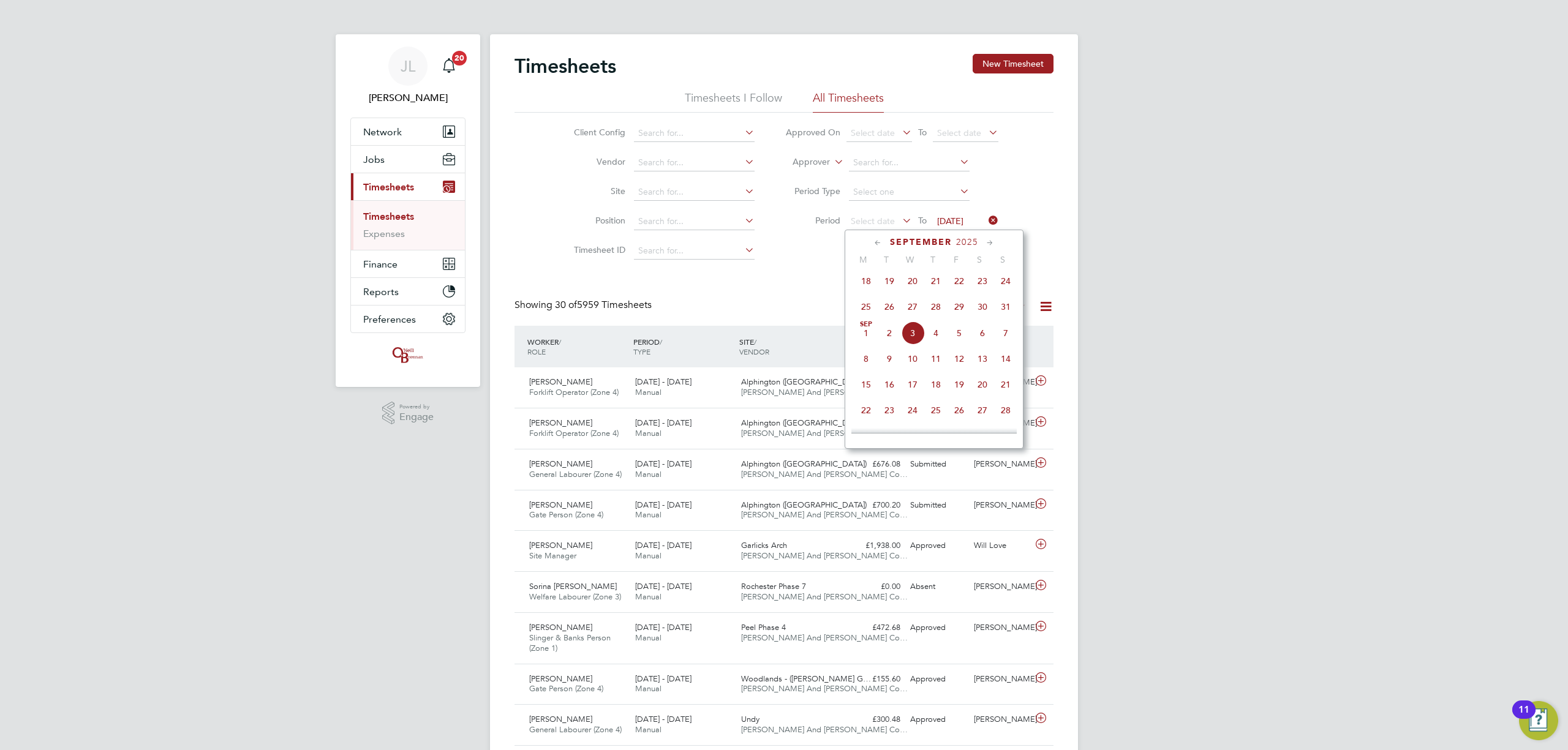
click at [863, 305] on span "25" at bounding box center [866, 307] width 23 height 23
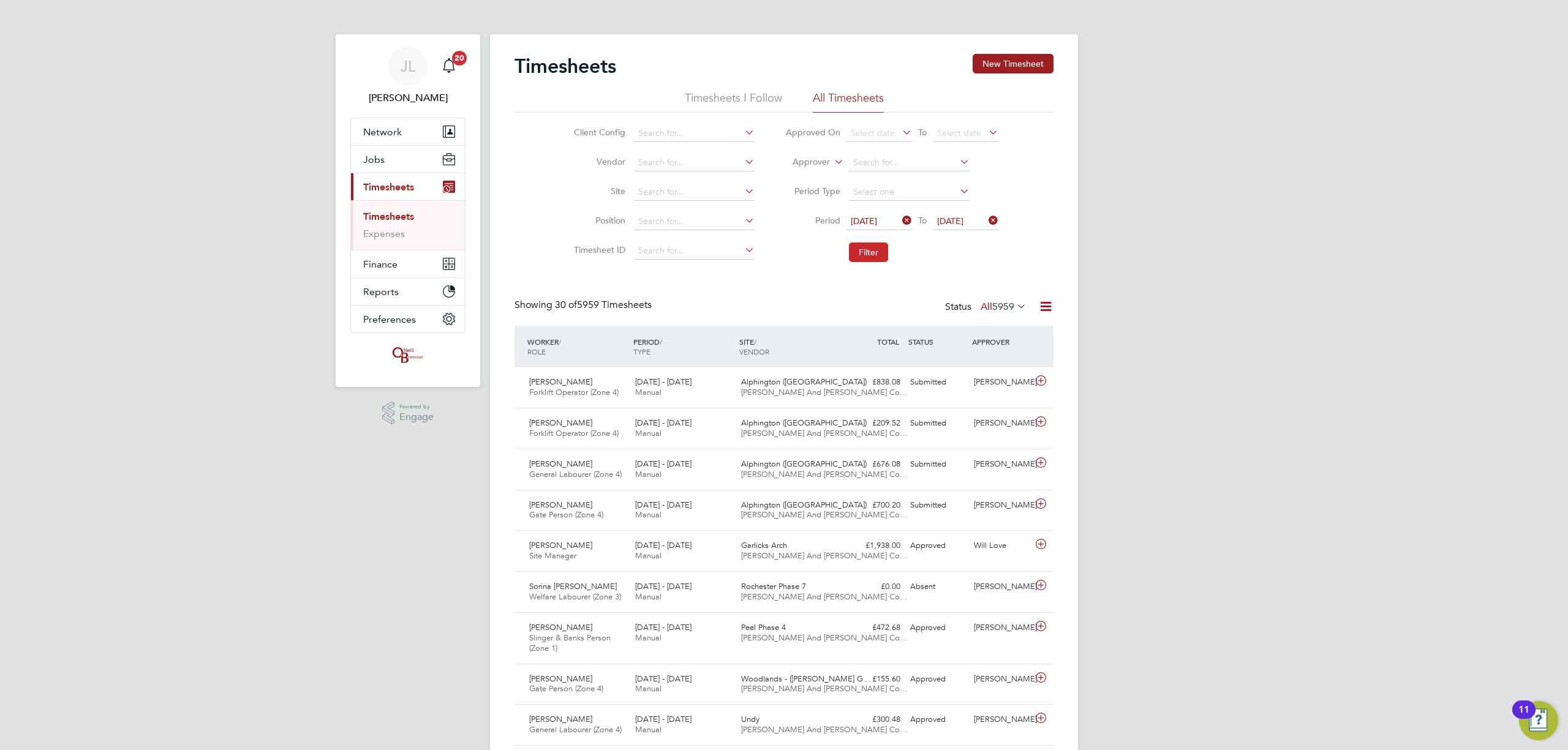
click at [868, 253] on button "Filter" at bounding box center [869, 252] width 39 height 20
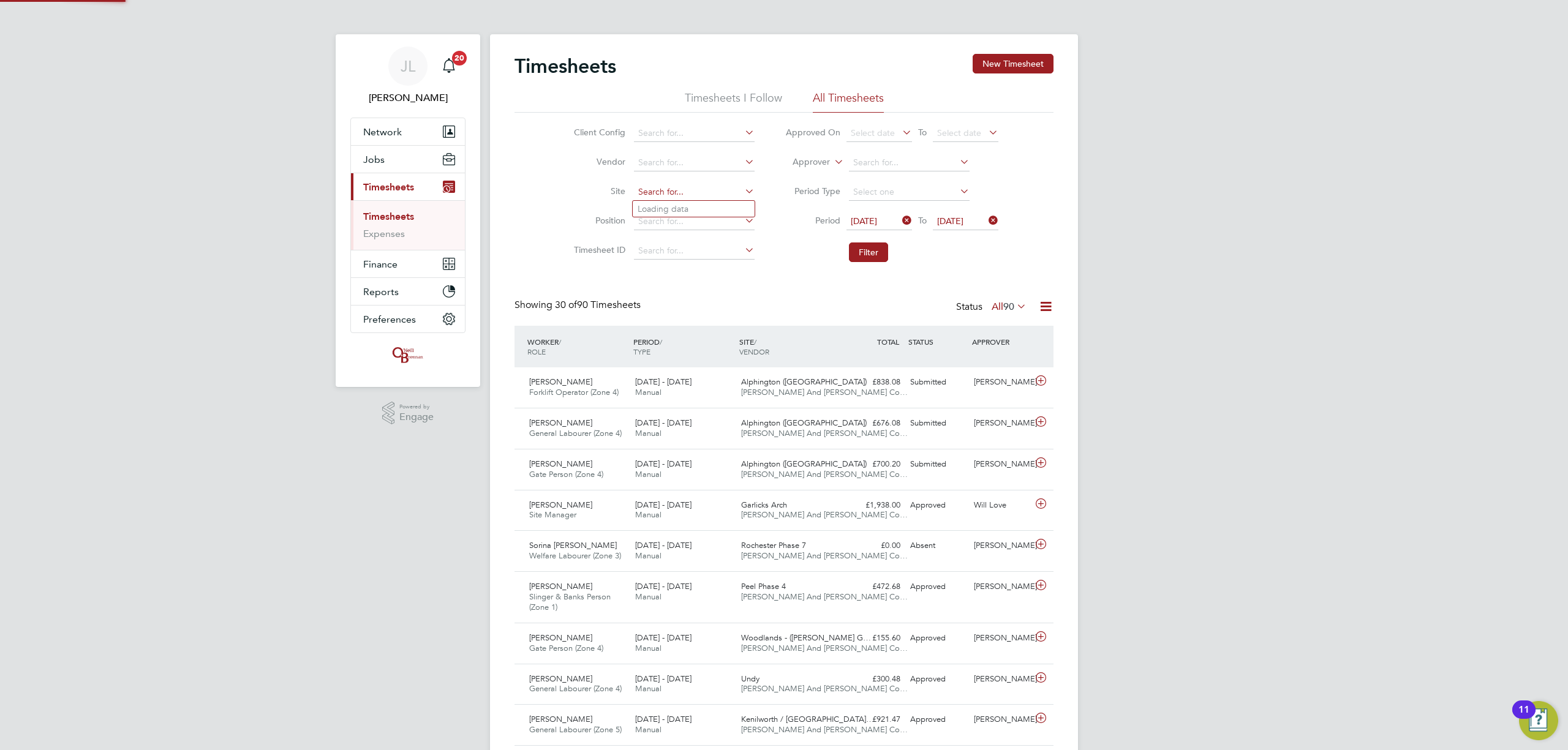
click at [669, 198] on input at bounding box center [694, 192] width 120 height 17
click at [645, 208] on b "Islep" at bounding box center [646, 209] width 19 height 11
type input "Isleport Grove"
click at [878, 253] on button "Filter" at bounding box center [869, 252] width 39 height 20
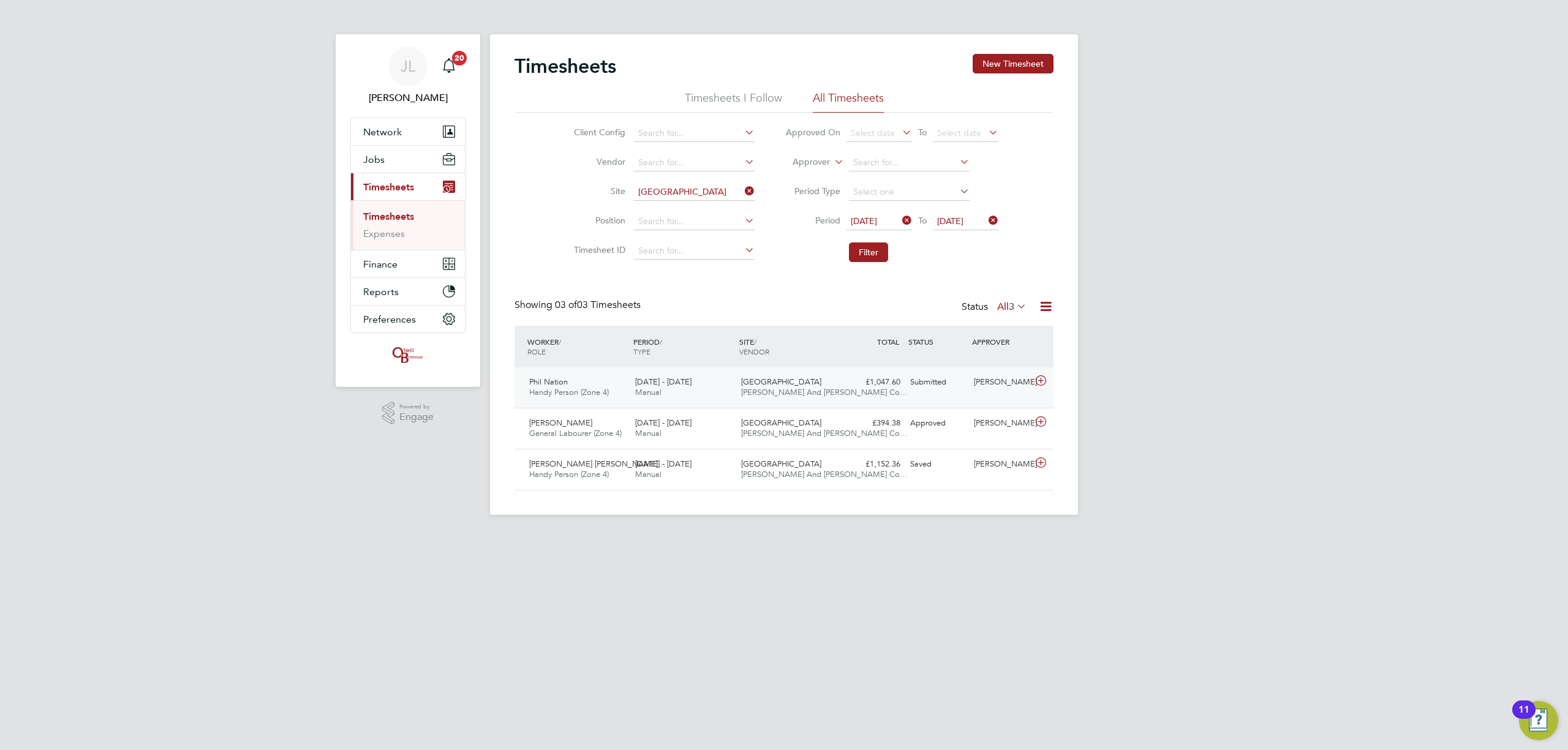
click at [819, 380] on div "Isleport Grove O'Neill And Brennan Co…" at bounding box center [789, 388] width 106 height 31
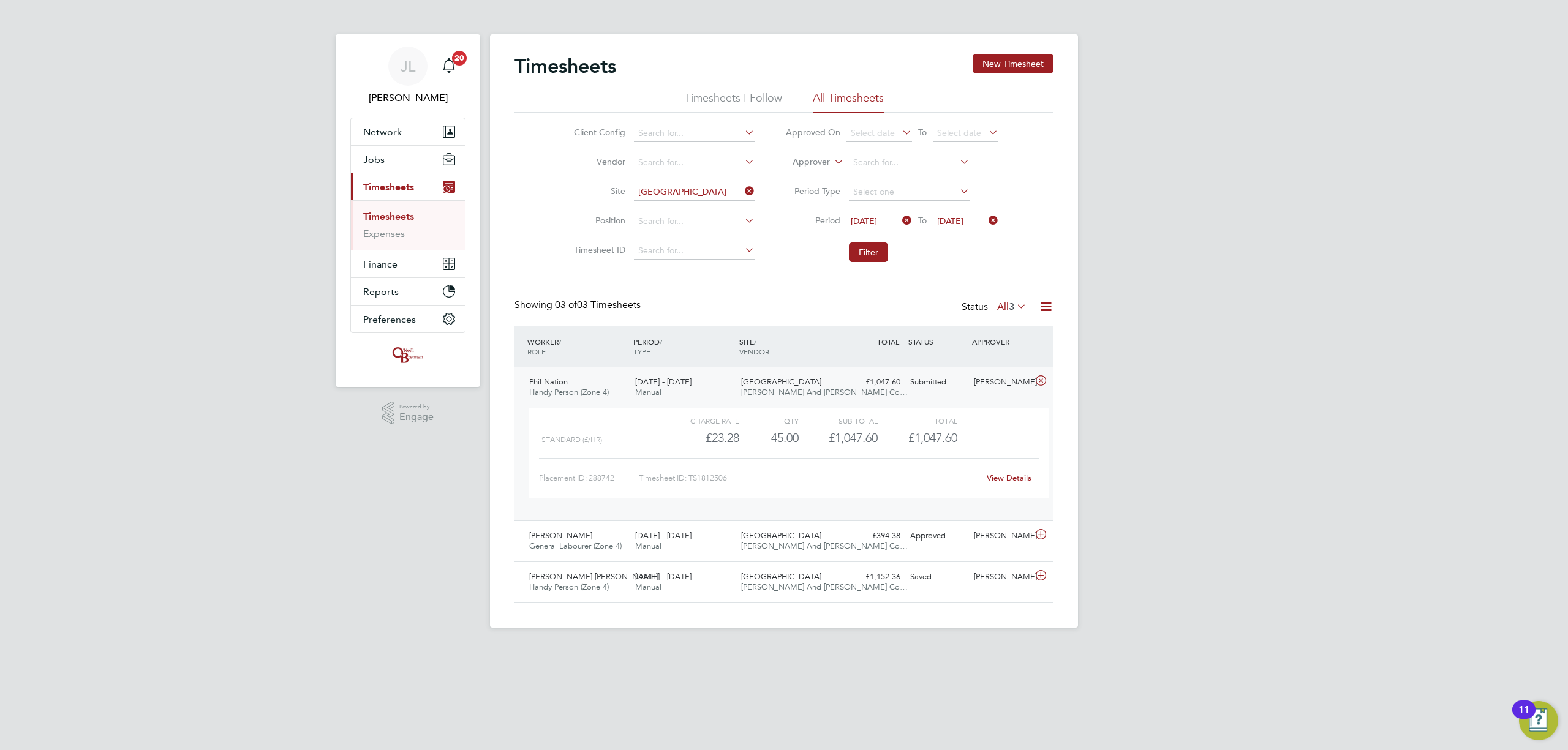
click at [998, 478] on link "View Details" at bounding box center [1009, 478] width 45 height 11
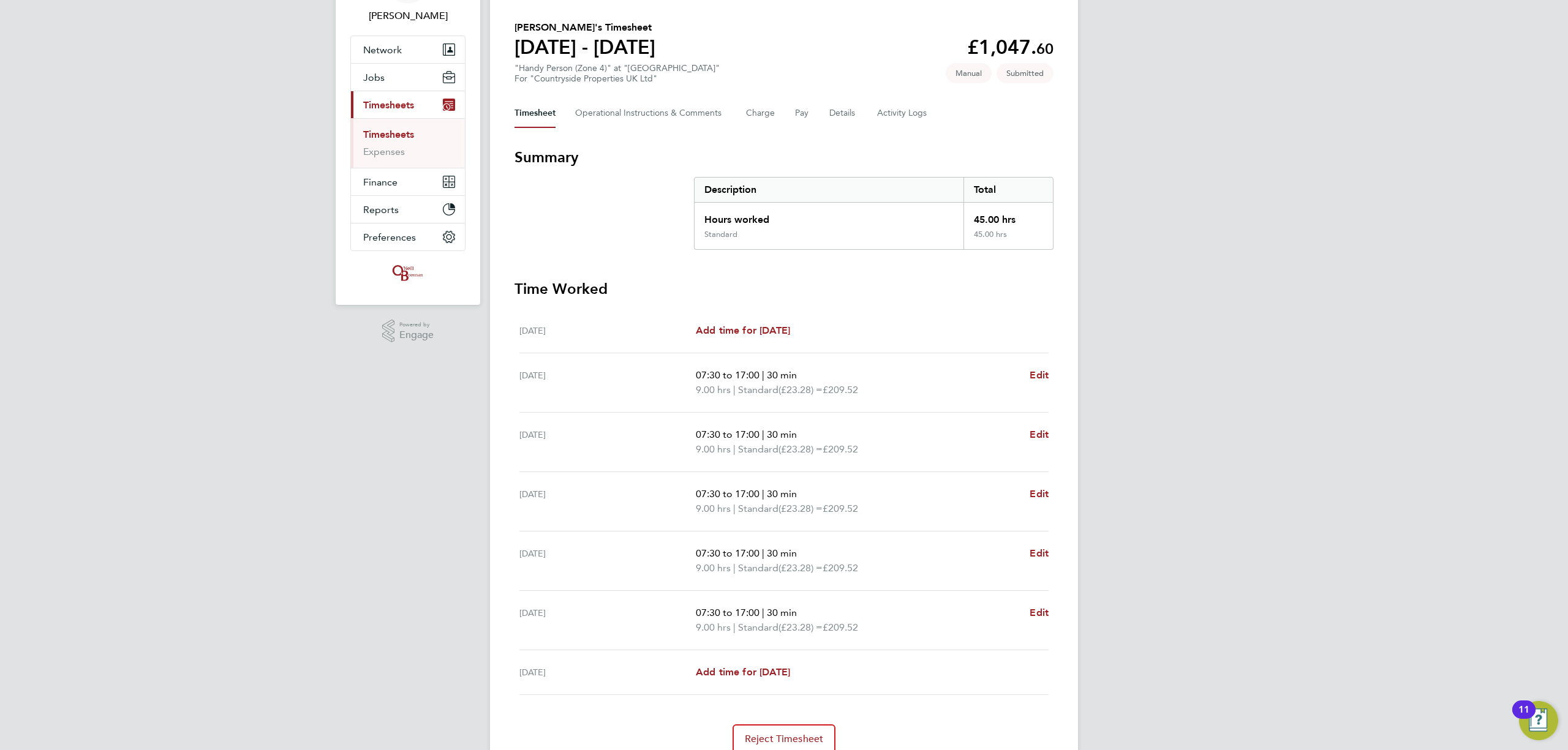
scroll to position [54, 0]
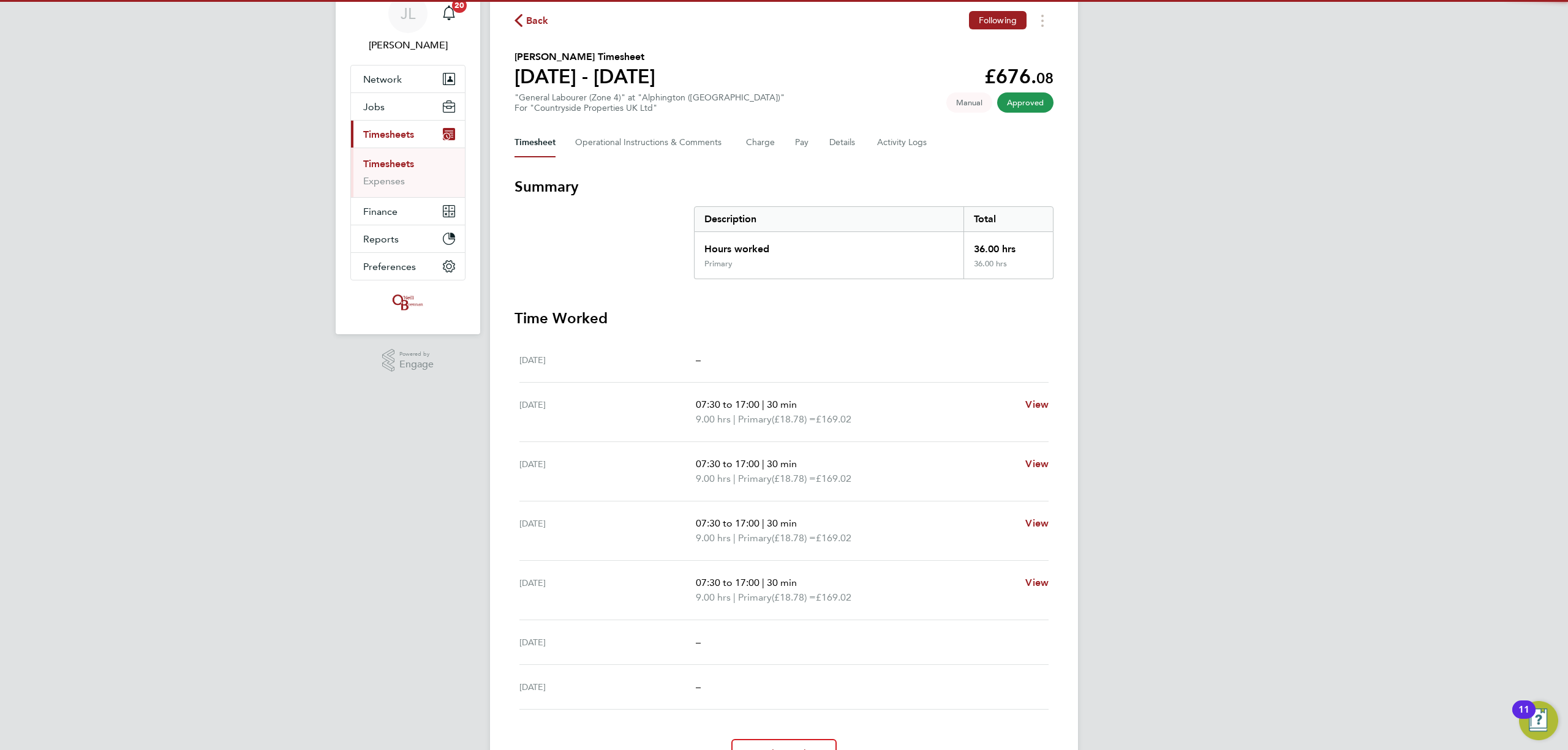
scroll to position [82, 0]
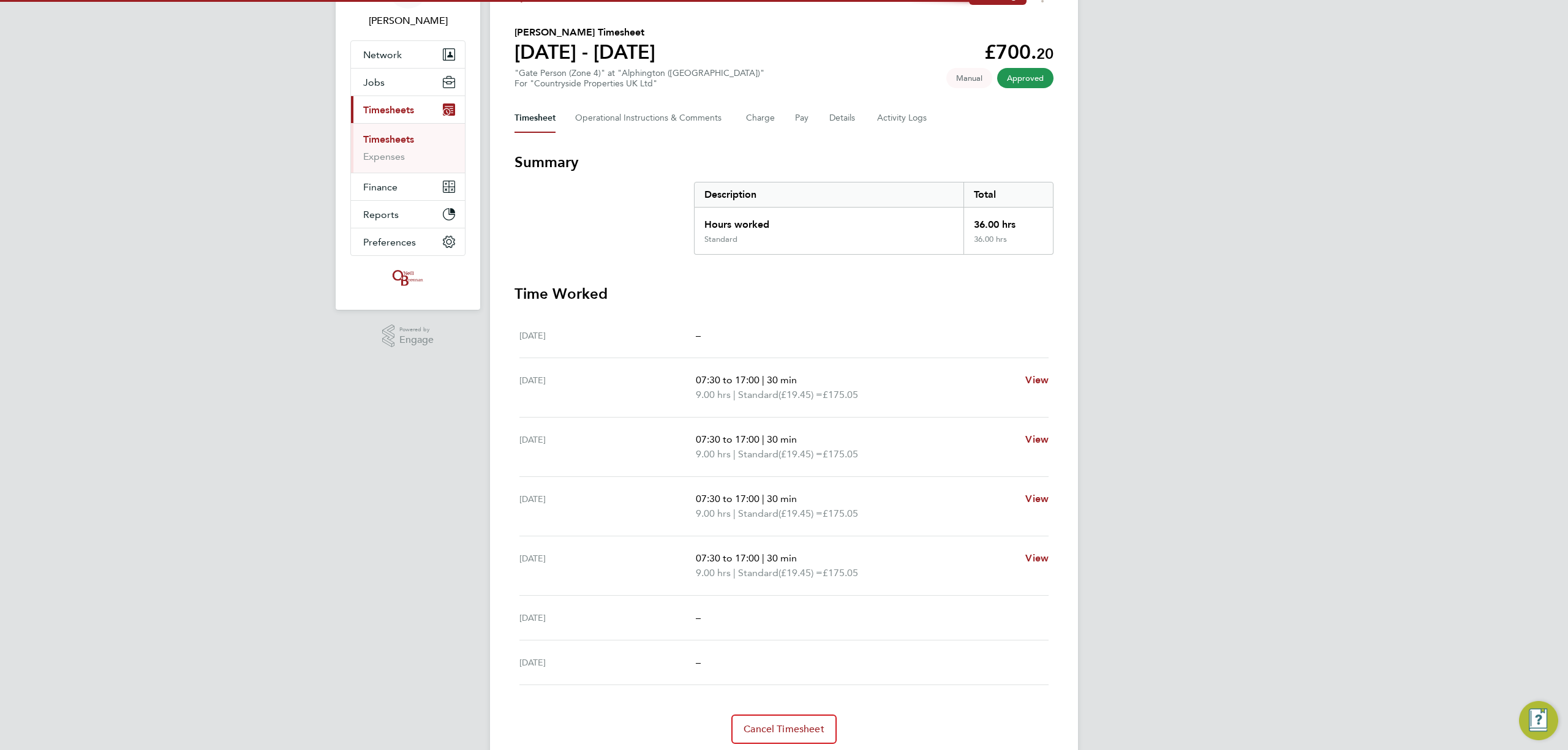
scroll to position [82, 0]
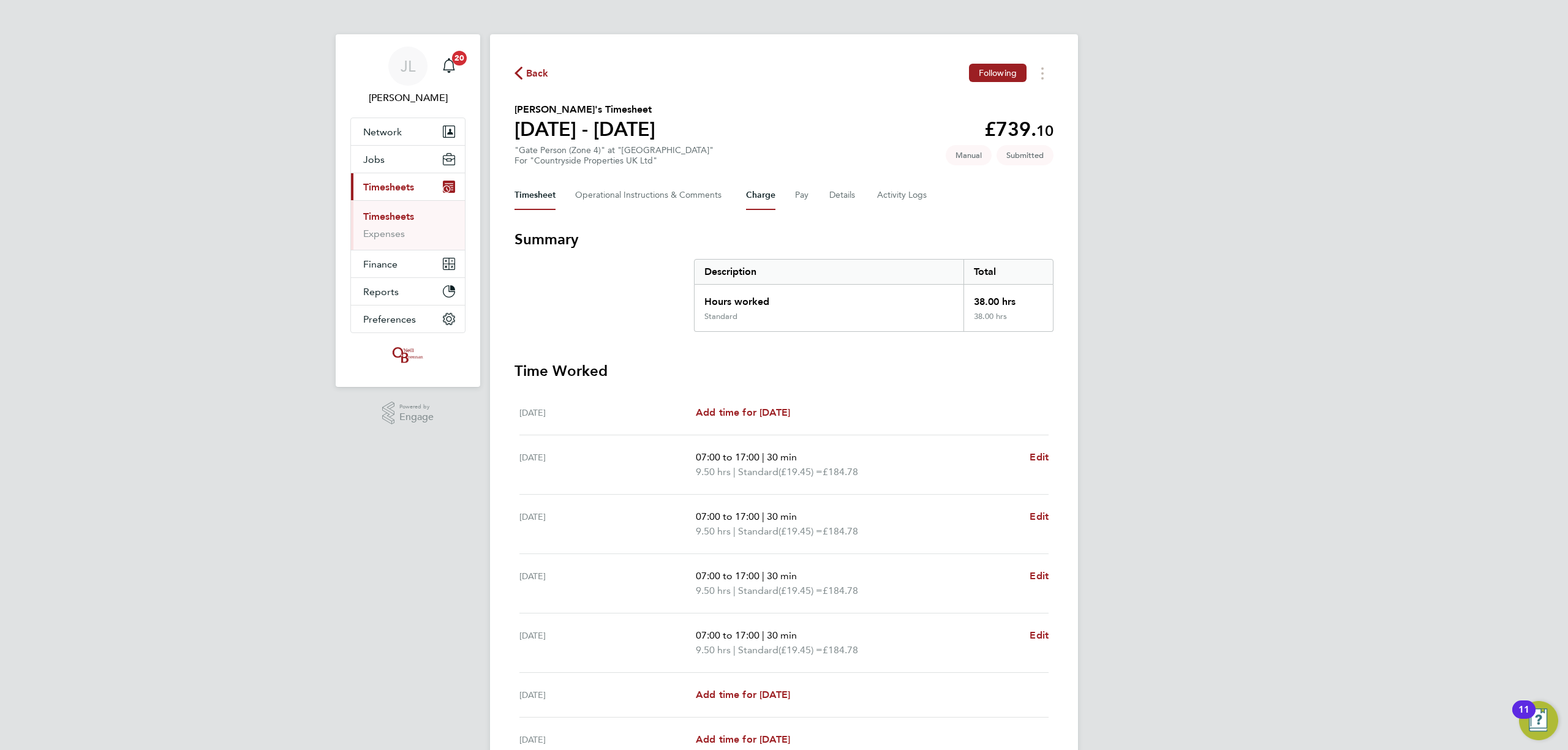
click at [758, 197] on button "Charge" at bounding box center [760, 195] width 30 height 30
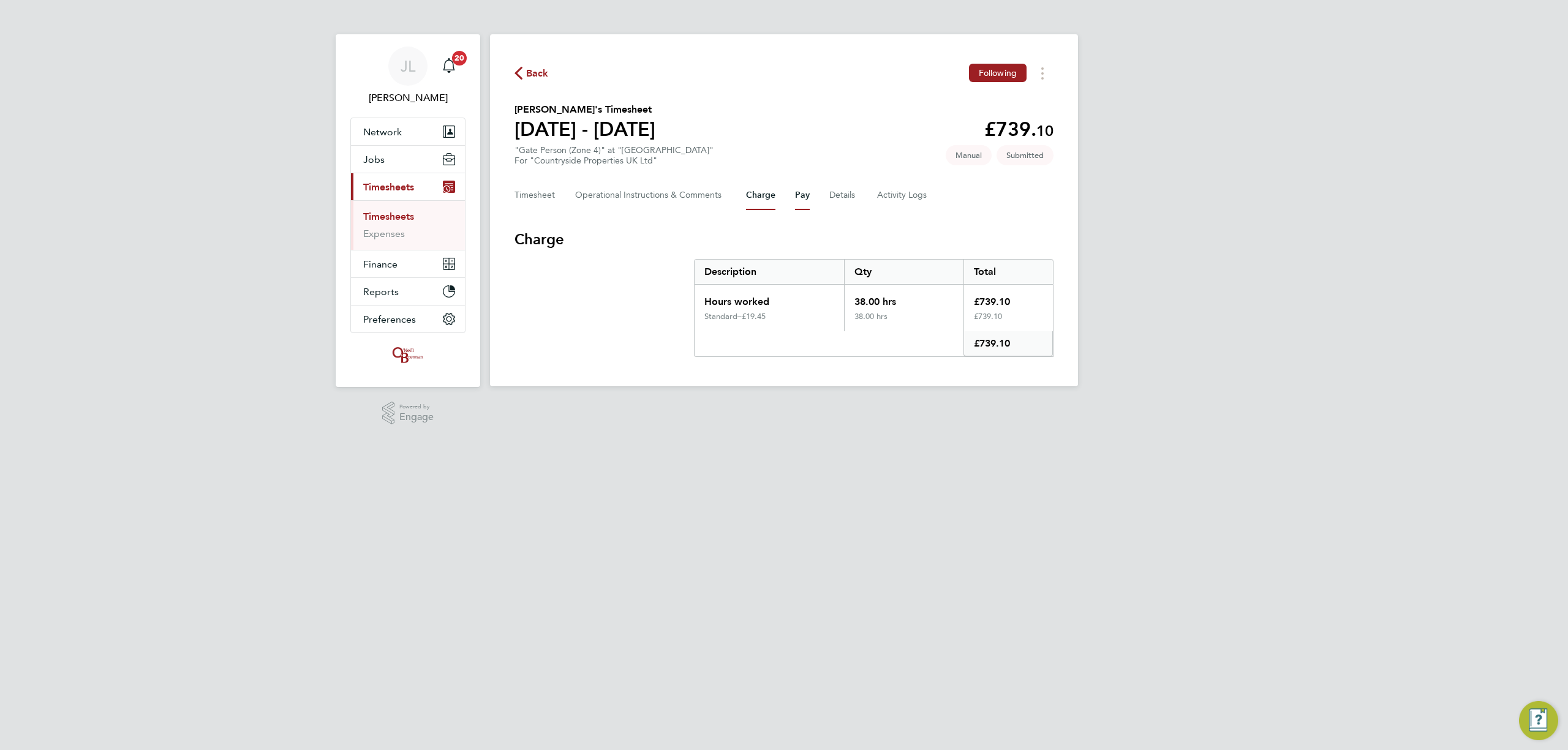
drag, startPoint x: 788, startPoint y: 192, endPoint x: 796, endPoint y: 192, distance: 8.0
click at [796, 192] on div "Timesheet Operational Instructions & Comments Charge Pay Details Activity Logs" at bounding box center [784, 195] width 539 height 30
click at [797, 192] on button "Pay" at bounding box center [802, 195] width 14 height 30
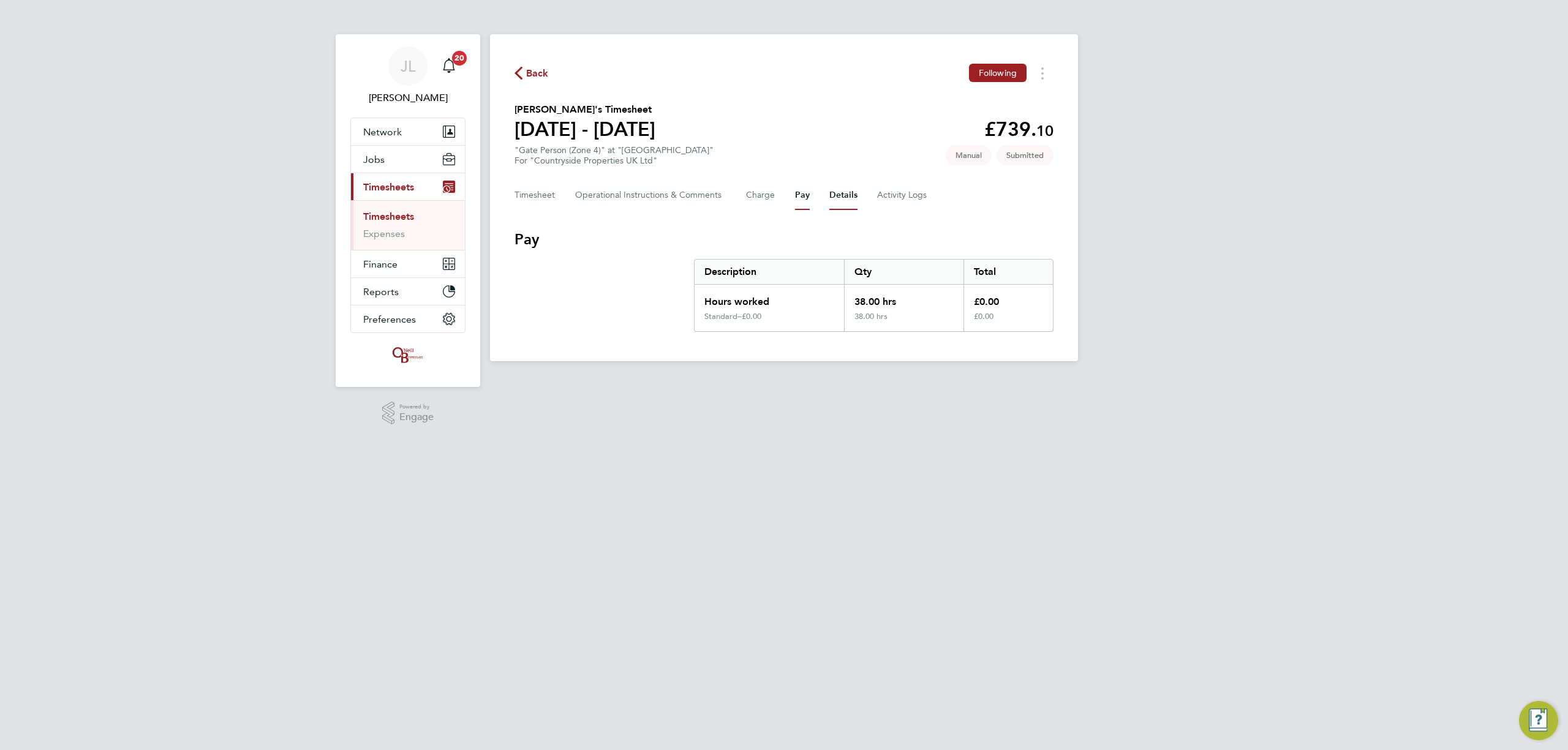
click at [833, 192] on button "Details" at bounding box center [843, 195] width 28 height 30
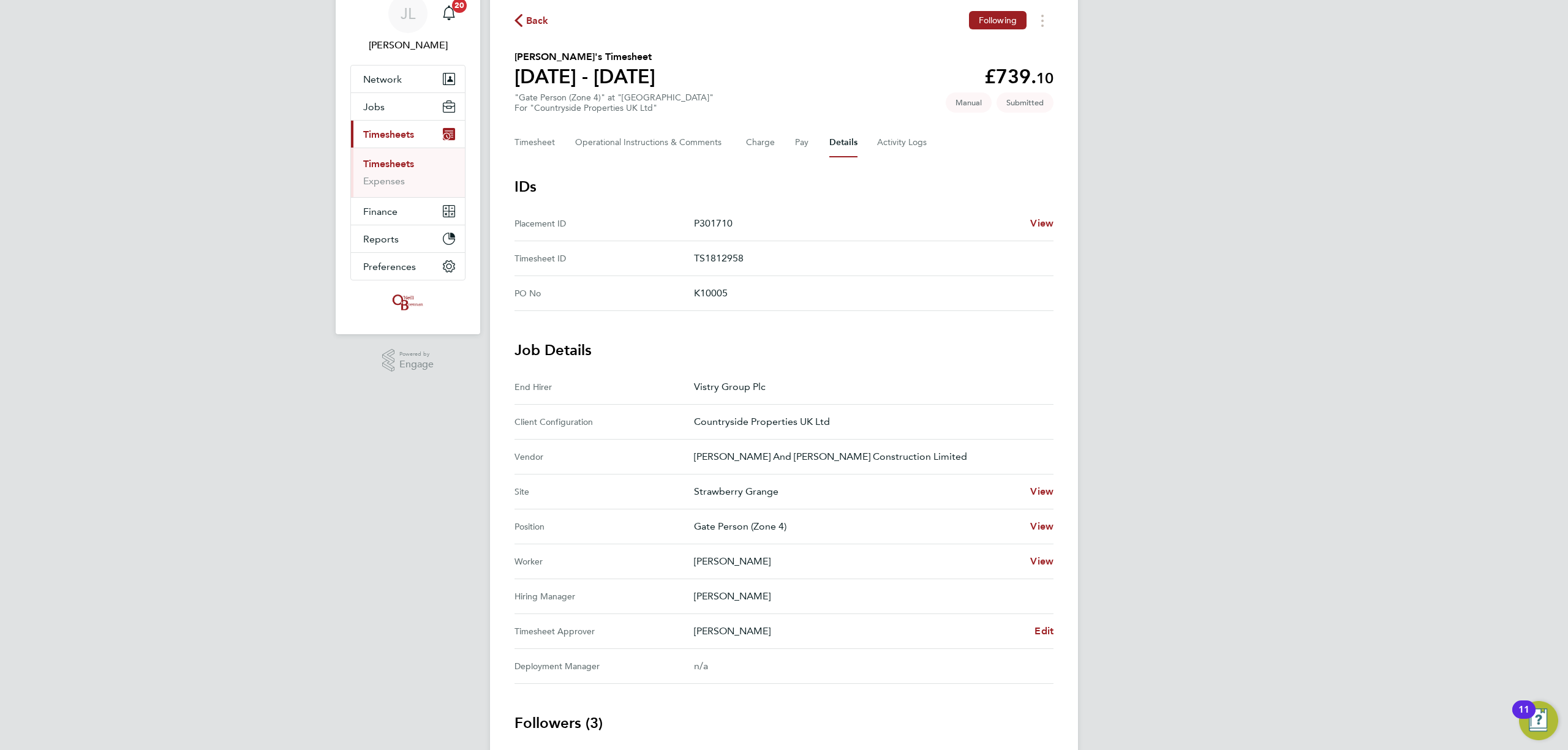
scroll to position [82, 0]
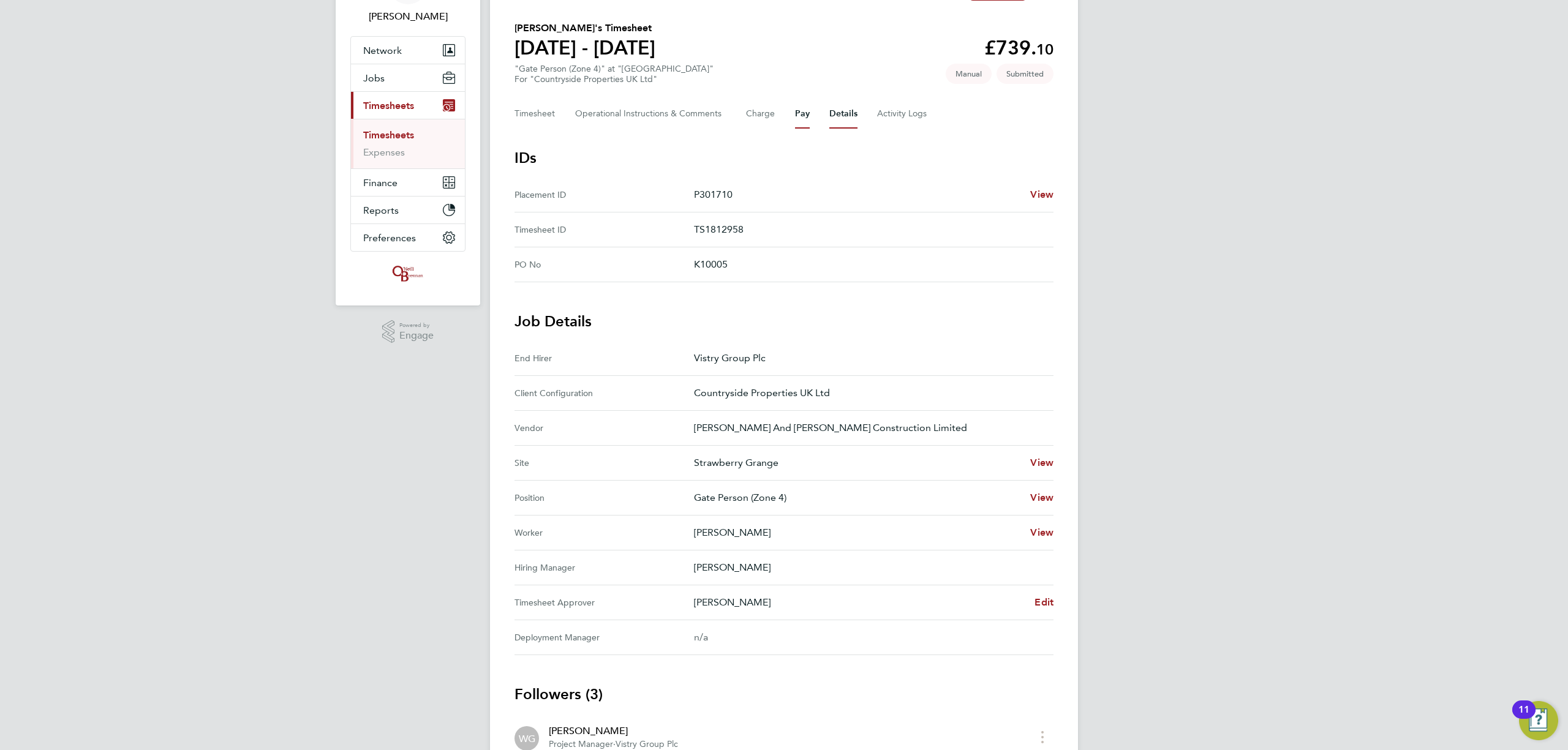
click at [805, 118] on button "Pay" at bounding box center [802, 114] width 14 height 30
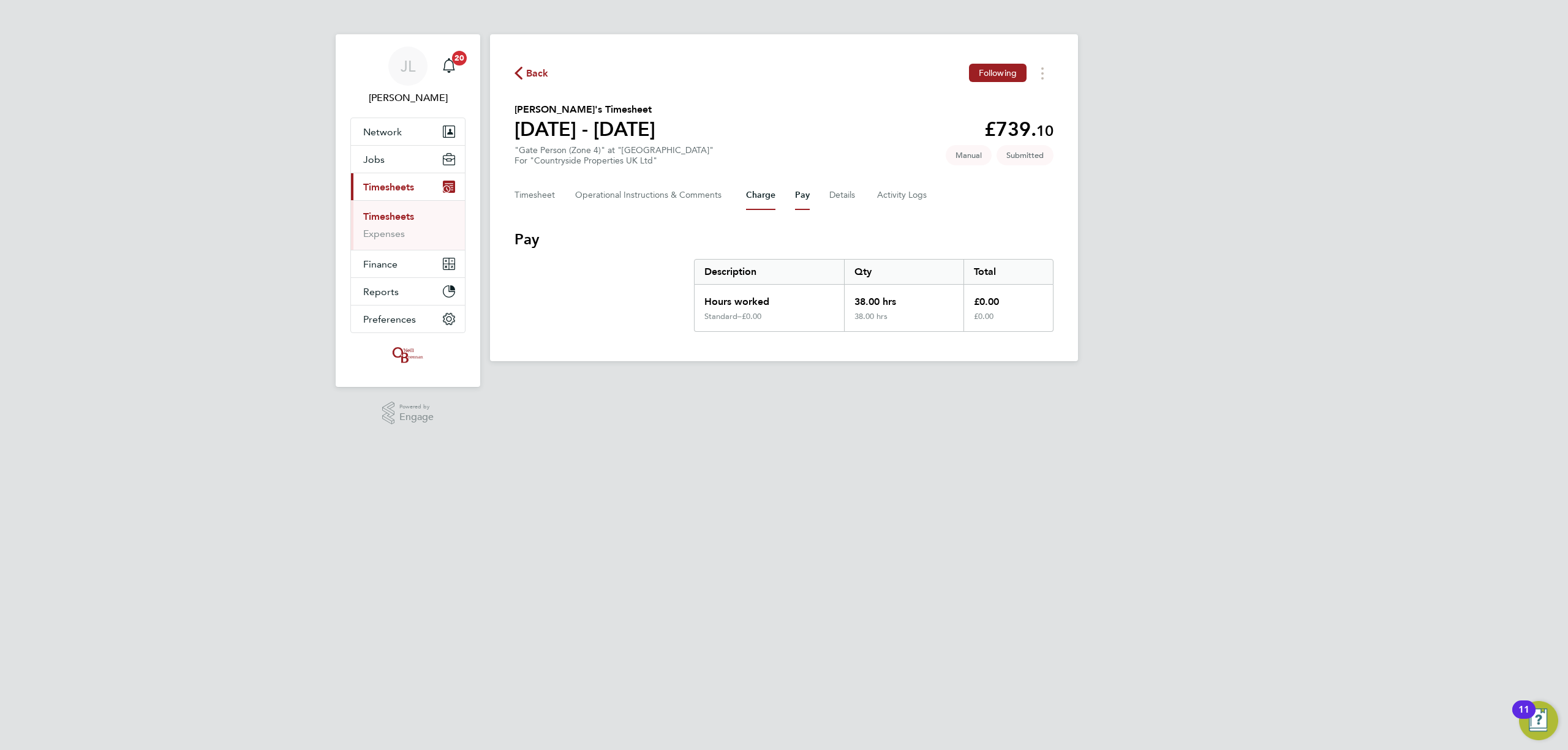
click at [758, 199] on button "Charge" at bounding box center [760, 195] width 30 height 30
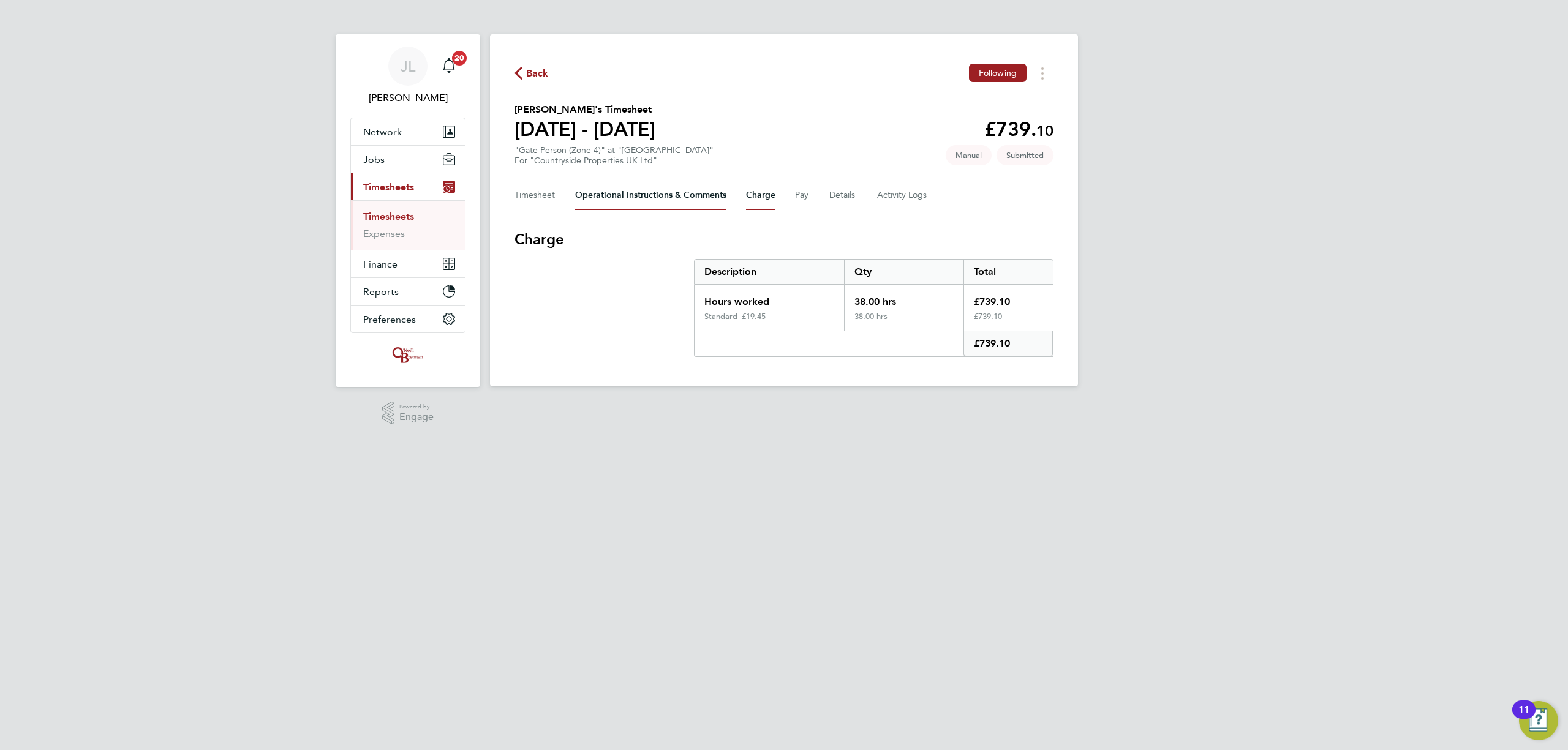
click at [642, 192] on Comments-tab "Operational Instructions & Comments" at bounding box center [651, 195] width 152 height 30
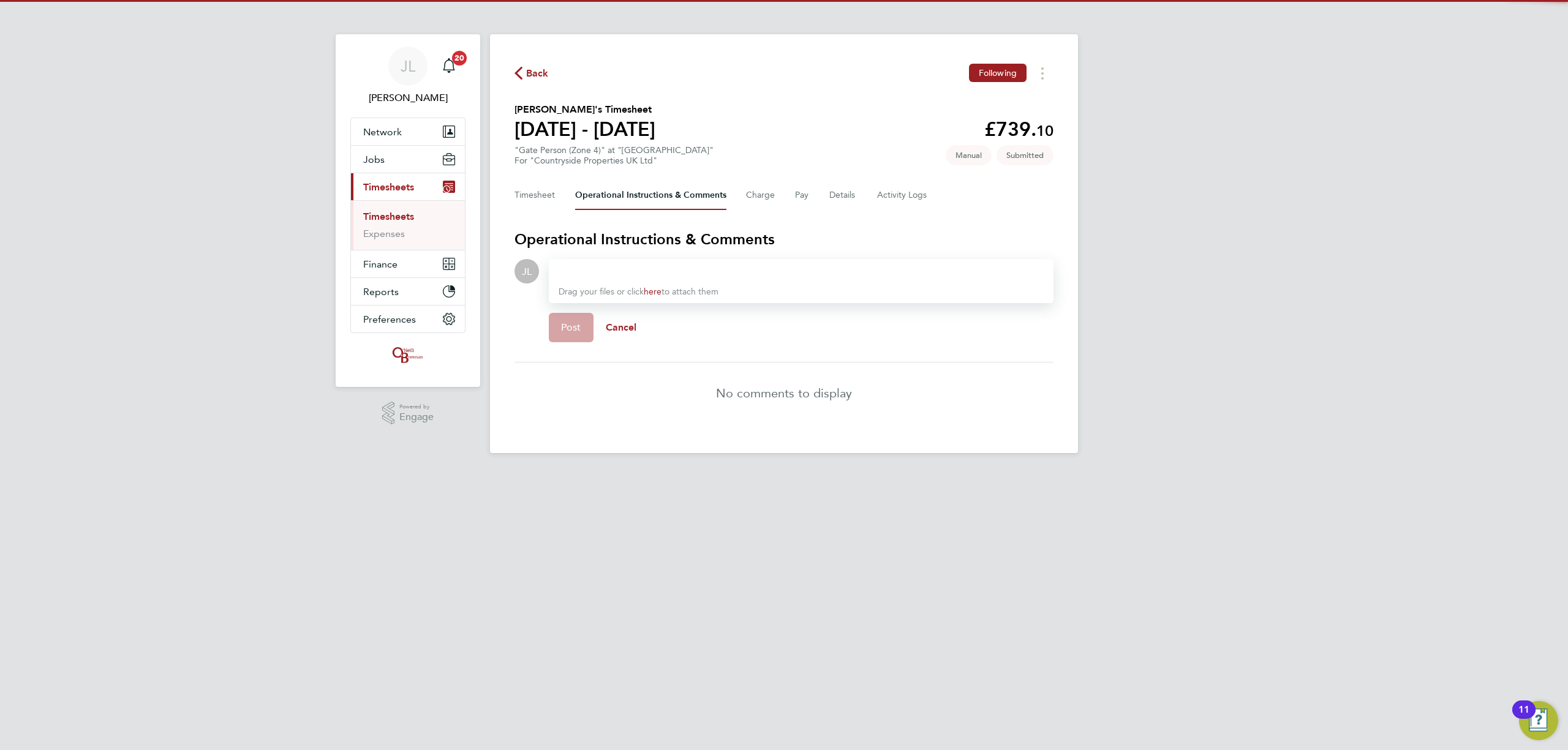
click at [706, 272] on div at bounding box center [801, 271] width 485 height 14
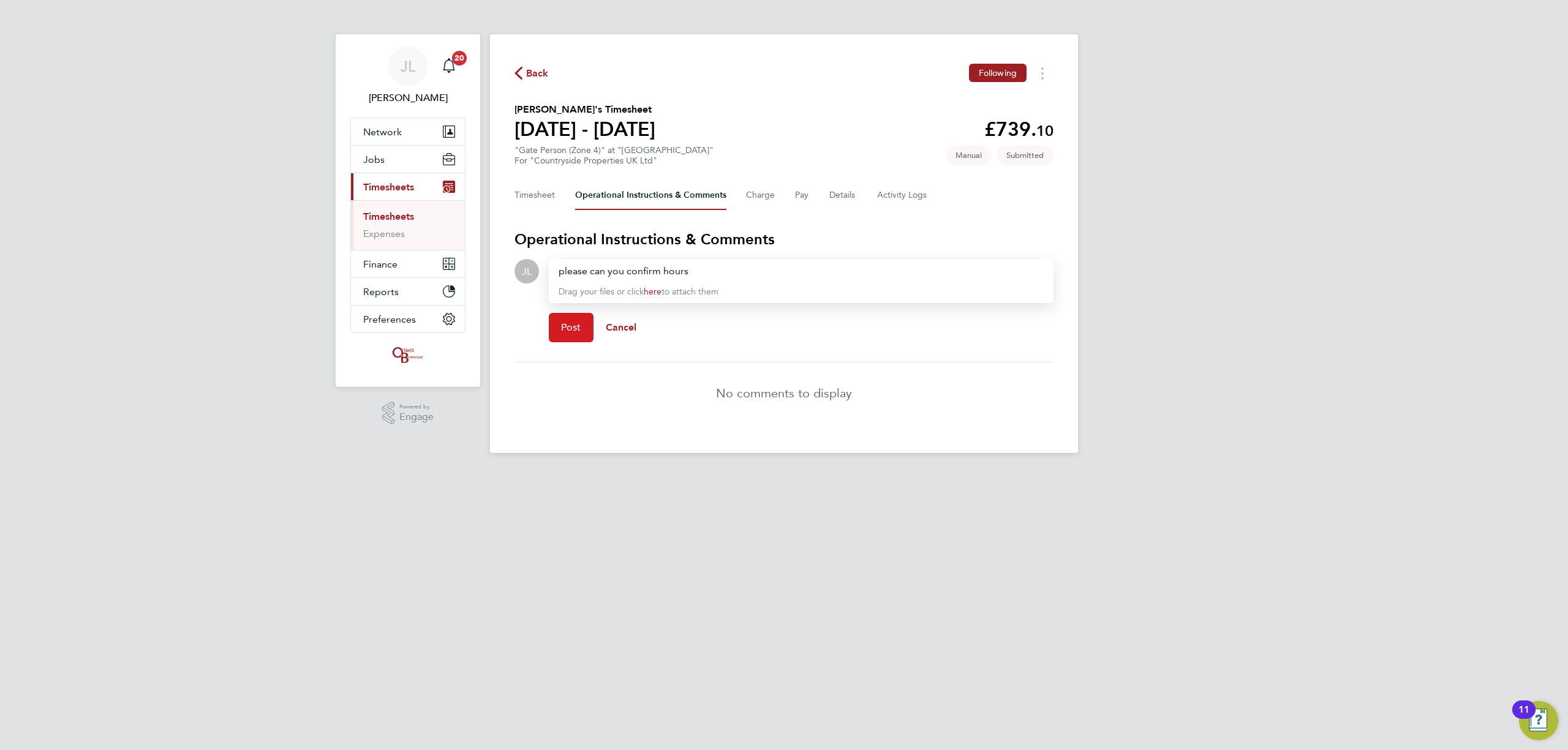
click at [565, 326] on span "Post" at bounding box center [571, 327] width 21 height 13
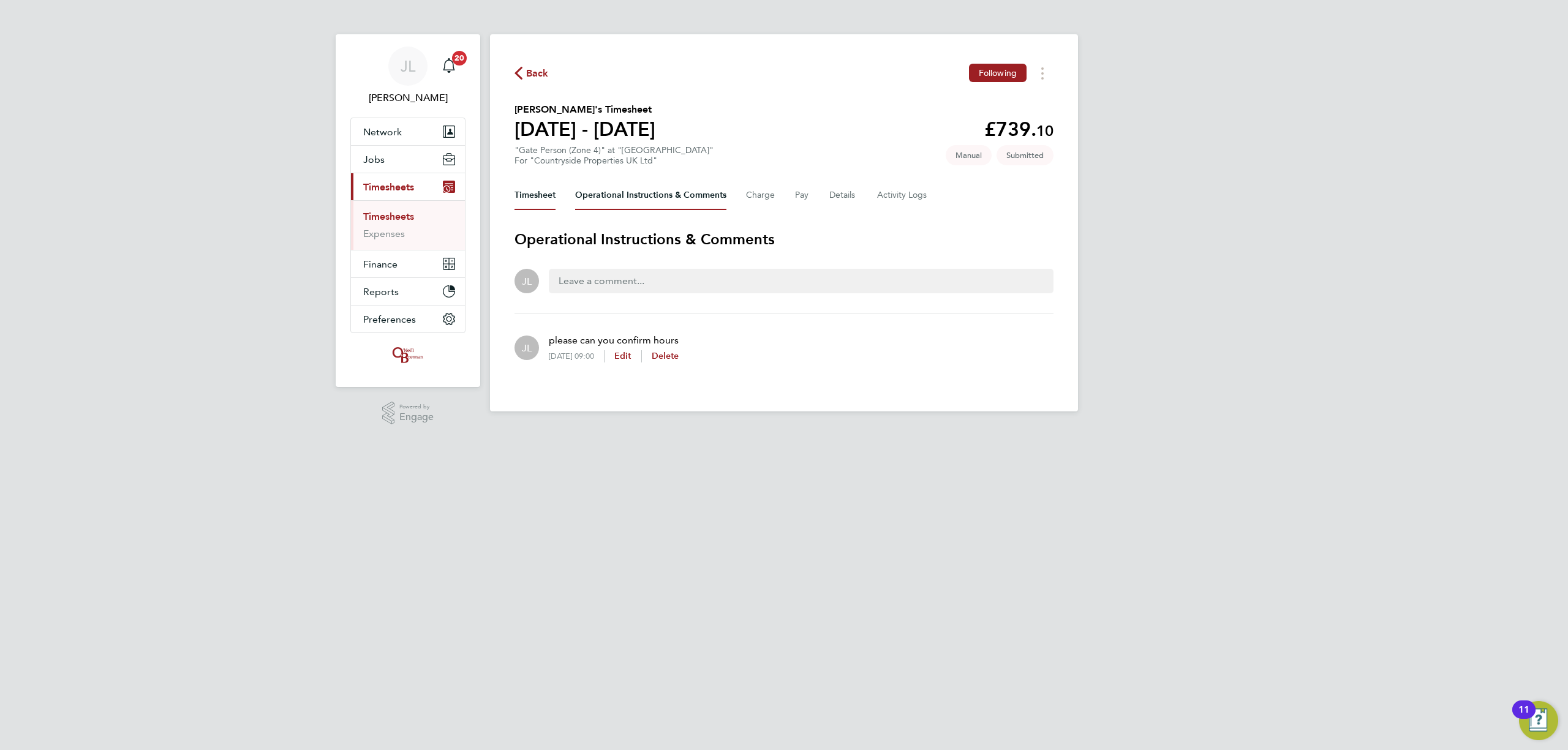
click at [527, 205] on button "Timesheet" at bounding box center [535, 195] width 41 height 30
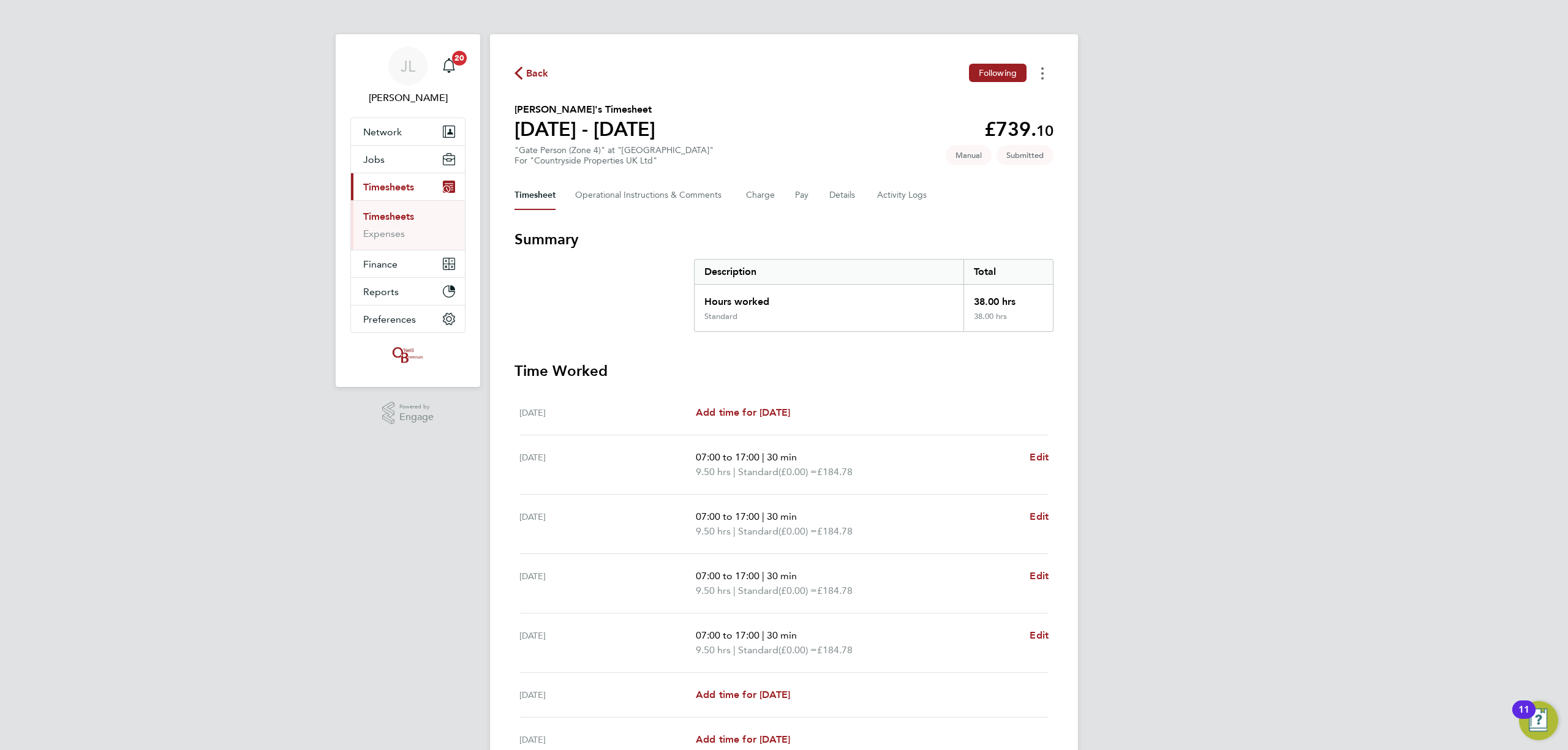
click at [1040, 74] on button "Timesheets Menu" at bounding box center [1042, 73] width 22 height 19
click at [1126, 65] on div "JL Jordan Lee Notifications 20 Applications: Network Team Members Businesses Si…" at bounding box center [784, 435] width 1568 height 870
click at [629, 197] on Comments-tab "Operational Instructions & Comments" at bounding box center [651, 195] width 152 height 30
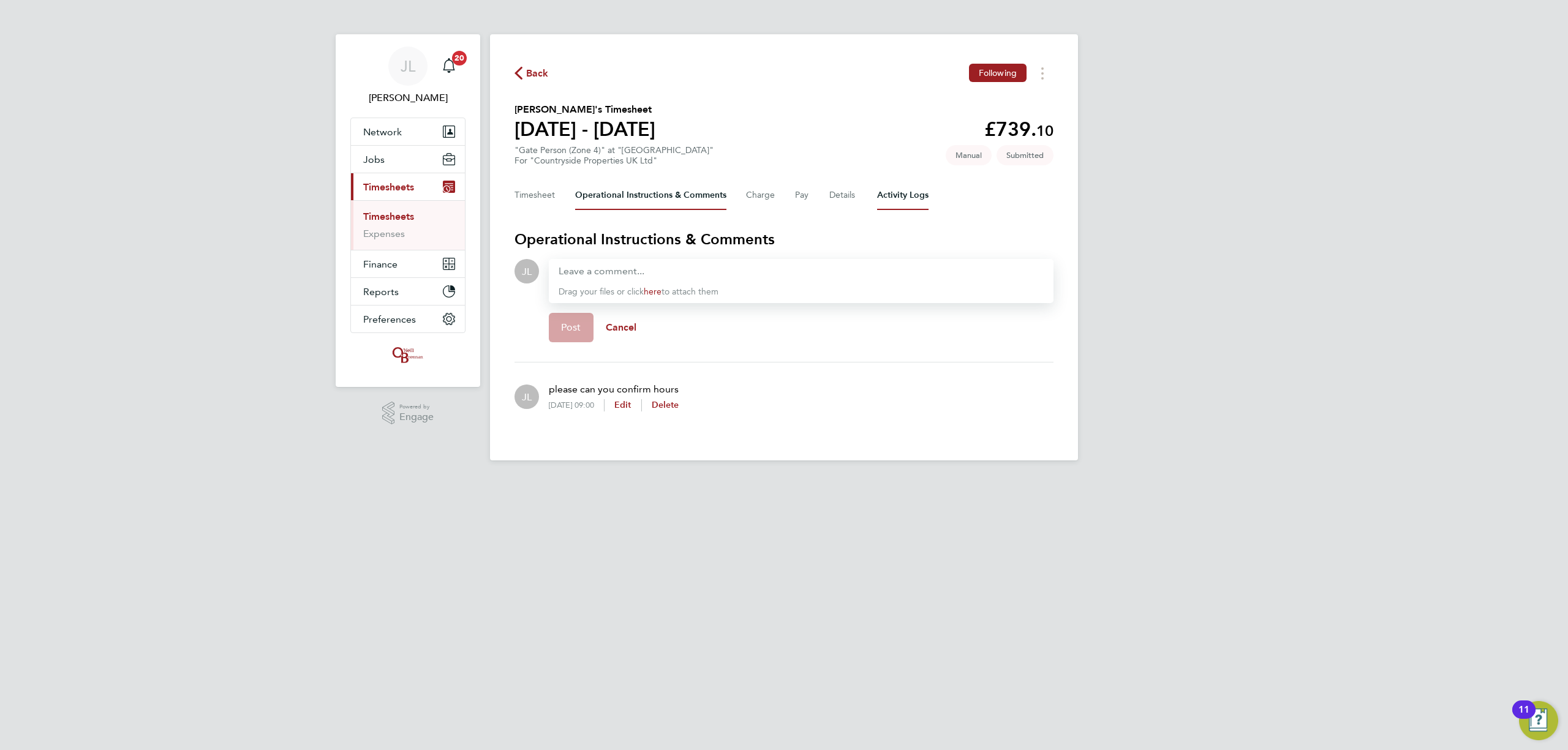
click at [892, 186] on Logs-tab "Activity Logs" at bounding box center [902, 195] width 51 height 30
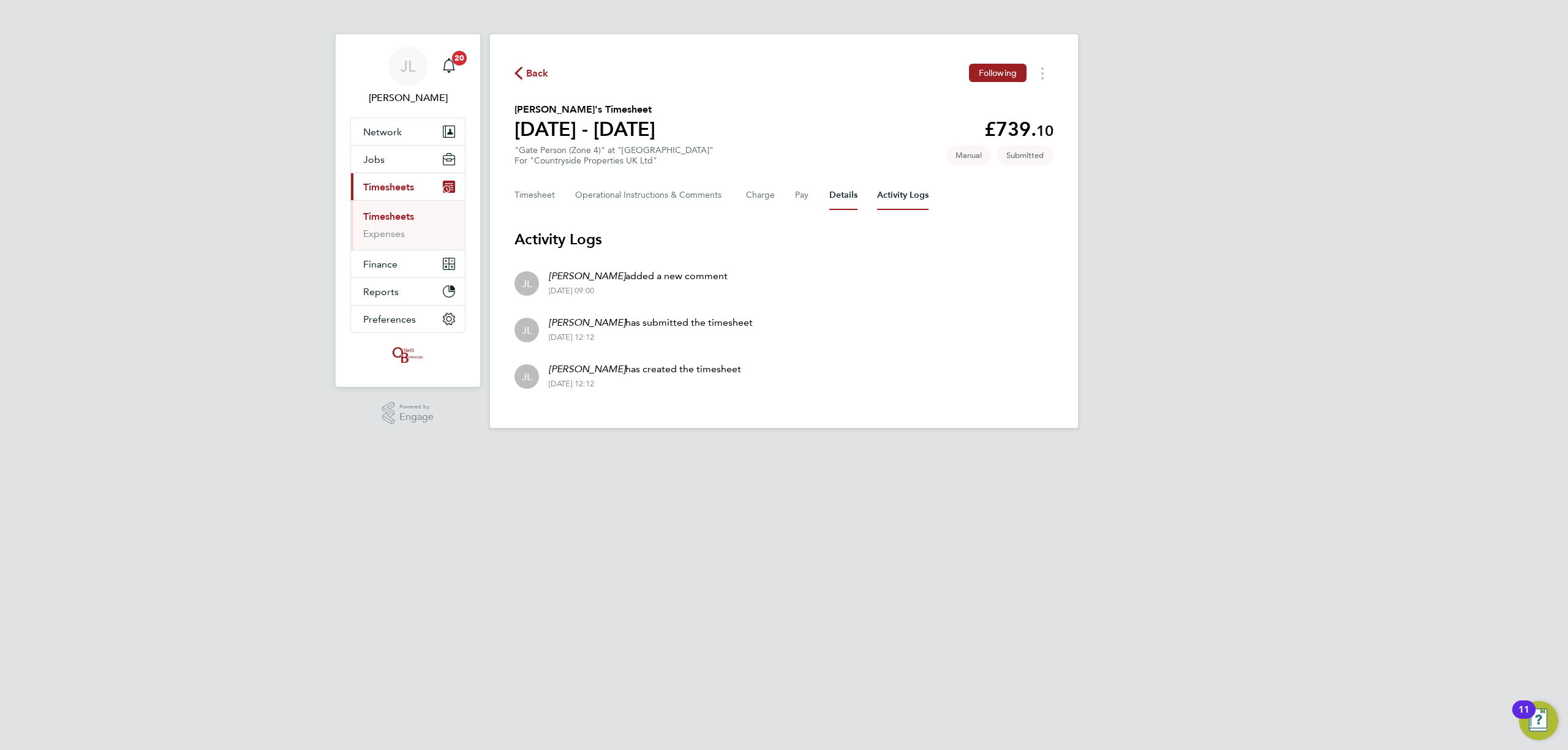
click at [849, 195] on button "Details" at bounding box center [843, 195] width 28 height 30
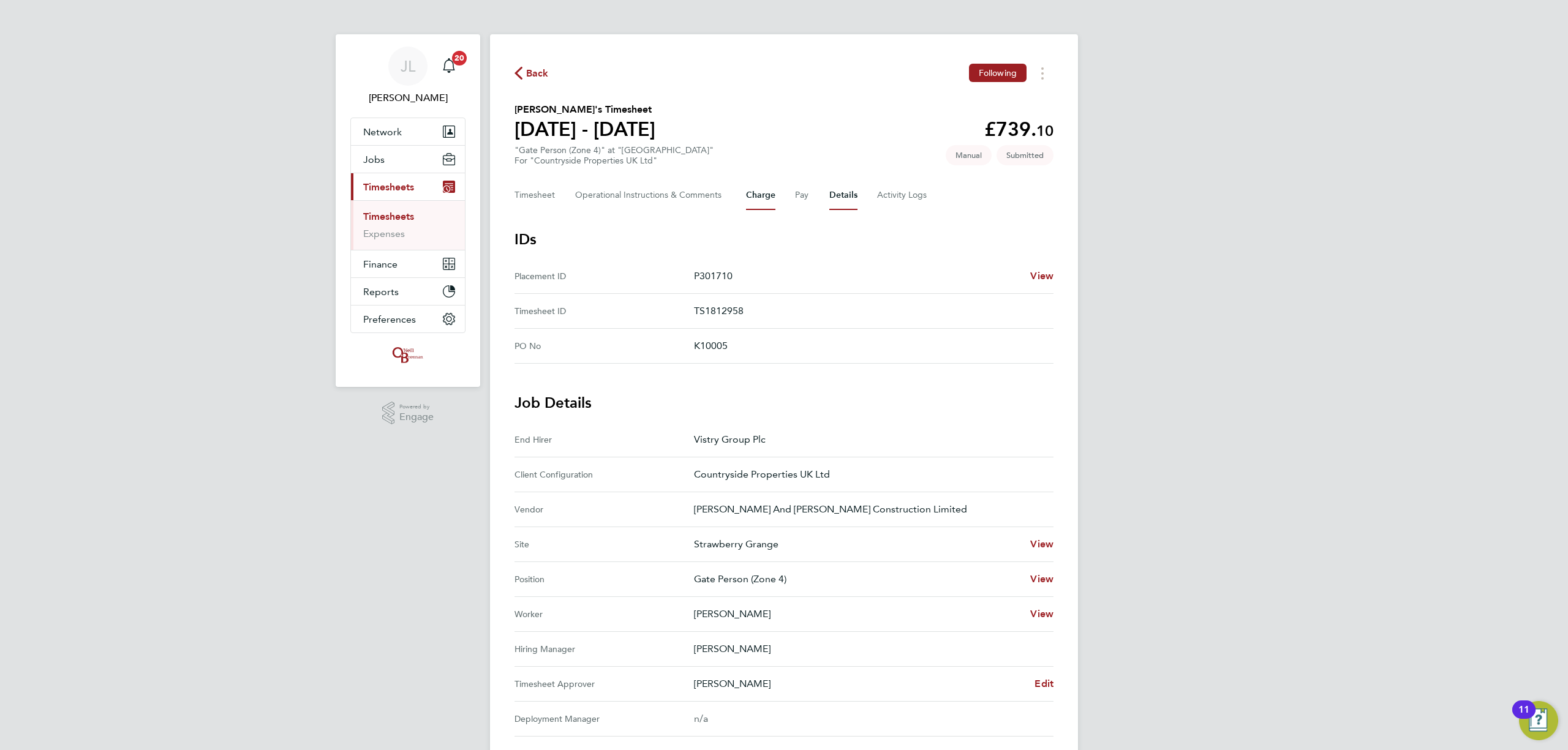
click at [758, 194] on button "Charge" at bounding box center [760, 195] width 30 height 30
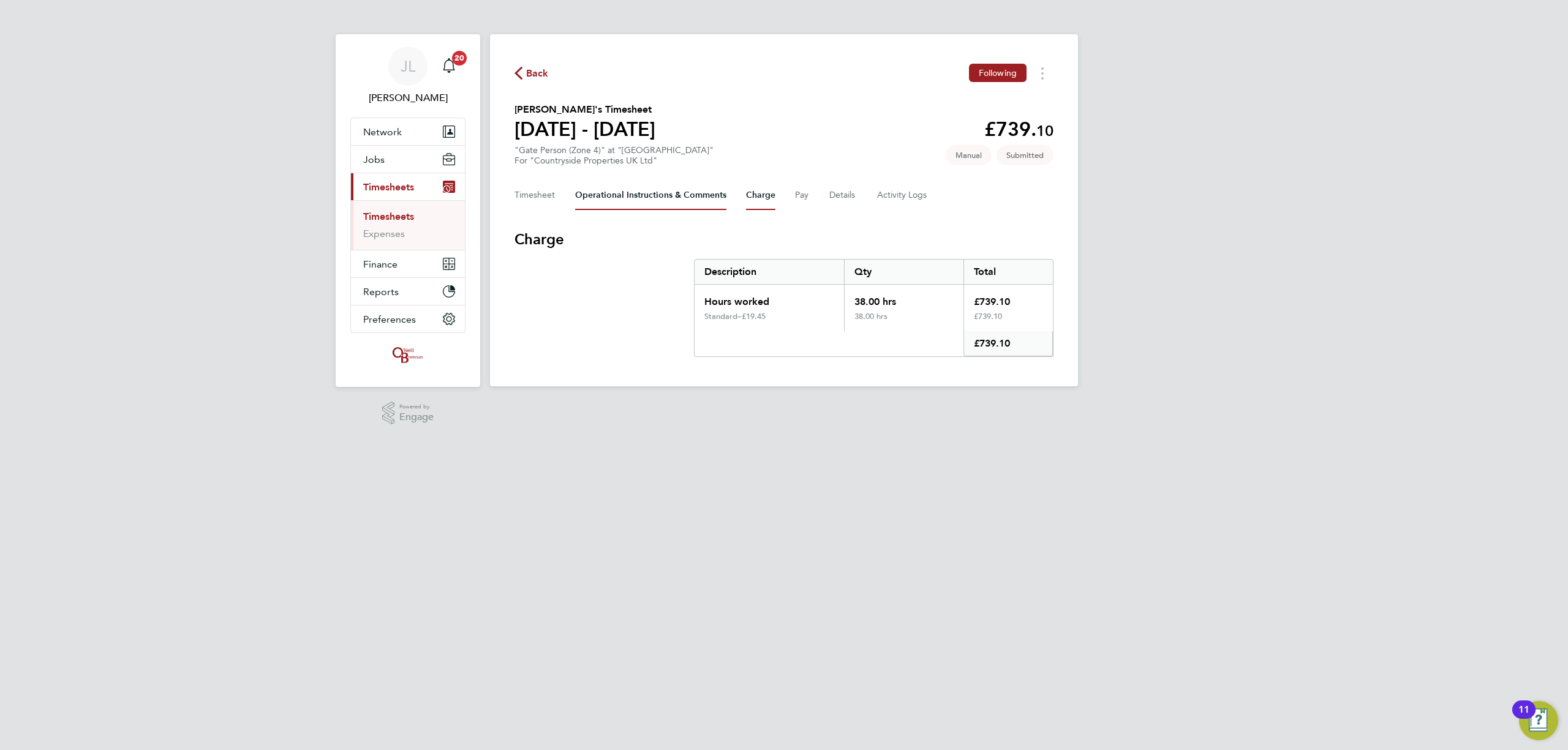
click at [656, 194] on Comments-tab "Operational Instructions & Comments" at bounding box center [651, 195] width 152 height 30
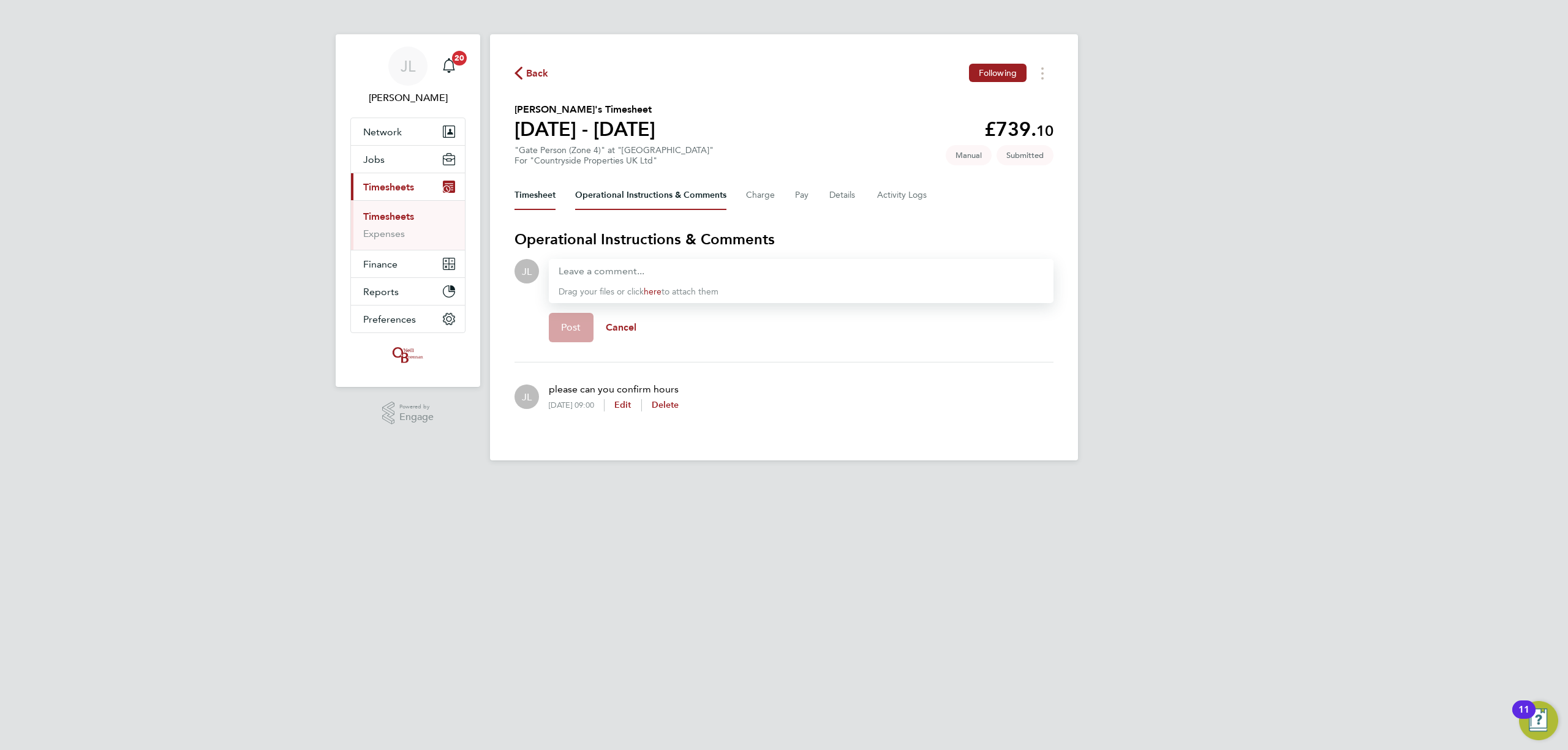
click at [530, 198] on button "Timesheet" at bounding box center [535, 195] width 41 height 30
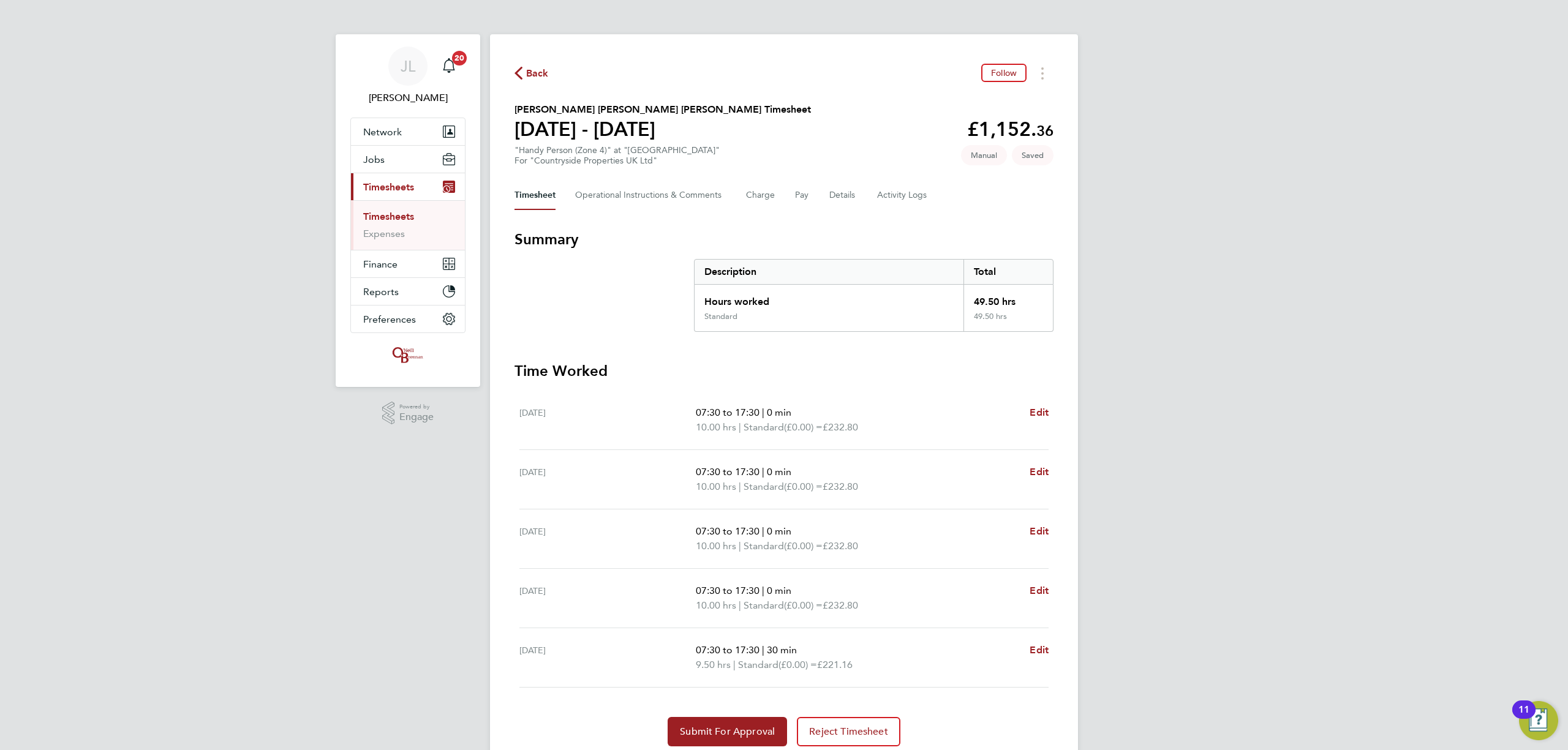
scroll to position [47, 0]
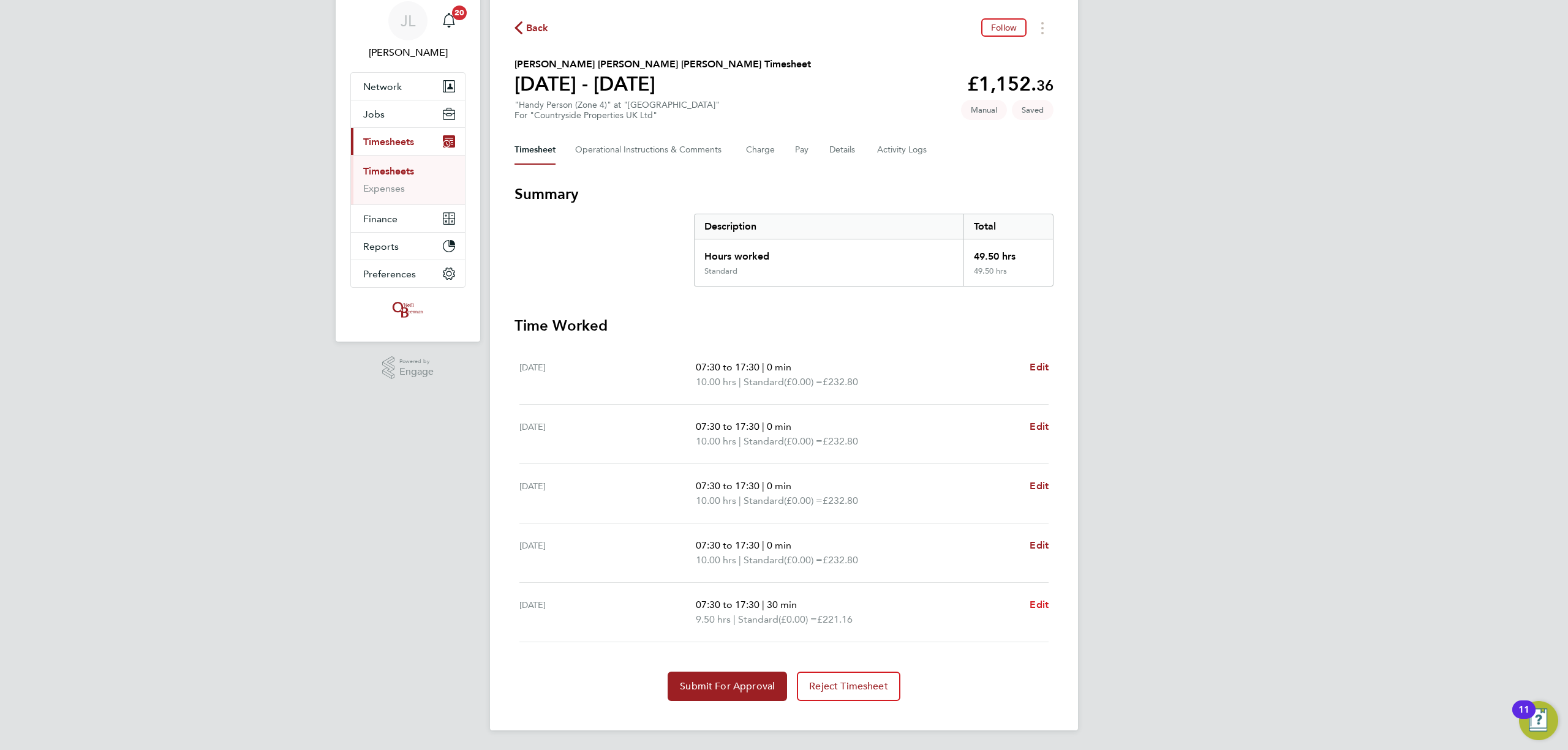
click at [1044, 605] on span "Edit" at bounding box center [1038, 604] width 19 height 12
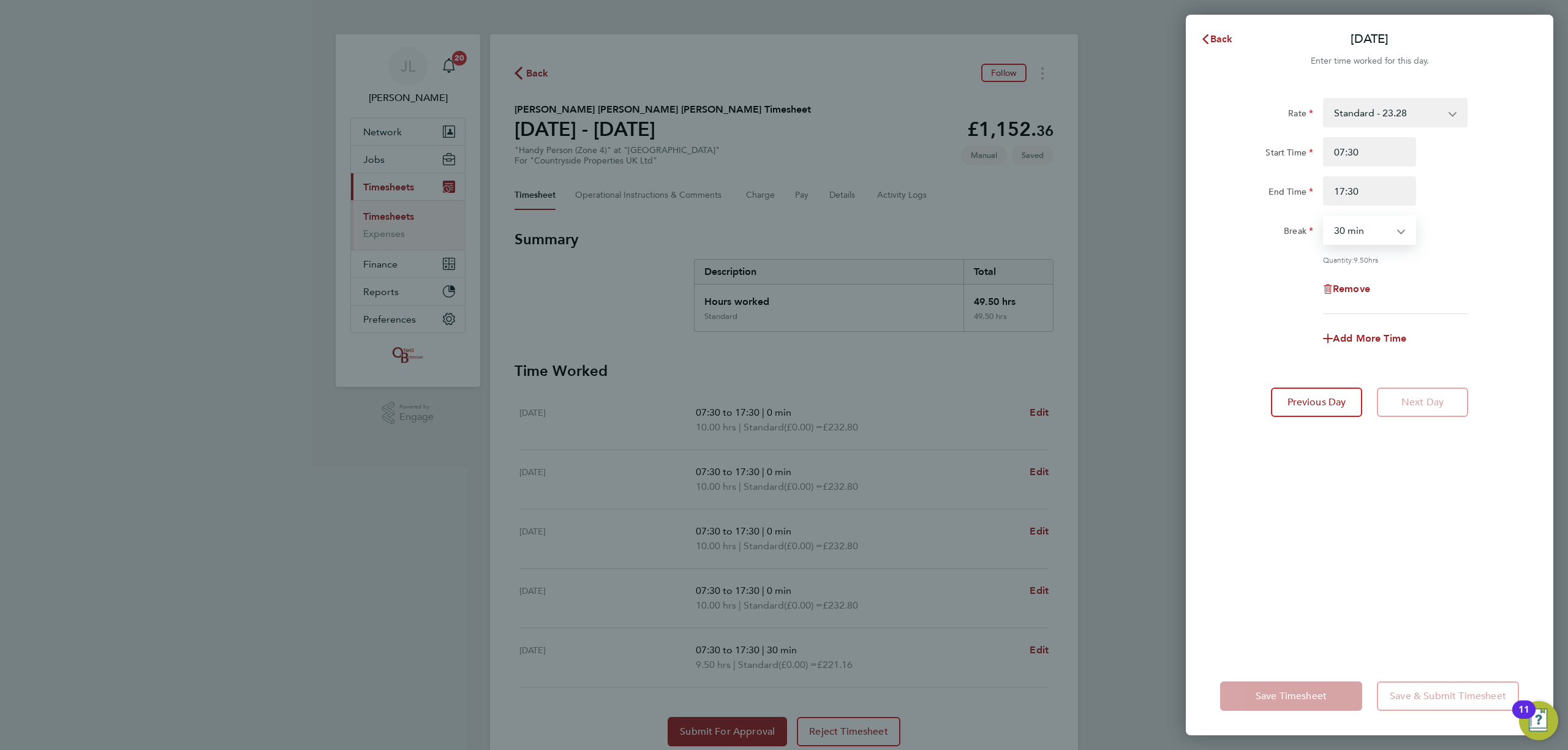
drag, startPoint x: 1360, startPoint y: 225, endPoint x: 1360, endPoint y: 233, distance: 8.0
click at [1360, 226] on select "0 min 15 min 30 min 45 min 60 min 75 min 90 min" at bounding box center [1362, 231] width 76 height 27
select select "0"
click at [1324, 217] on select "0 min 15 min 30 min 45 min 60 min 75 min 90 min" at bounding box center [1362, 231] width 76 height 27
click at [1330, 574] on div "Rate Standard - 23.28 Start Time 07:30 End Time 17:30 Break 0 min 15 min 30 min…" at bounding box center [1369, 370] width 367 height 573
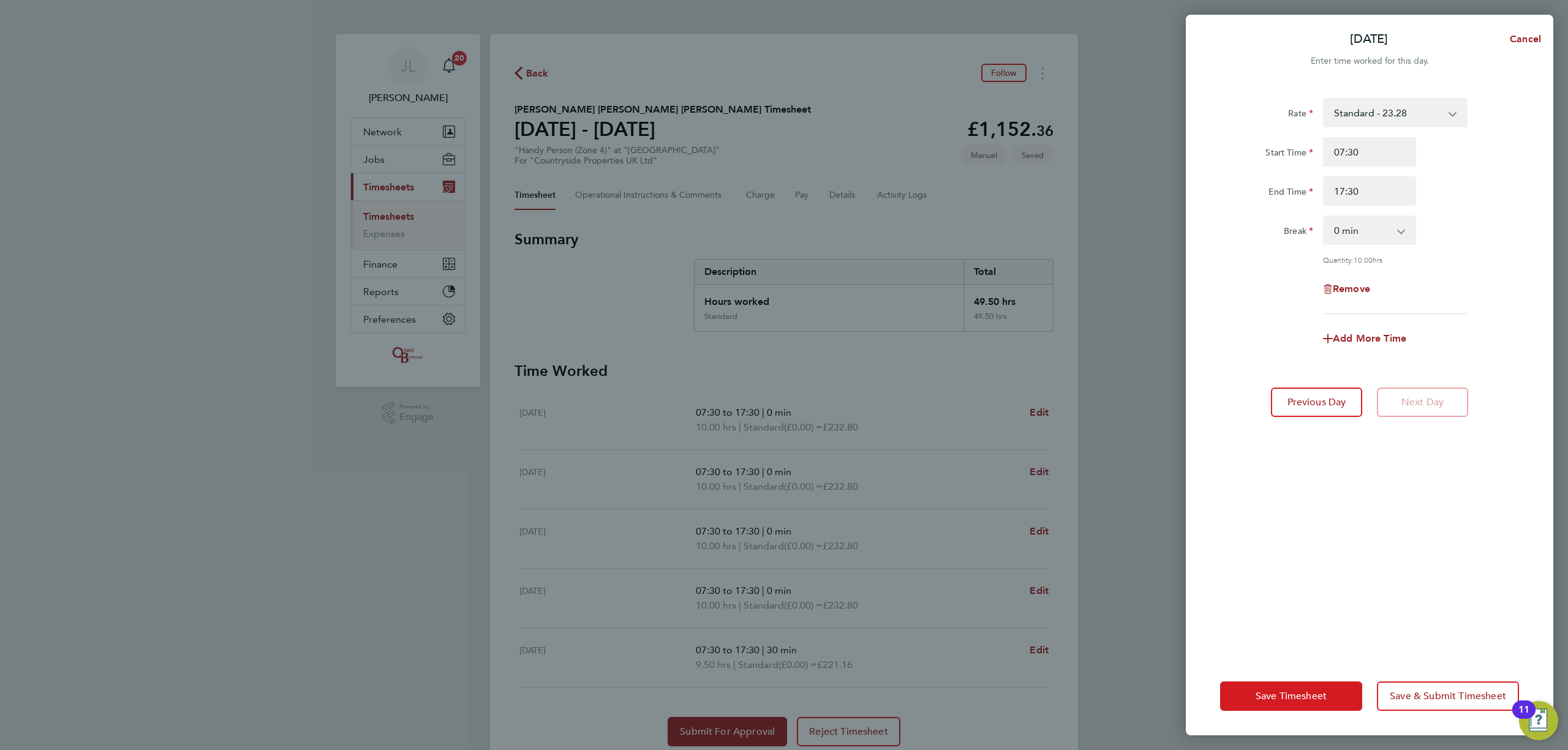
click at [1299, 684] on button "Save Timesheet" at bounding box center [1291, 695] width 142 height 30
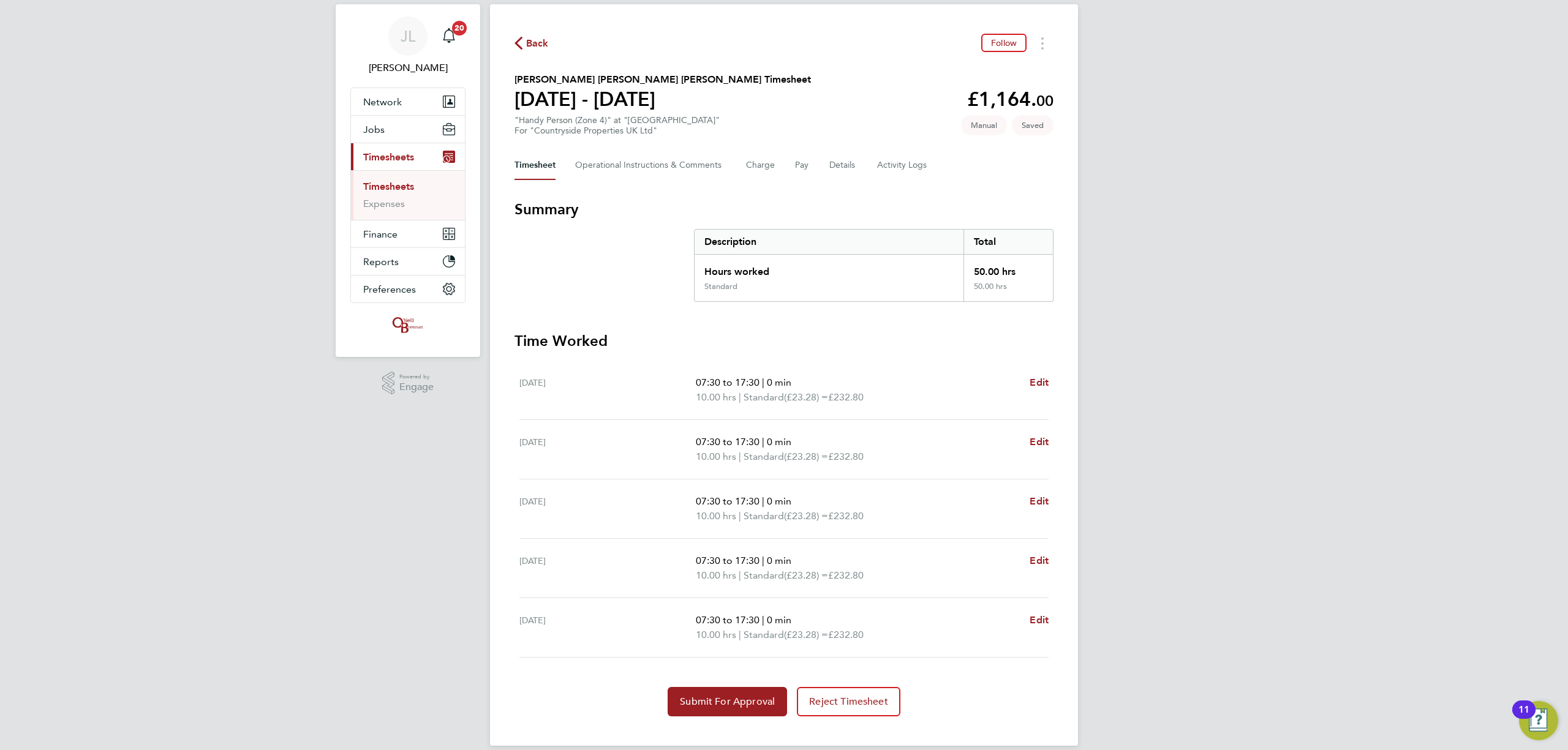
scroll to position [47, 0]
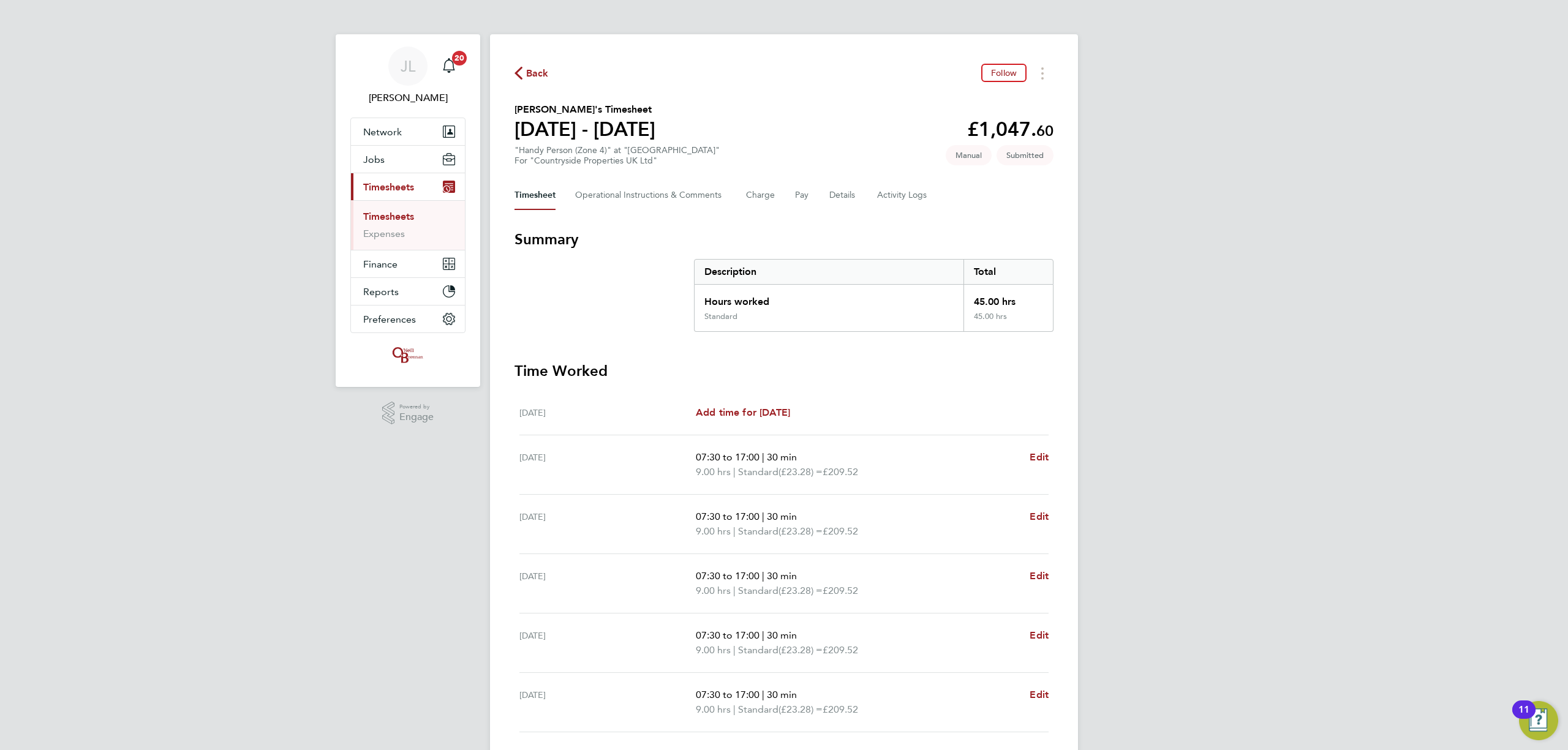
scroll to position [82, 0]
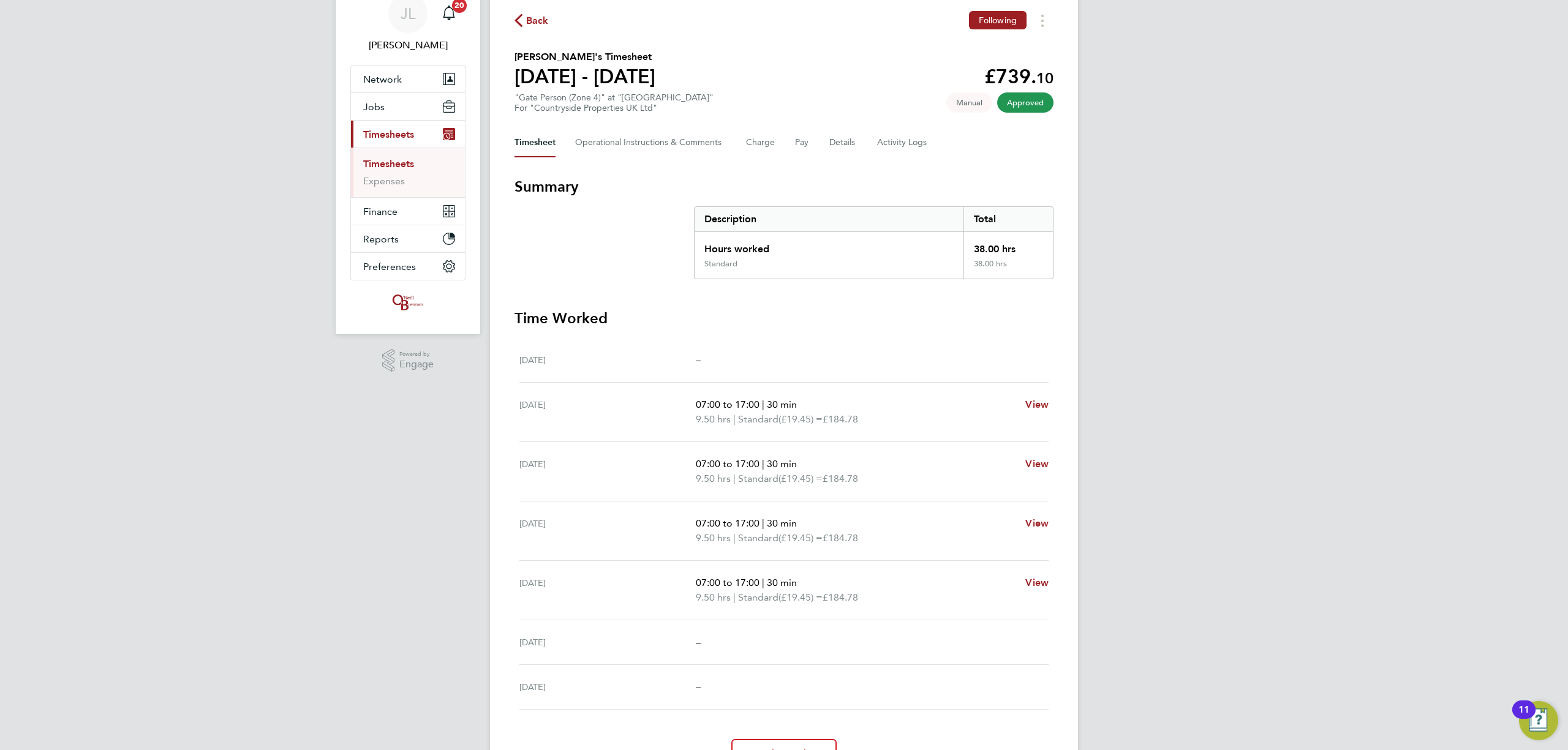
scroll to position [82, 0]
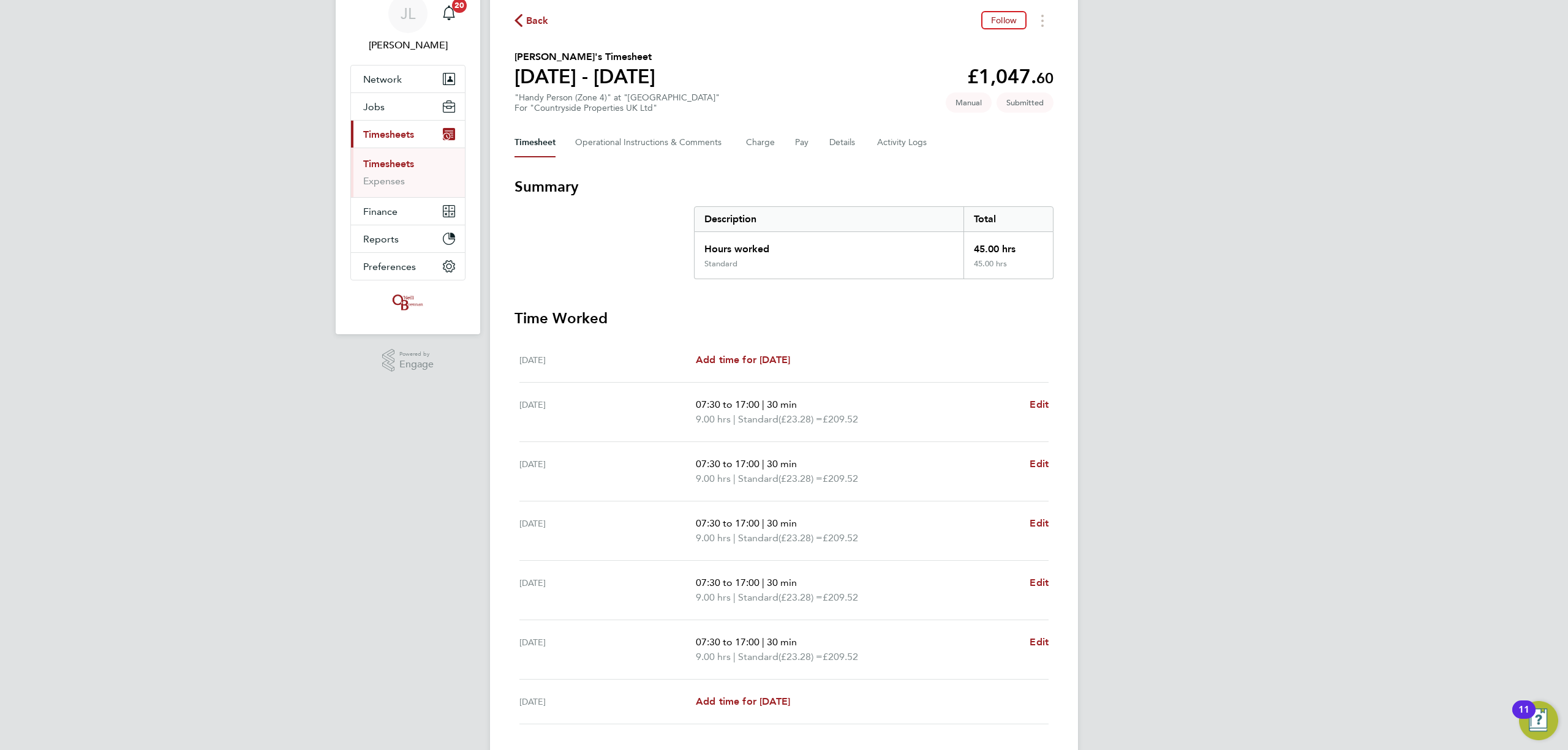
scroll to position [82, 0]
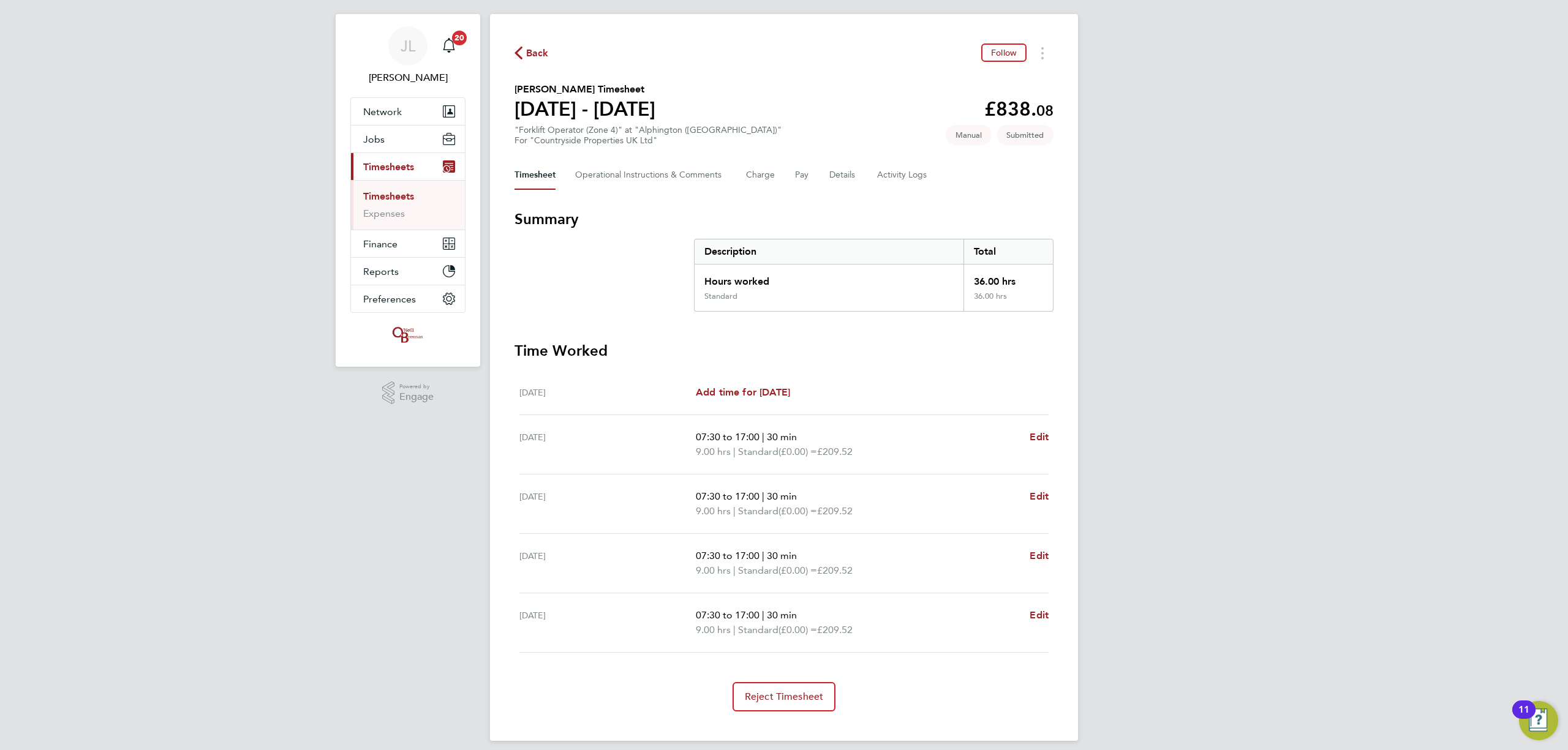
scroll to position [31, 0]
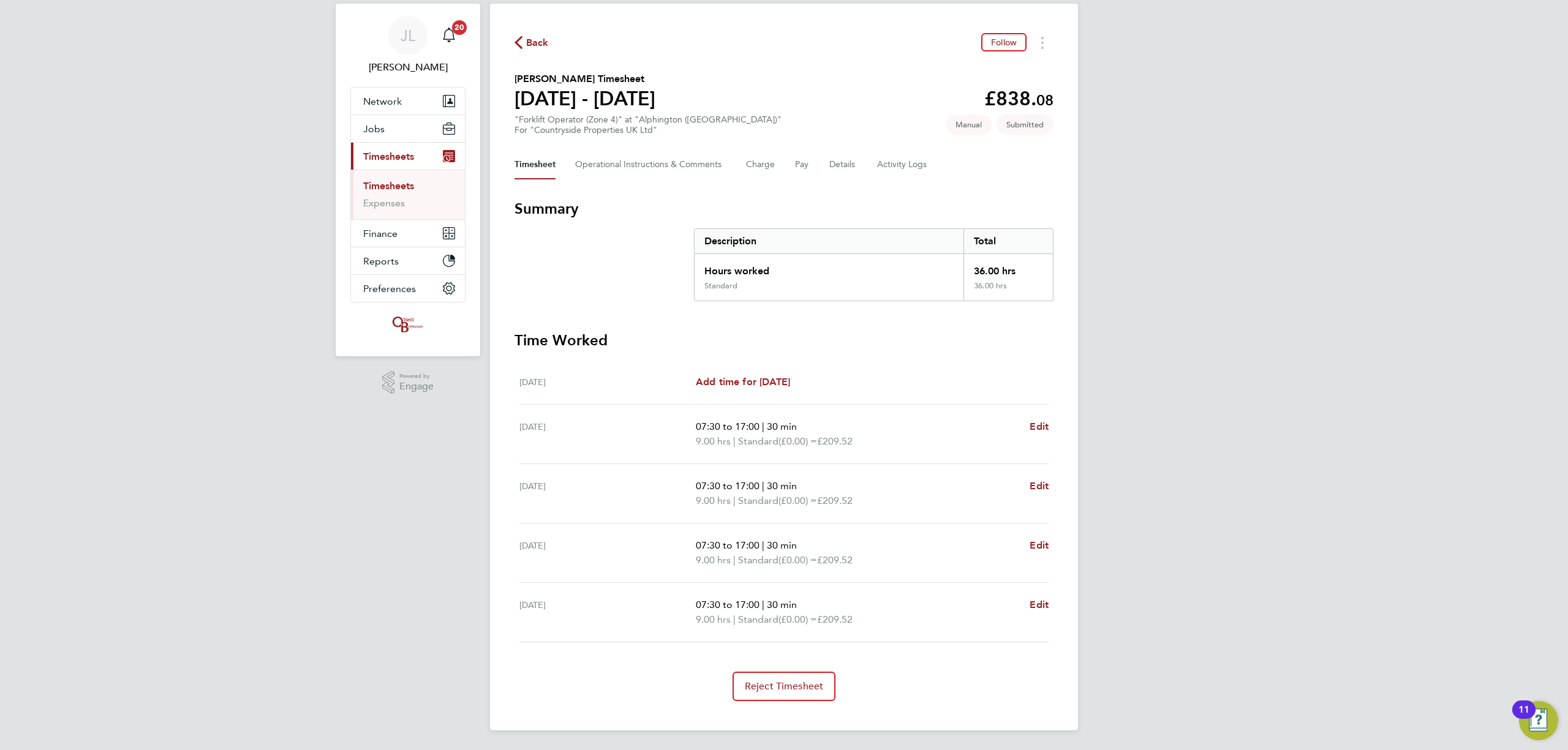
click at [788, 169] on div "Timesheet Operational Instructions & Comments Charge Pay Details Activity Logs" at bounding box center [784, 164] width 539 height 30
click at [772, 169] on button "Charge" at bounding box center [760, 164] width 30 height 30
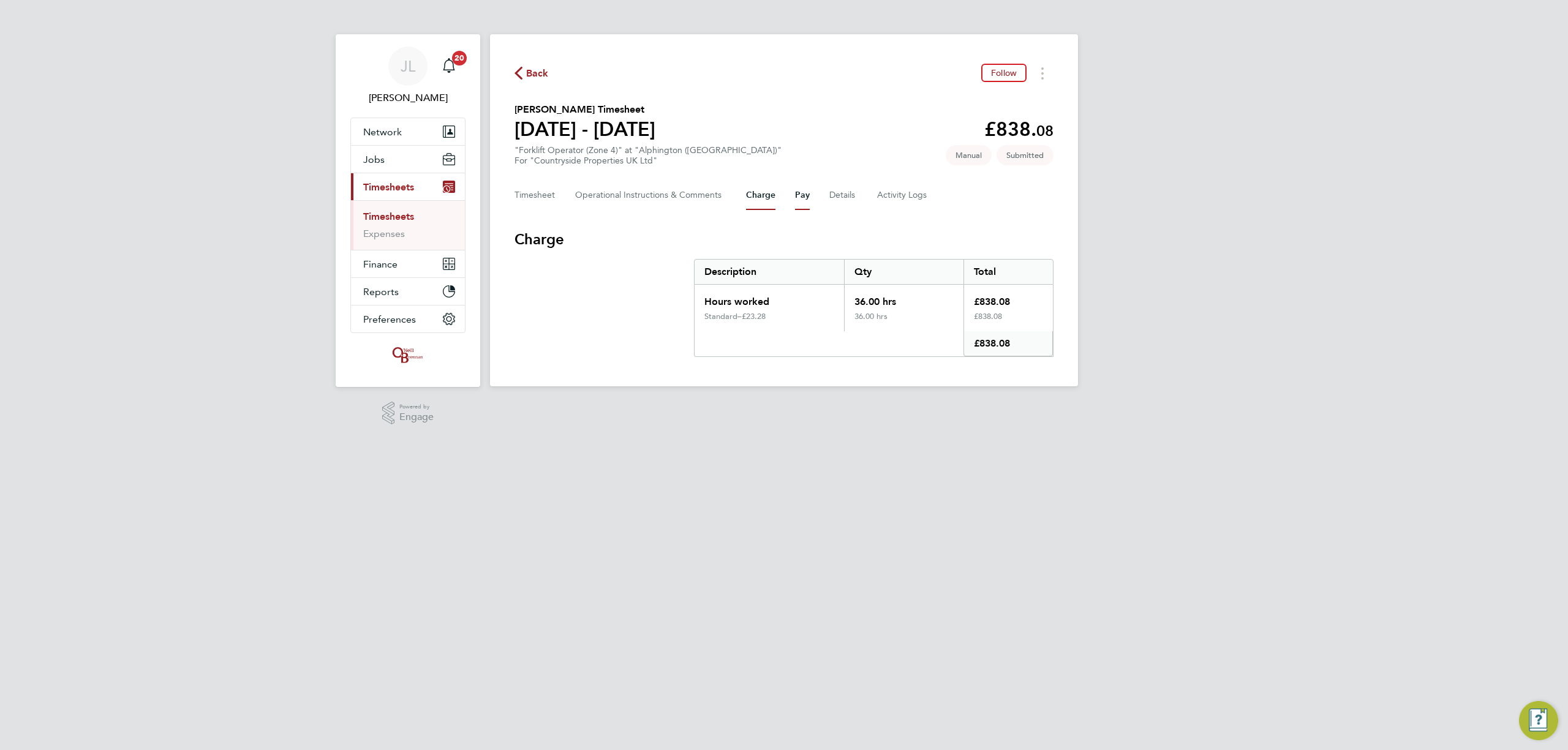
click at [802, 188] on button "Pay" at bounding box center [802, 195] width 14 height 30
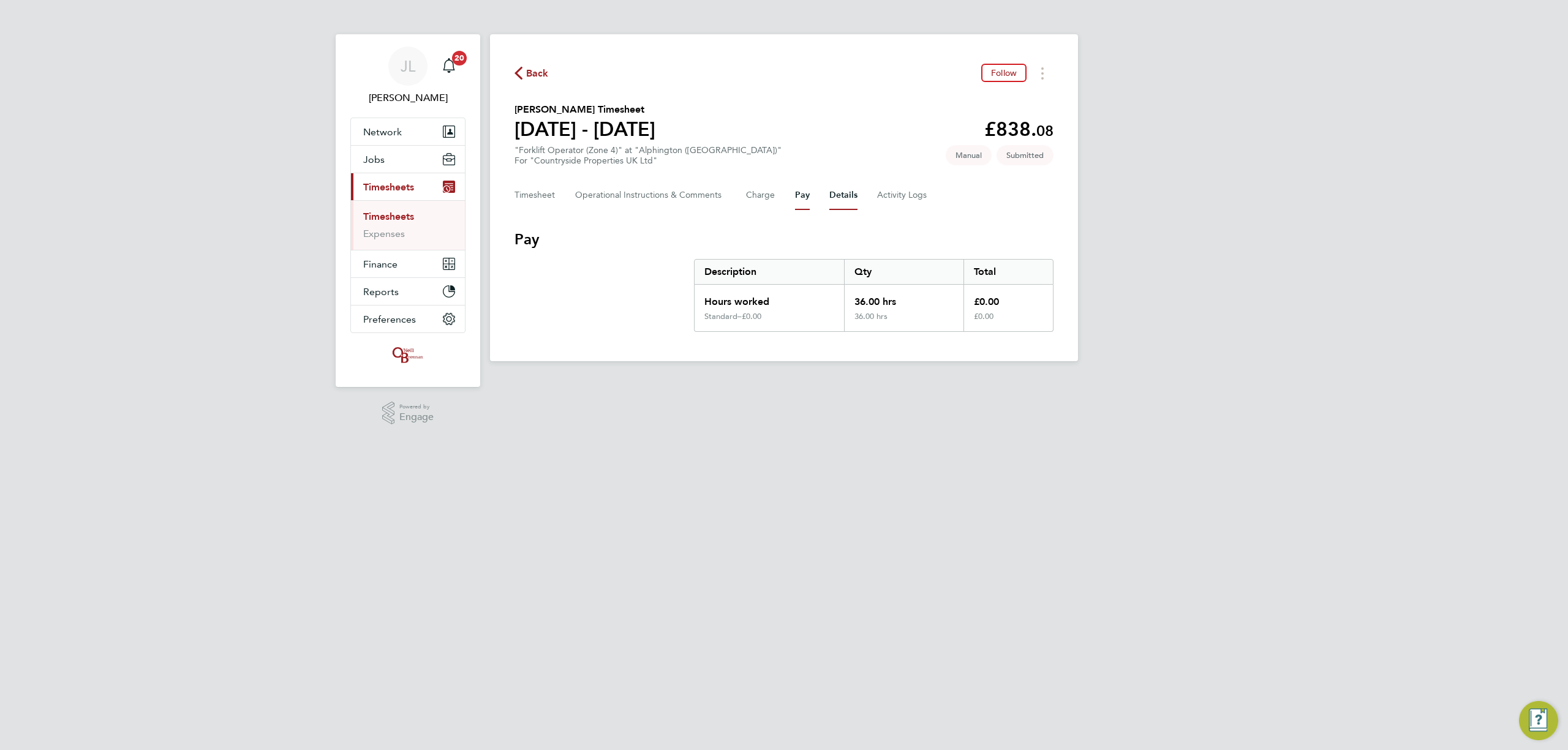
click at [842, 194] on button "Details" at bounding box center [843, 195] width 28 height 30
